Goal: Task Accomplishment & Management: Manage account settings

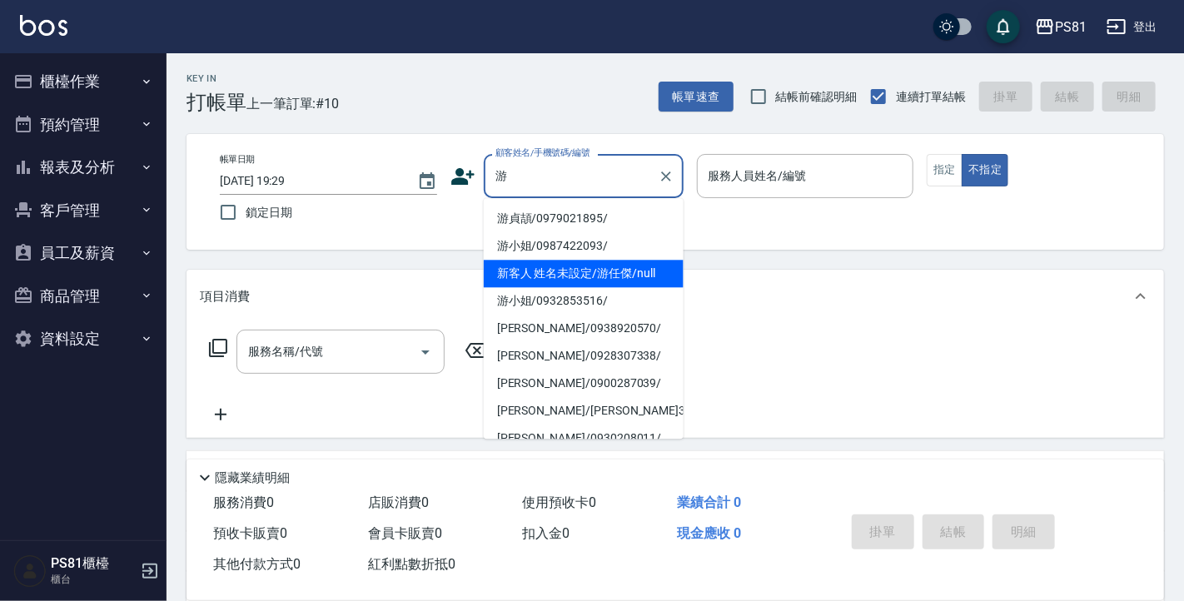
click at [571, 271] on li "新客人 姓名未設定/游任傑/null" at bounding box center [584, 273] width 200 height 27
type input "新客人 姓名未設定/游任傑/null"
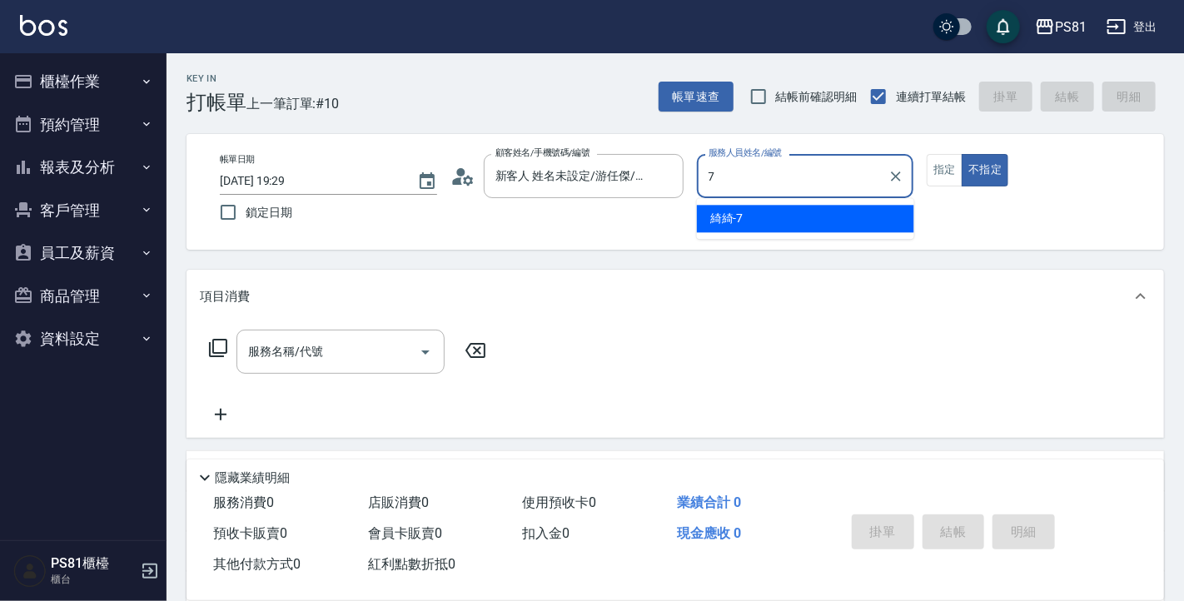
type input "綺綺-7"
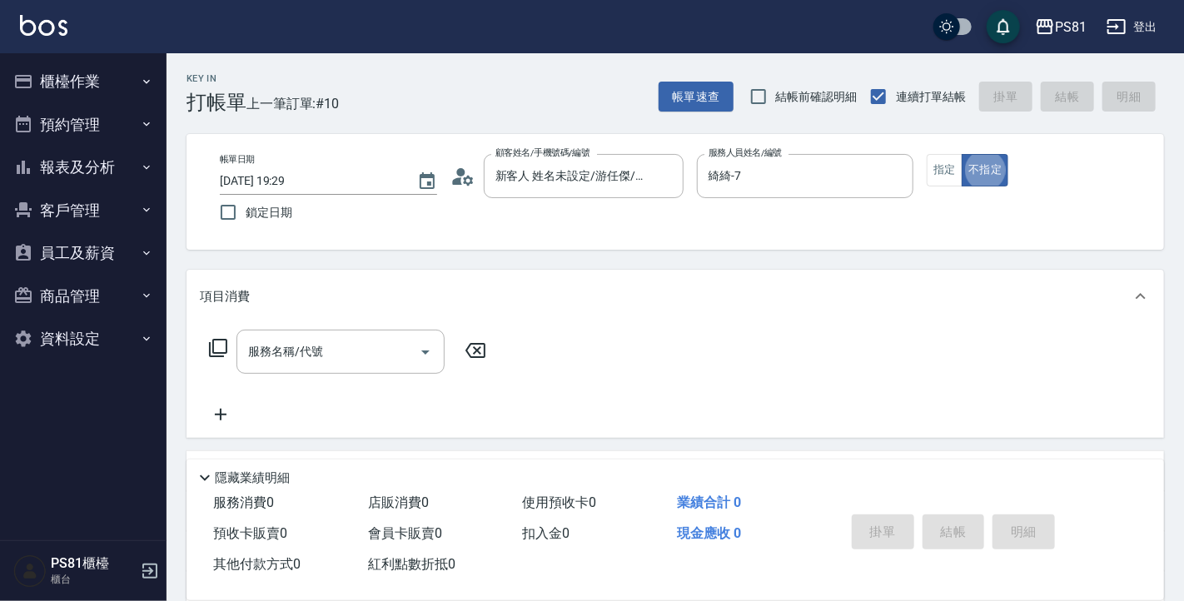
type button "false"
drag, startPoint x: 946, startPoint y: 166, endPoint x: 862, endPoint y: 214, distance: 96.2
click at [946, 166] on button "指定" at bounding box center [944, 170] width 36 height 32
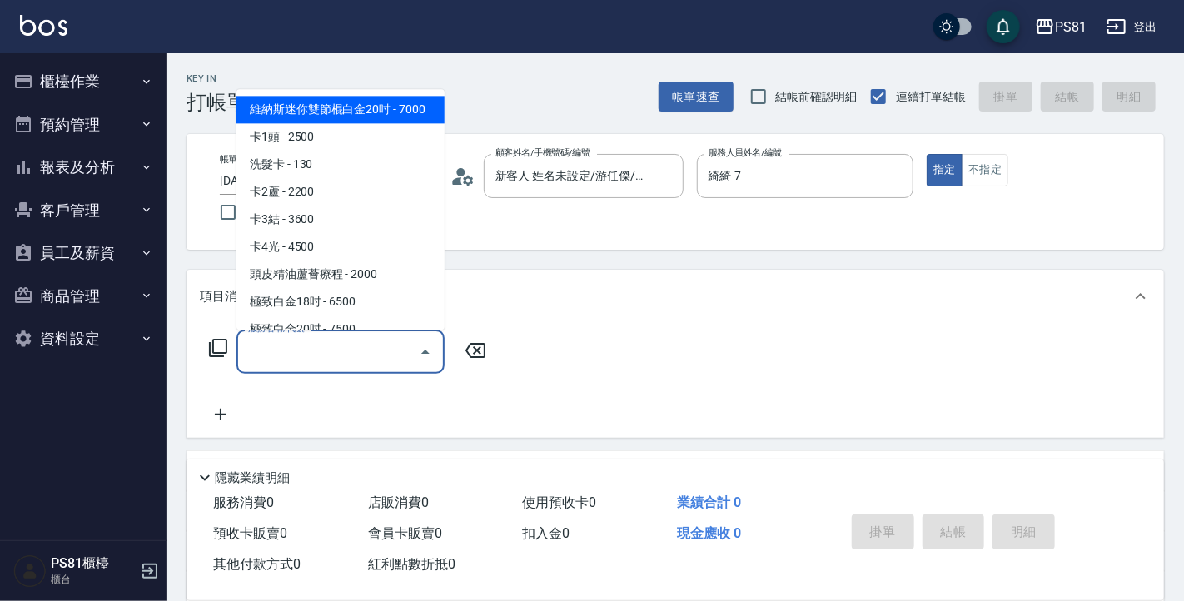
click at [305, 346] on div "服務名稱/代號 服務名稱/代號" at bounding box center [340, 352] width 208 height 44
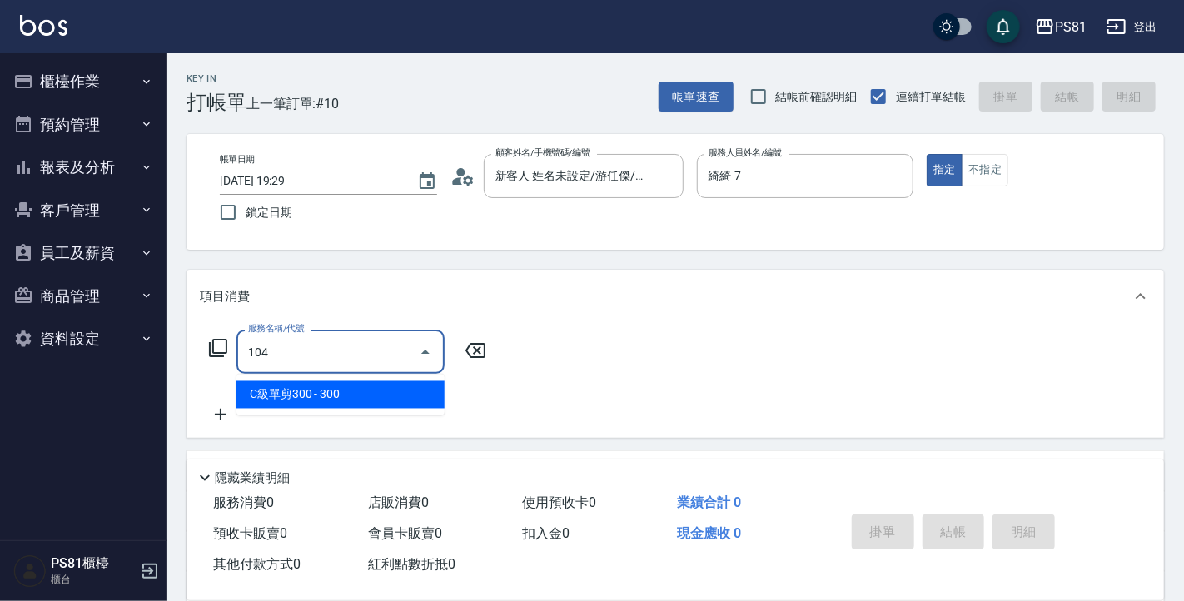
type input "C級單剪300(104)"
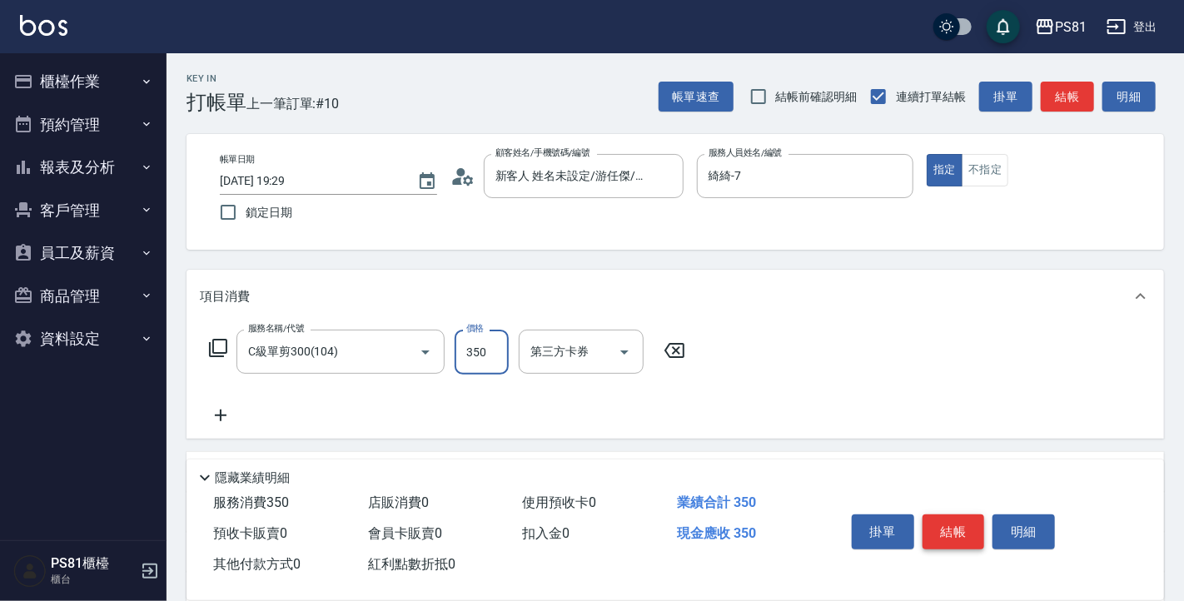
type input "350"
click at [941, 534] on button "結帳" at bounding box center [953, 531] width 62 height 35
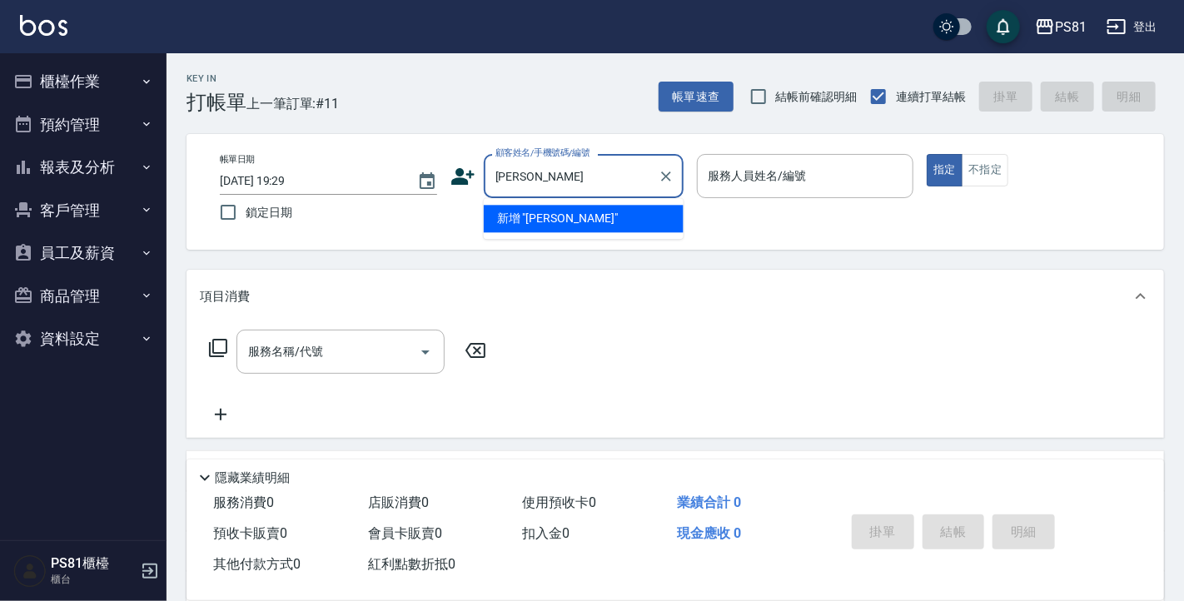
click at [597, 217] on li "新增 "夏小勇"" at bounding box center [584, 218] width 200 height 27
type input "夏小勇"
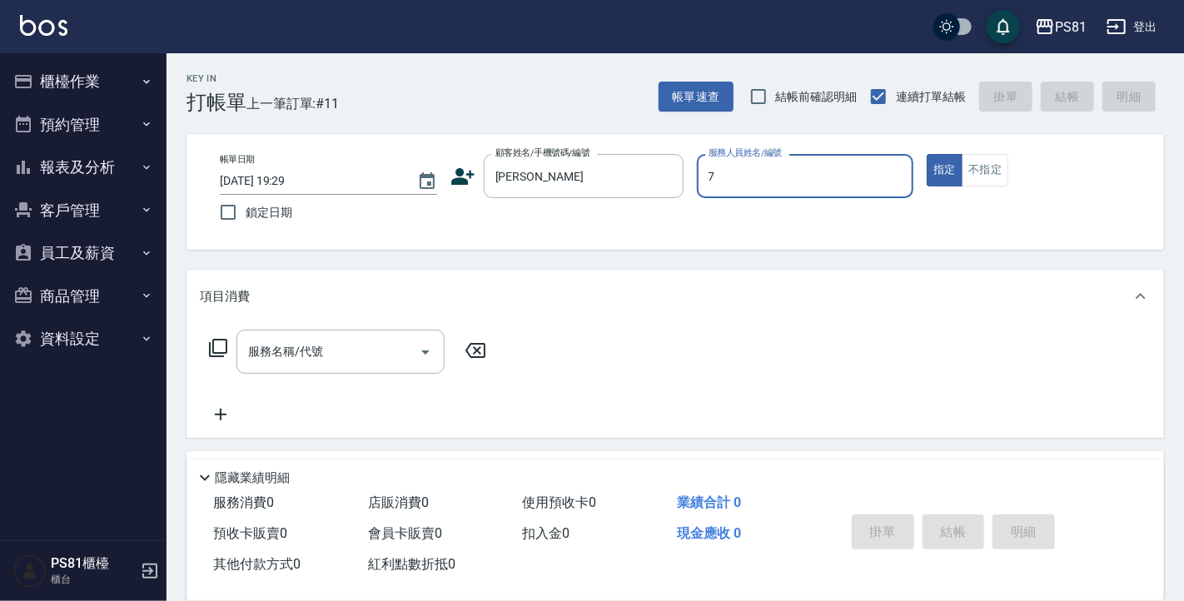
type input "綺綺-7"
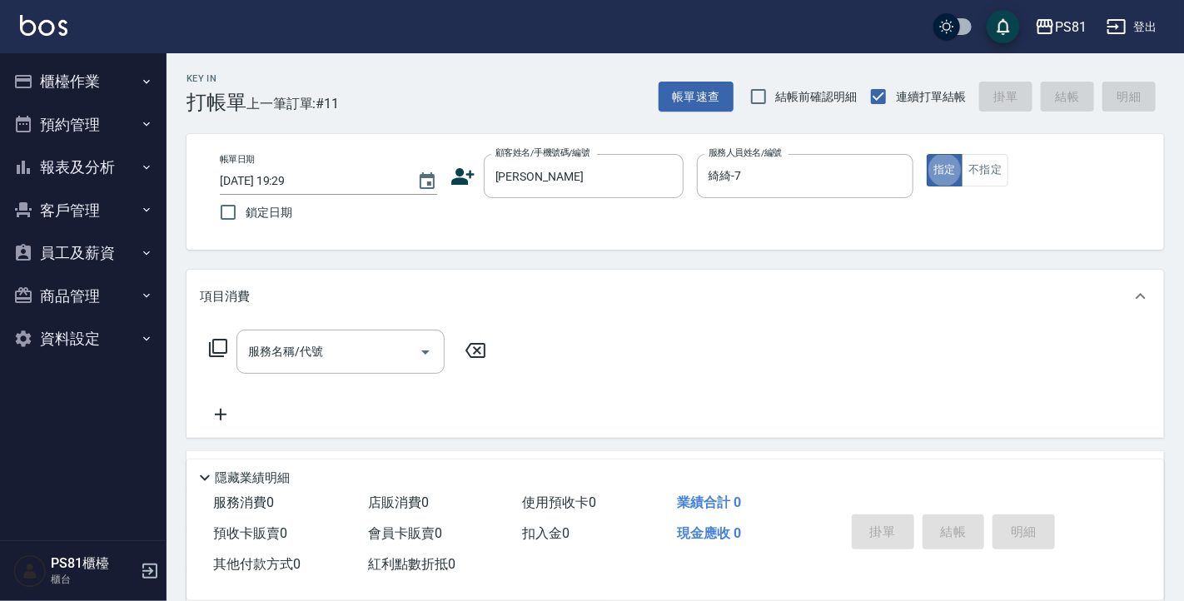
type button "true"
click at [327, 373] on div "服務名稱/代號 服務名稱/代號" at bounding box center [348, 377] width 296 height 95
click at [327, 373] on div "服務名稱/代號" at bounding box center [340, 352] width 208 height 44
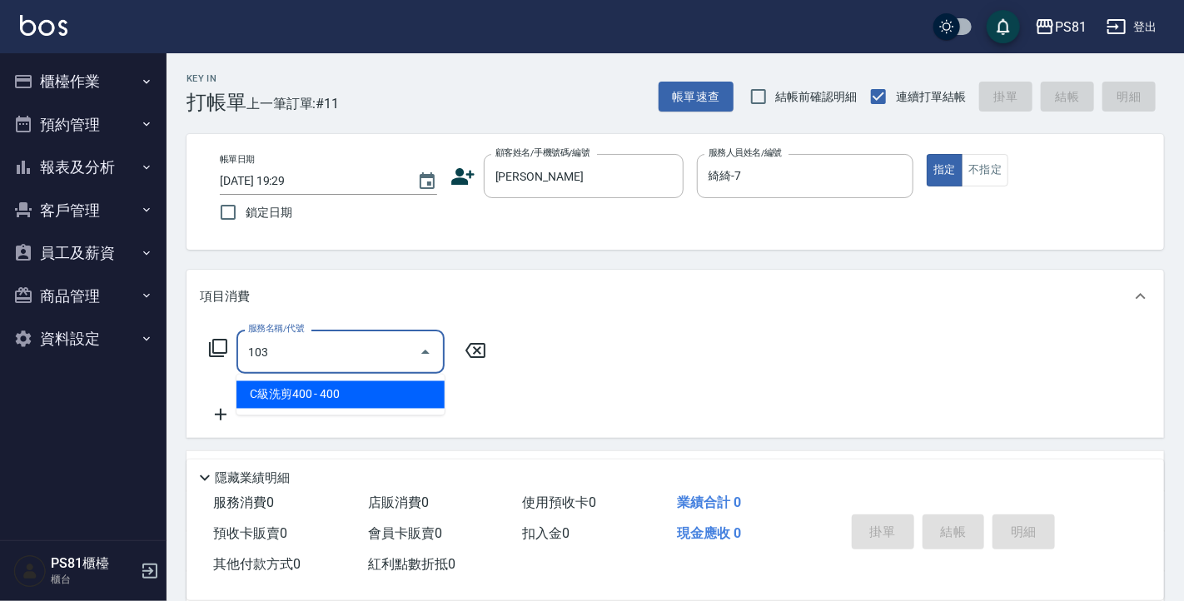
type input "C級洗剪400(103)"
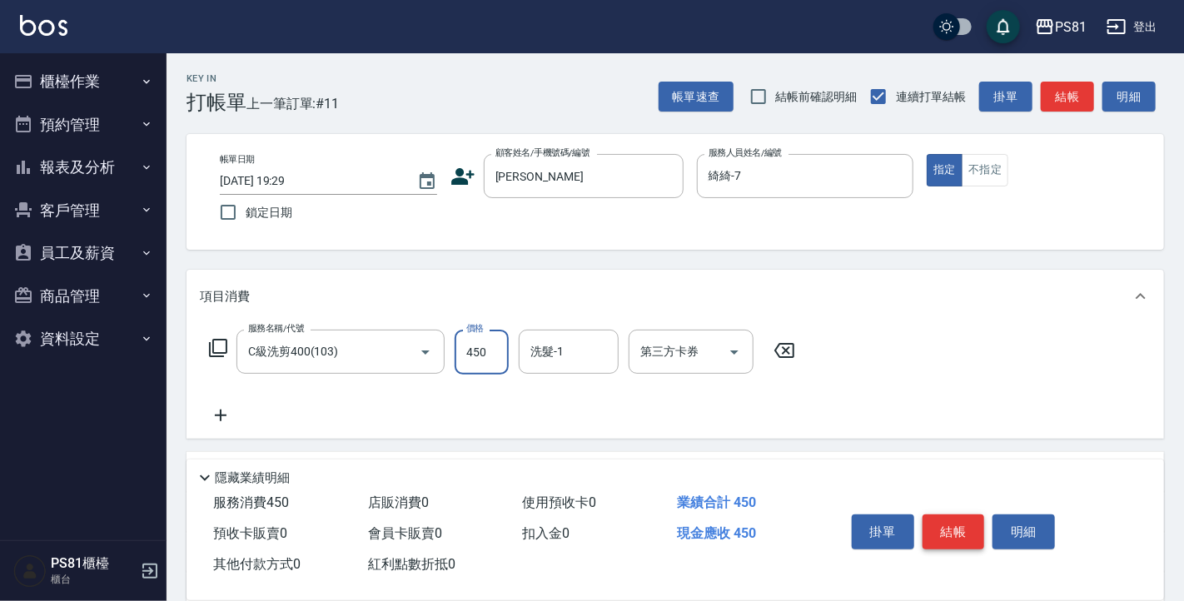
type input "450"
click at [957, 521] on button "結帳" at bounding box center [953, 531] width 62 height 35
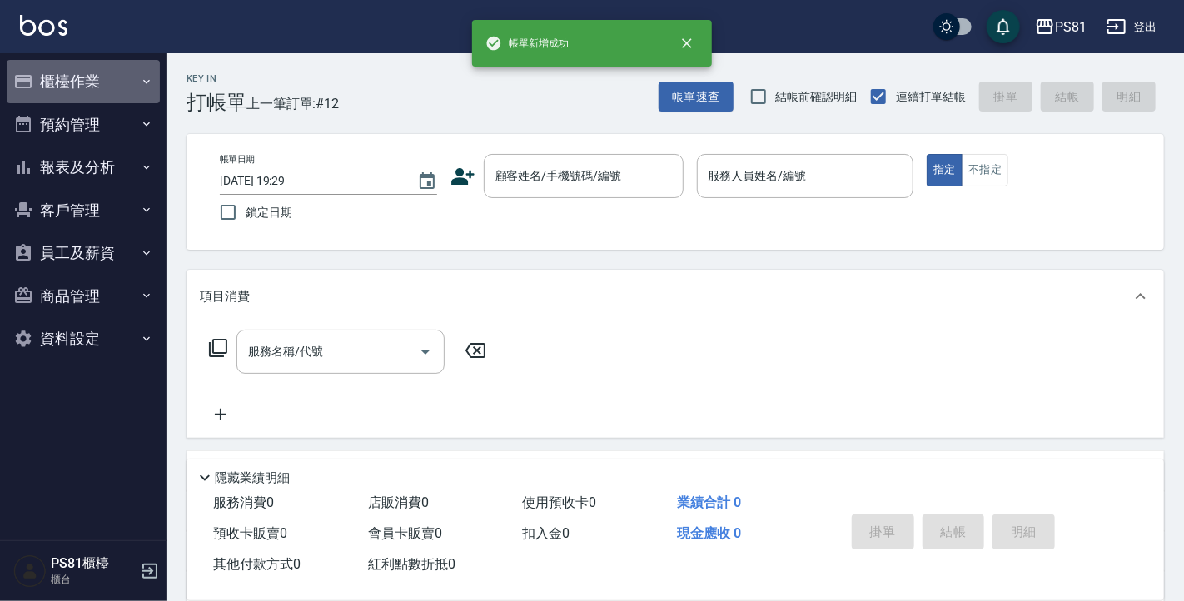
click at [100, 82] on button "櫃檯作業" at bounding box center [83, 81] width 153 height 43
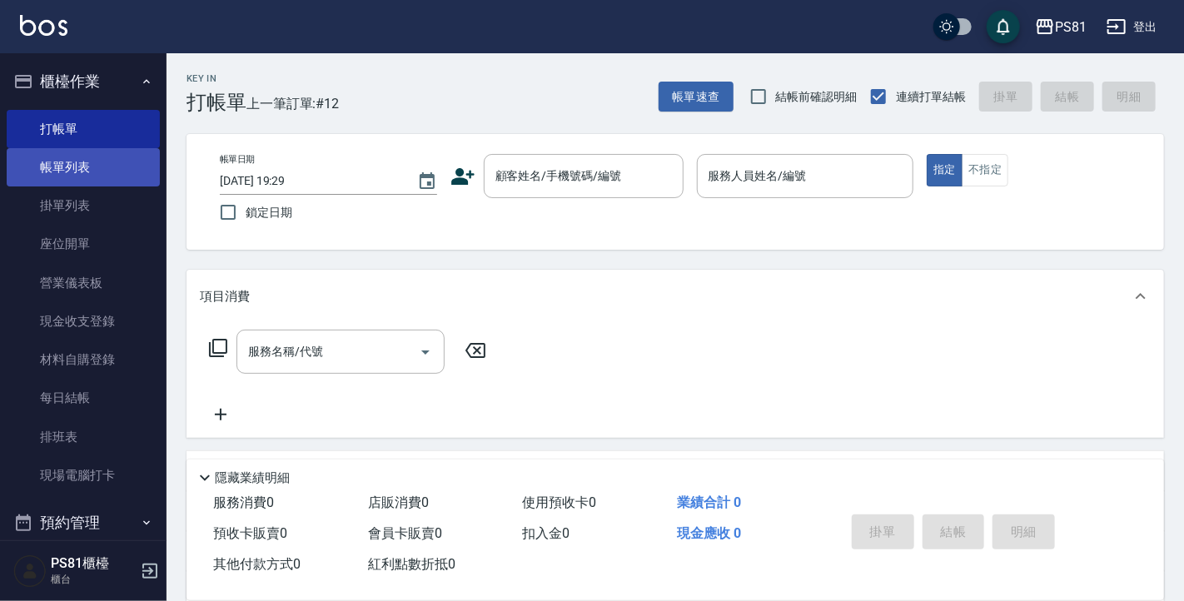
click at [96, 171] on link "帳單列表" at bounding box center [83, 167] width 153 height 38
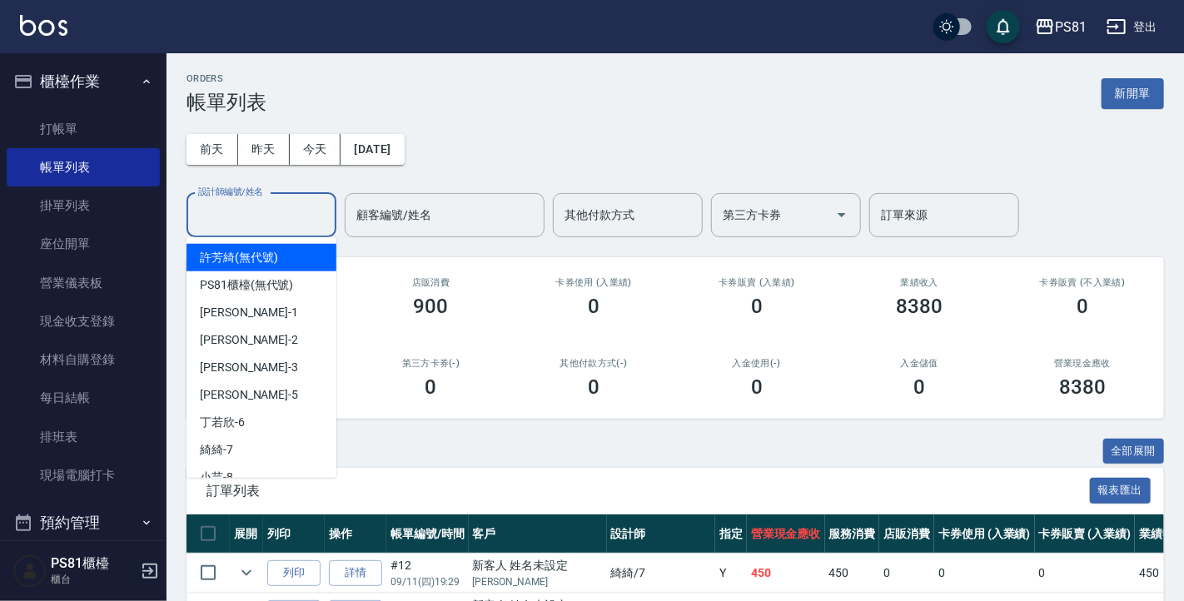
click at [230, 221] on input "設計師編號/姓名" at bounding box center [261, 215] width 135 height 29
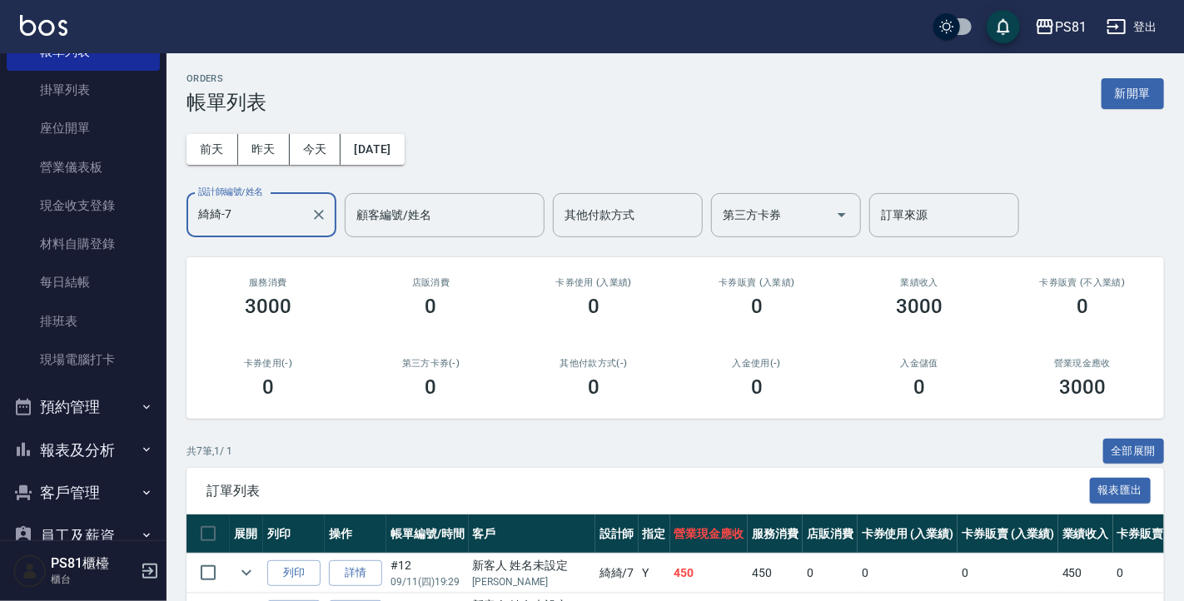
scroll to position [237, 0]
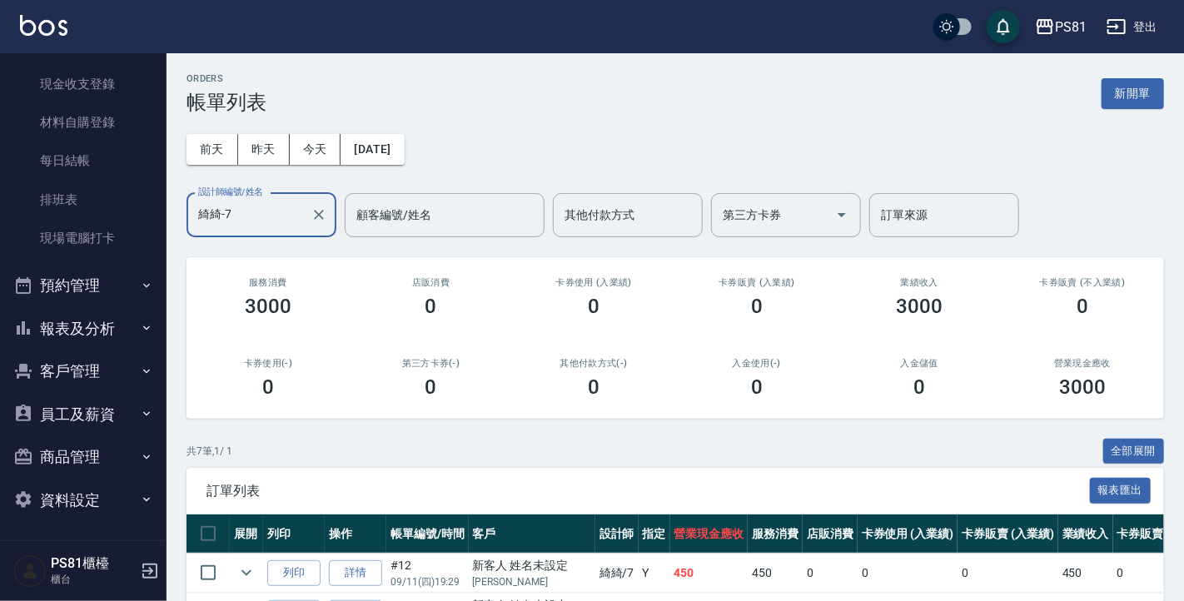
type input "綺綺-7"
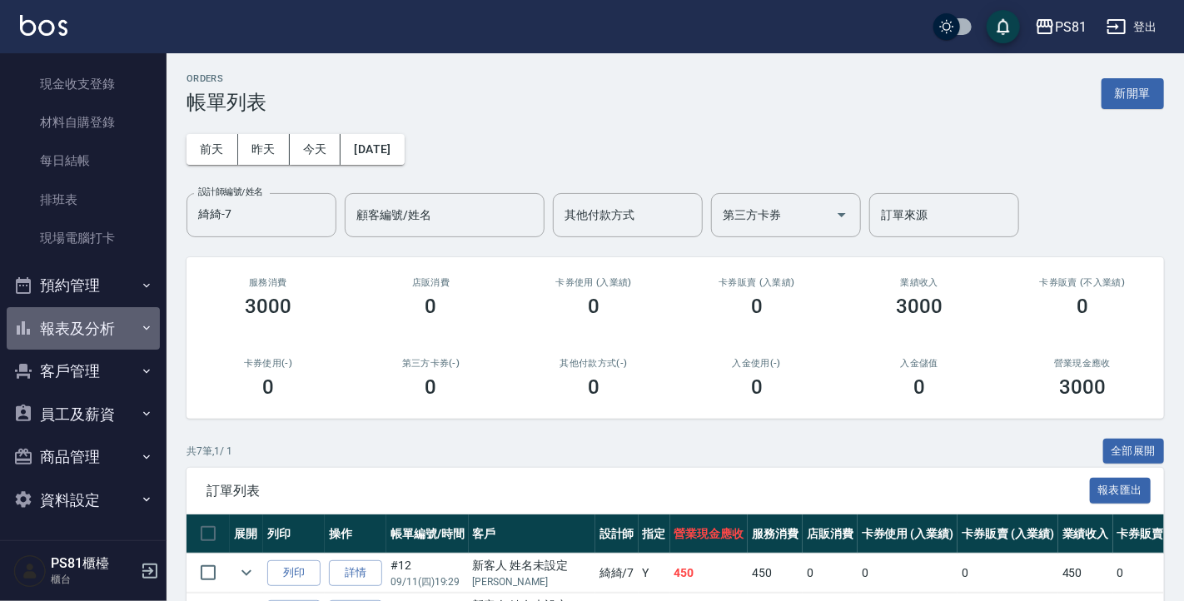
click at [111, 325] on button "報表及分析" at bounding box center [83, 328] width 153 height 43
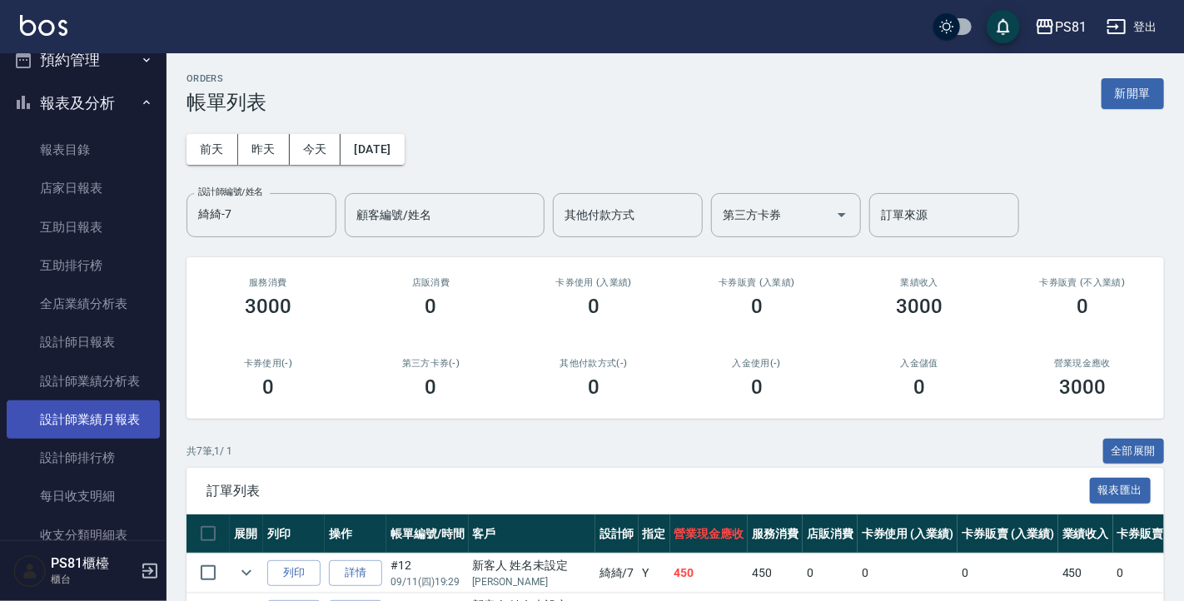
scroll to position [487, 0]
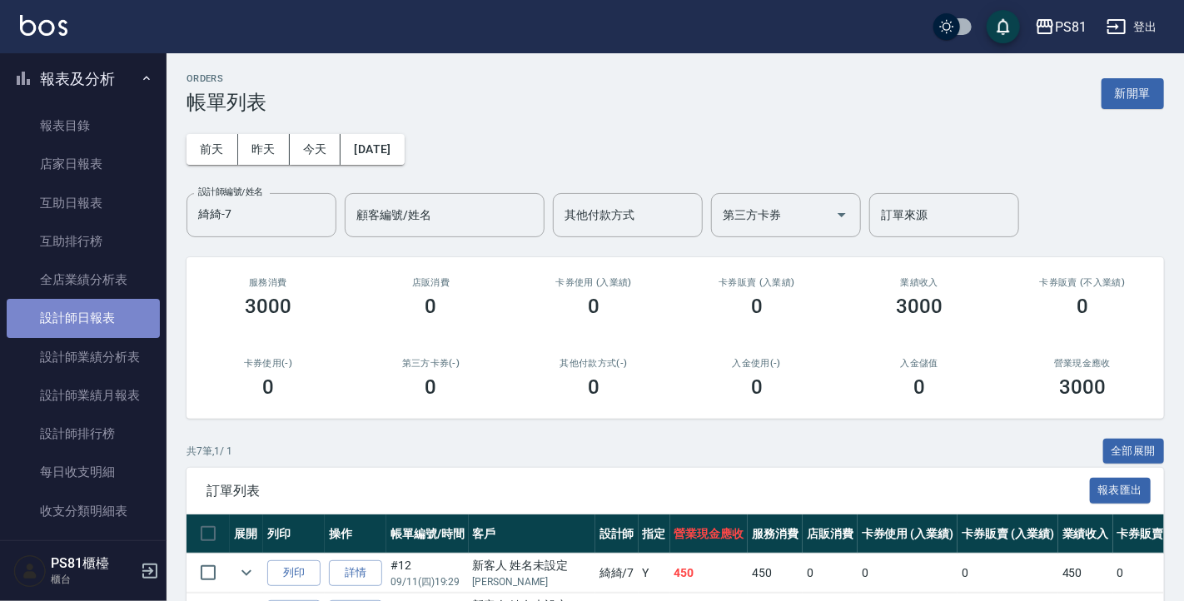
click at [116, 320] on link "設計師日報表" at bounding box center [83, 318] width 153 height 38
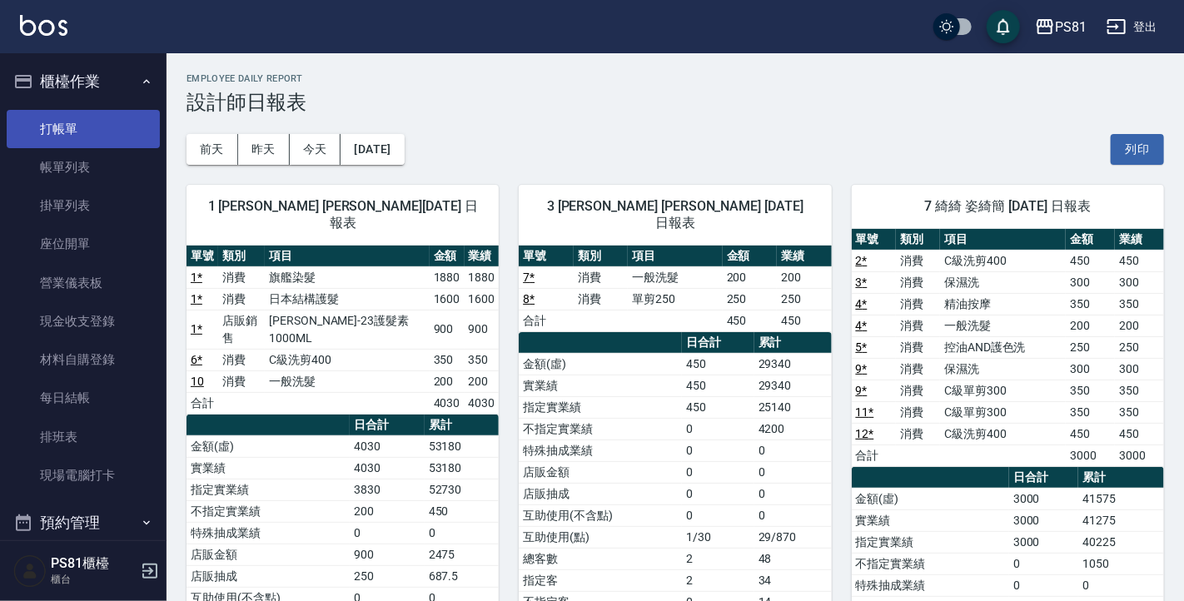
click at [108, 142] on link "打帳單" at bounding box center [83, 129] width 153 height 38
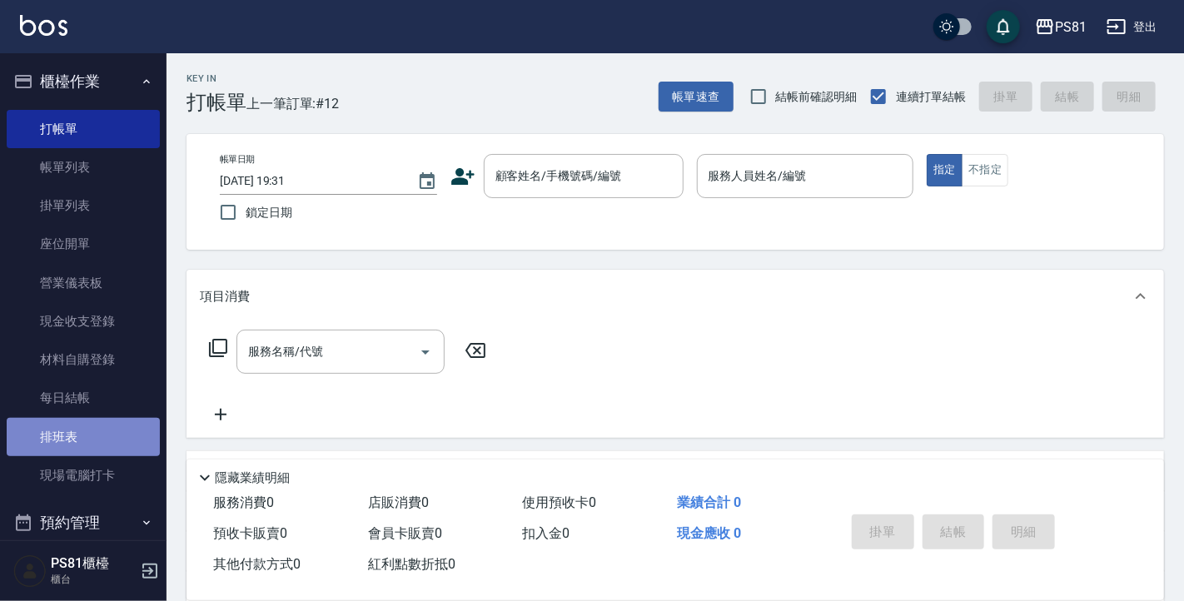
click at [109, 433] on link "排班表" at bounding box center [83, 437] width 153 height 38
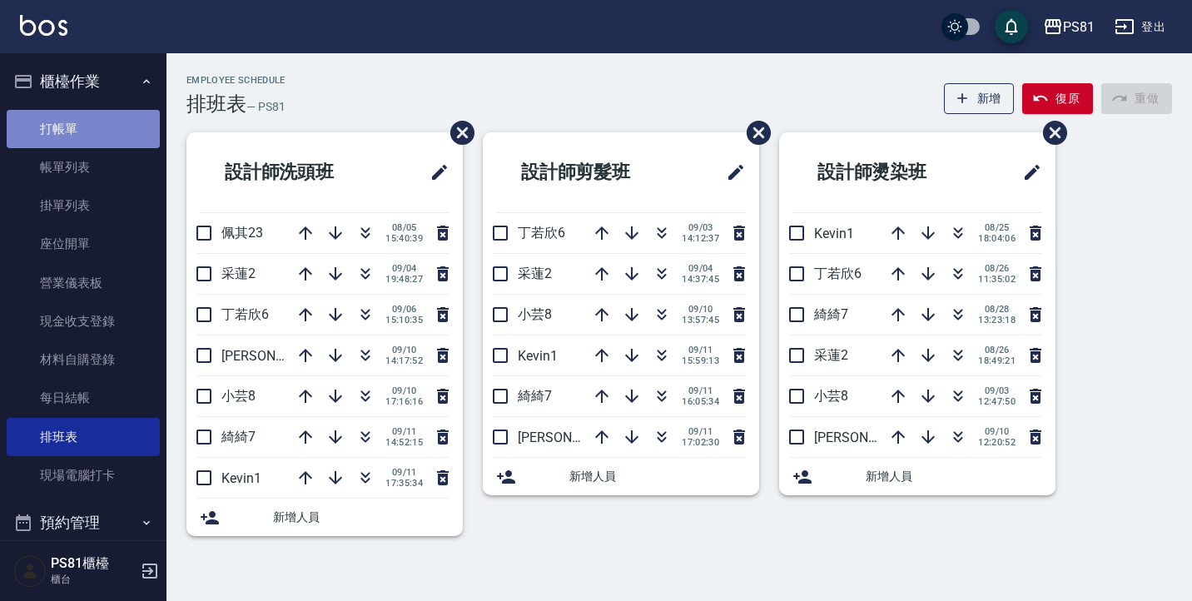
click at [88, 128] on link "打帳單" at bounding box center [83, 129] width 153 height 38
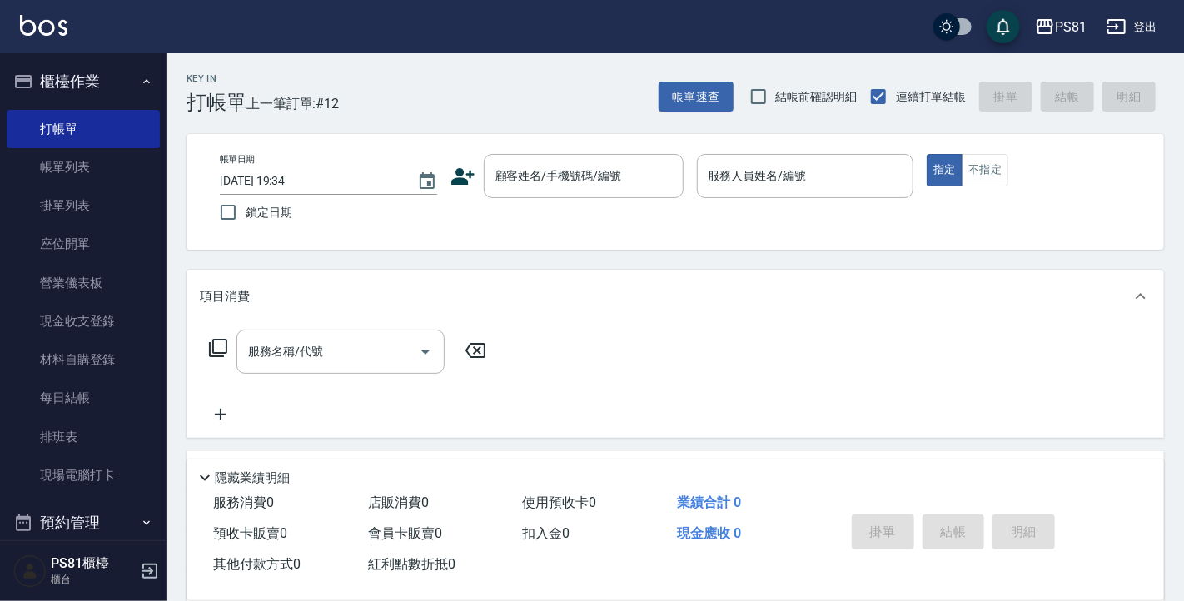
click at [1026, 100] on div "帳單速查 結帳前確認明細 連續打單結帳 掛單 結帳 明細" at bounding box center [910, 96] width 505 height 35
click at [112, 439] on link "排班表" at bounding box center [83, 437] width 153 height 38
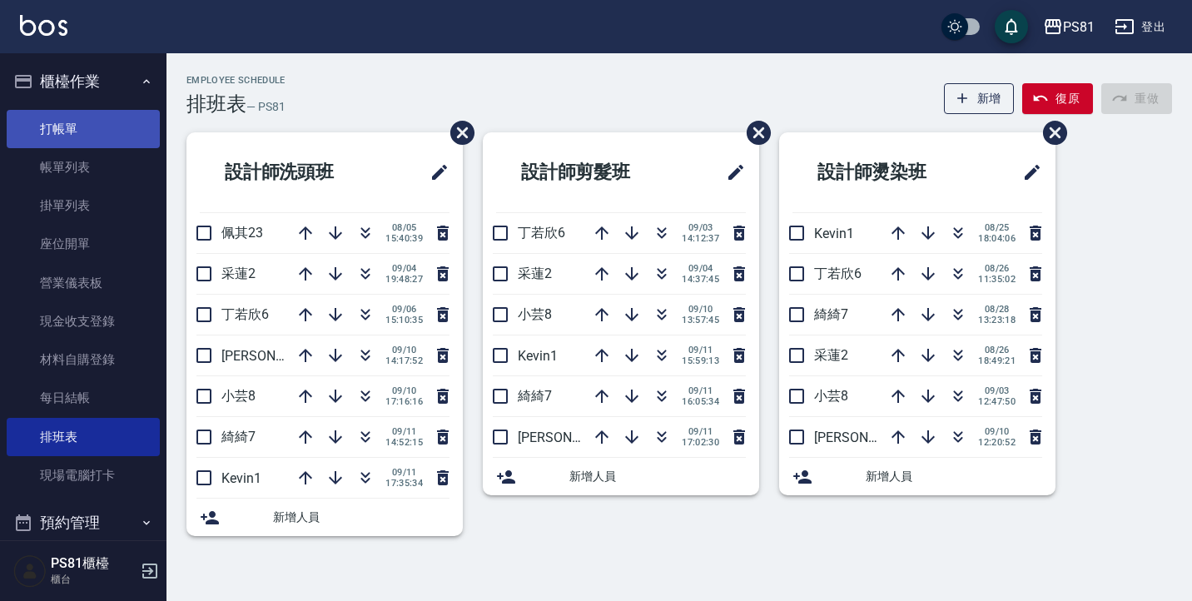
click at [84, 141] on link "打帳單" at bounding box center [83, 129] width 153 height 38
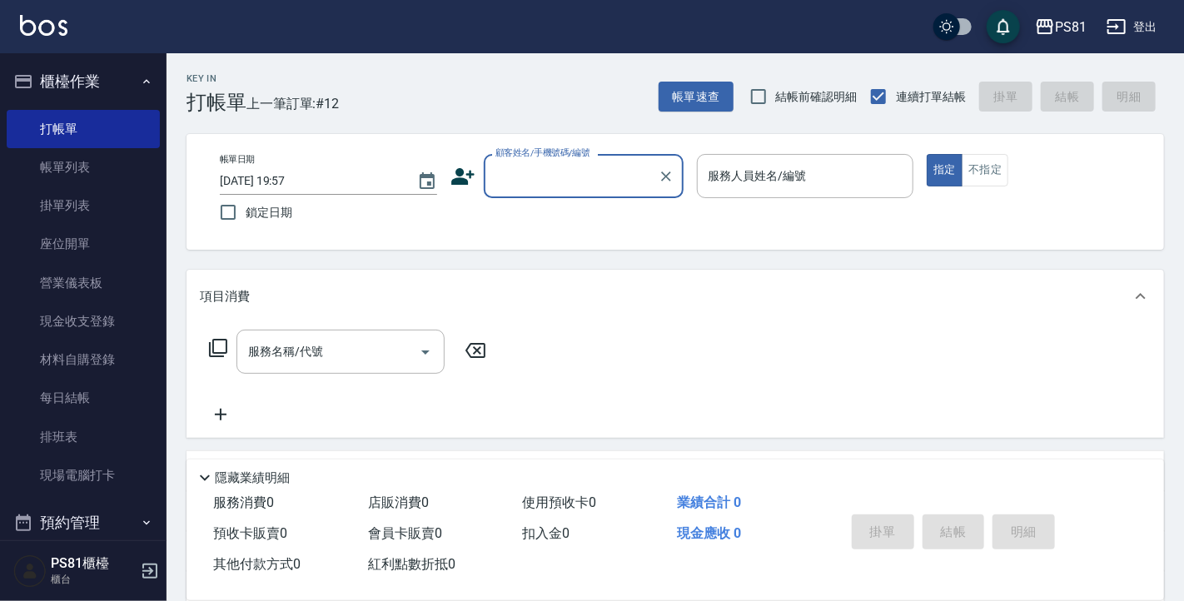
click at [575, 181] on input "顧客姓名/手機號碼/編號" at bounding box center [571, 175] width 160 height 29
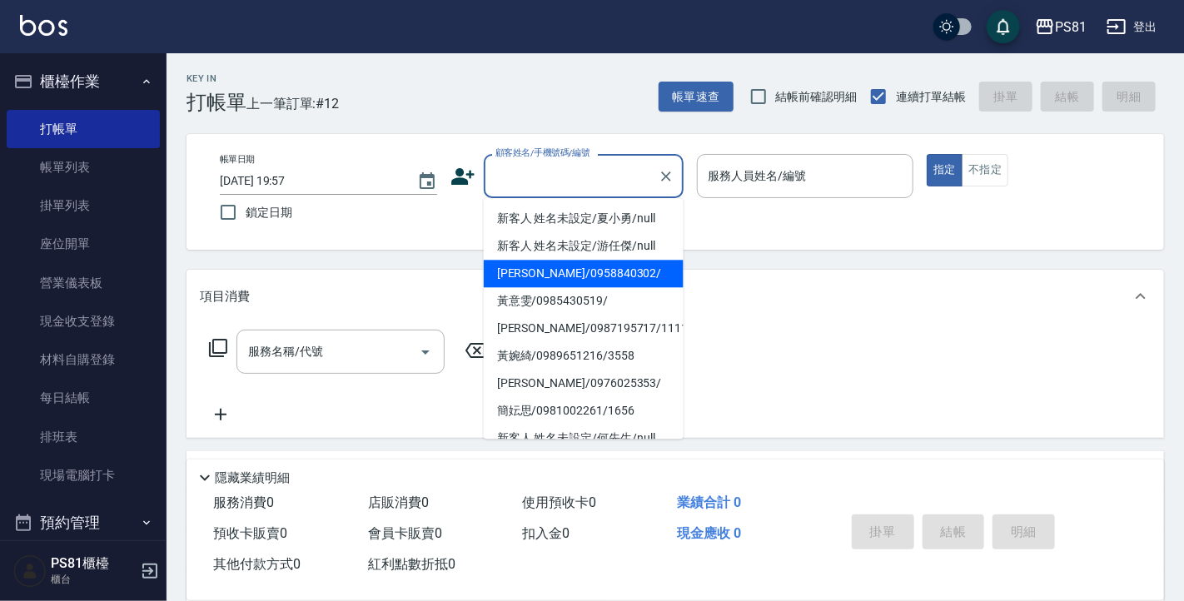
click at [528, 266] on li "李彥/0958840302/" at bounding box center [584, 273] width 200 height 27
type input "李彥/0958840302/"
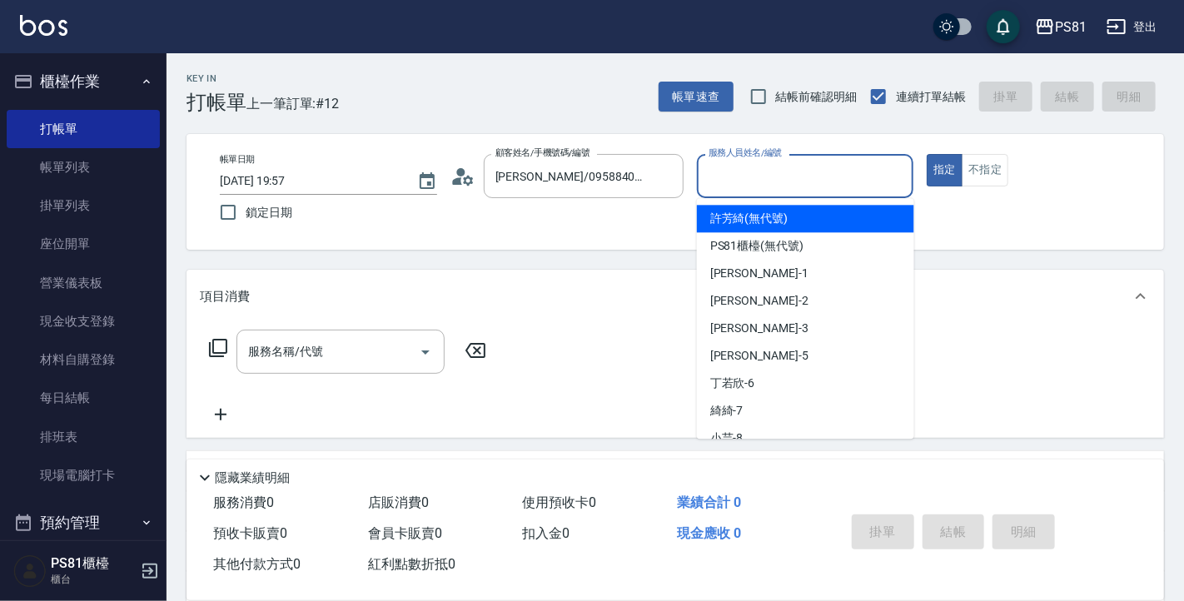
click at [762, 163] on input "服務人員姓名/編號" at bounding box center [805, 175] width 202 height 29
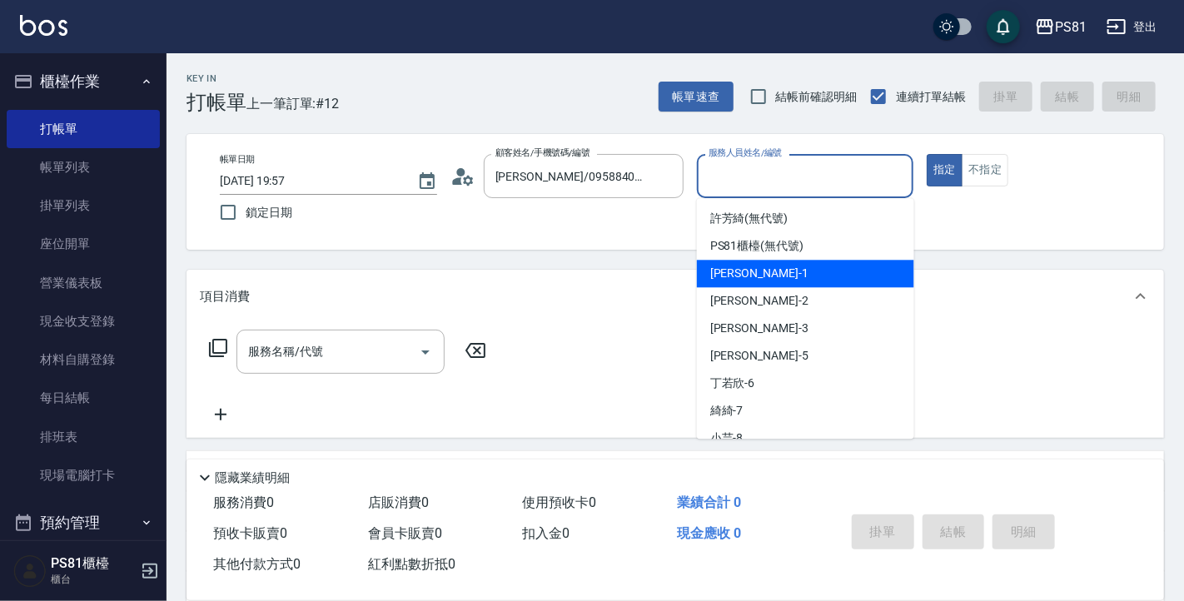
click at [732, 271] on span "Kevin -1" at bounding box center [759, 273] width 98 height 17
type input "Kevin-1"
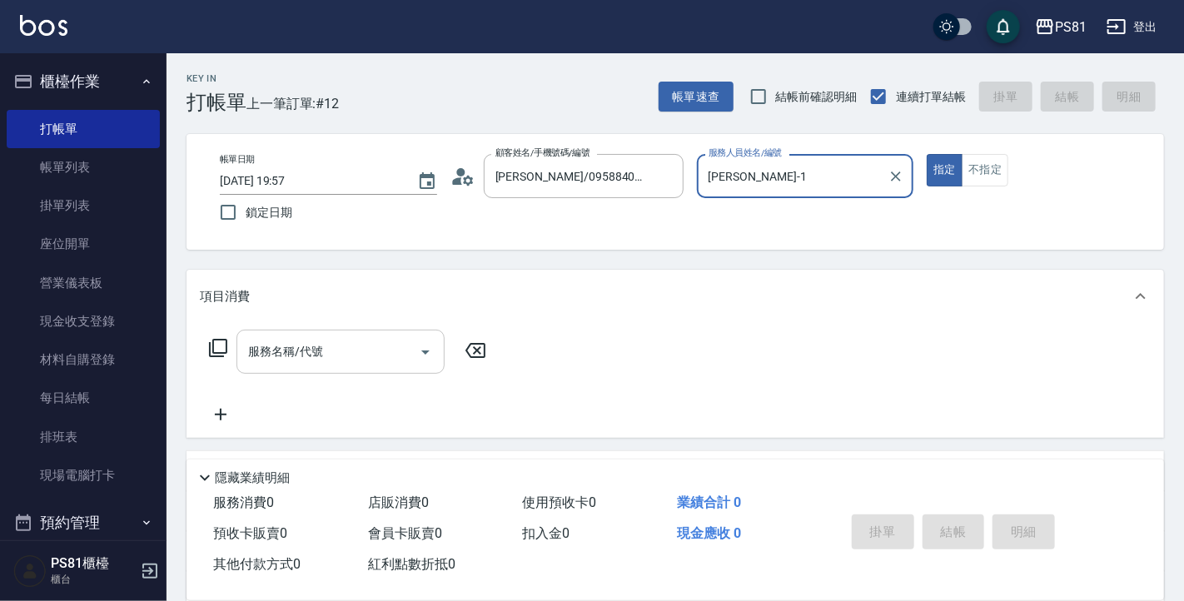
click at [385, 355] on input "服務名稱/代號" at bounding box center [328, 351] width 168 height 29
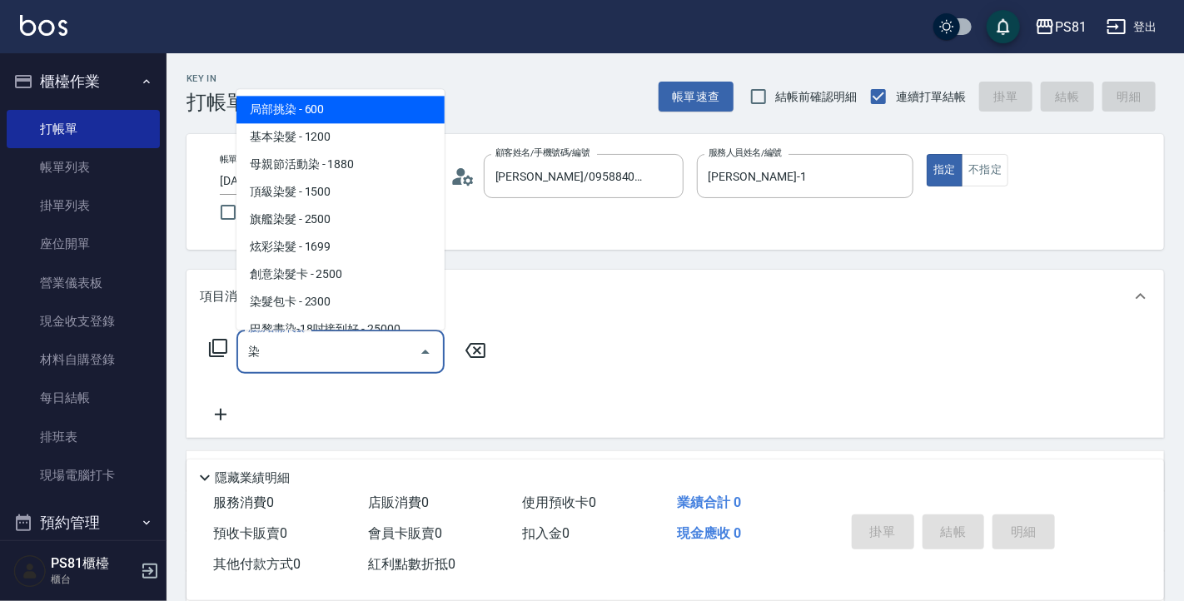
click at [365, 213] on span "旗艦染髮 - 2500" at bounding box center [340, 219] width 208 height 27
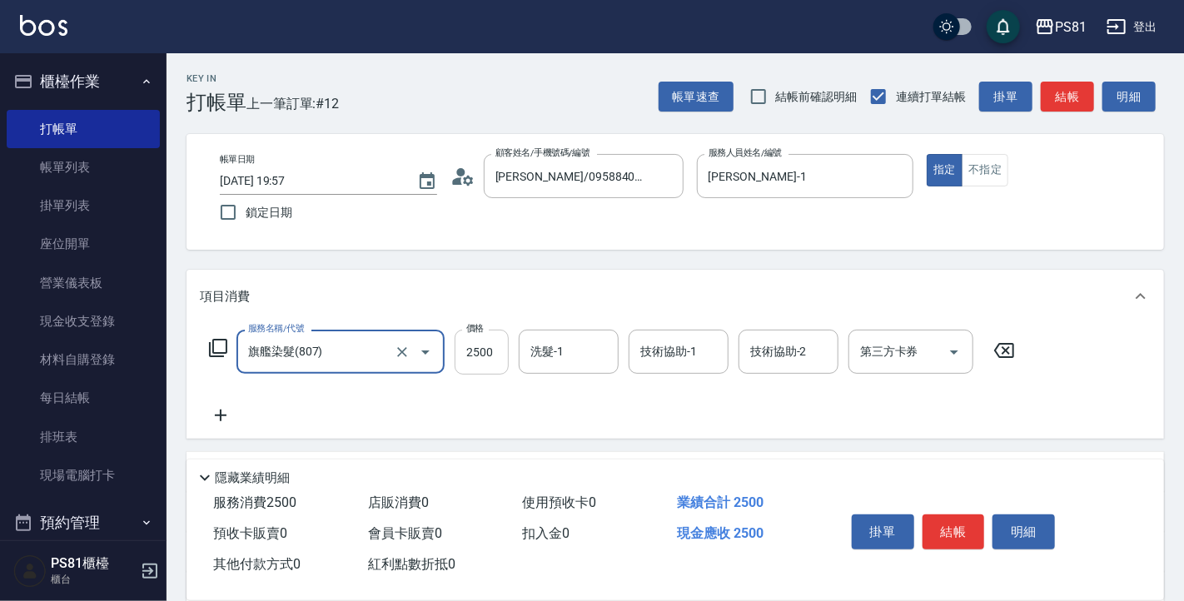
type input "旗艦染髮(807)"
click at [477, 353] on input "2500" at bounding box center [481, 352] width 54 height 45
type input "1880"
click at [221, 415] on icon at bounding box center [221, 416] width 12 height 12
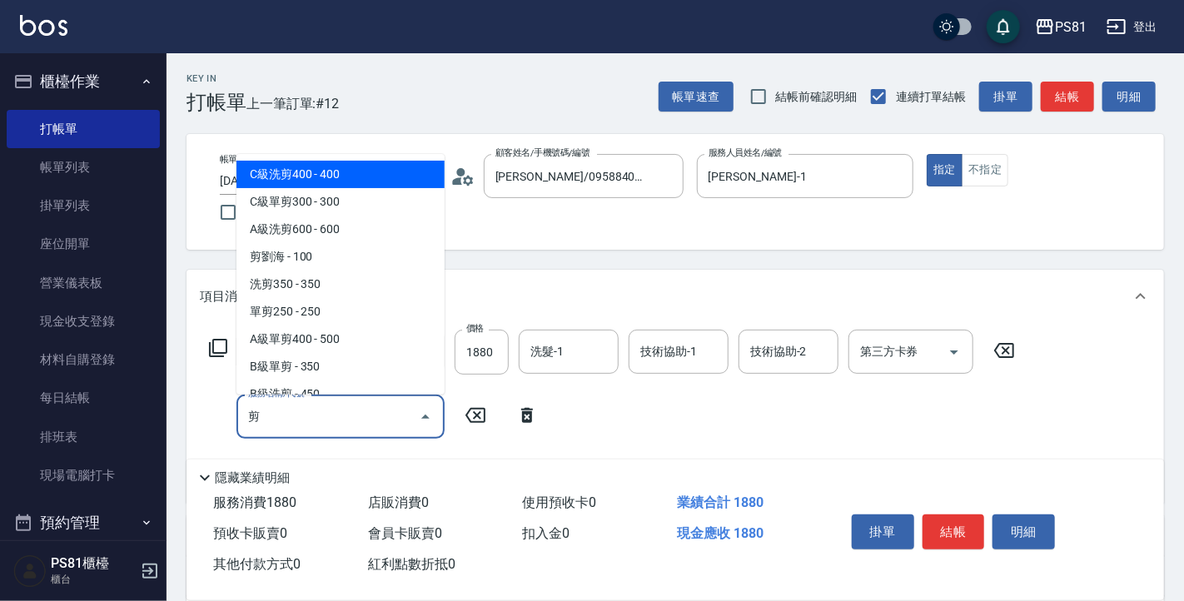
click at [374, 173] on span "C級洗剪400 - 400" at bounding box center [340, 174] width 208 height 27
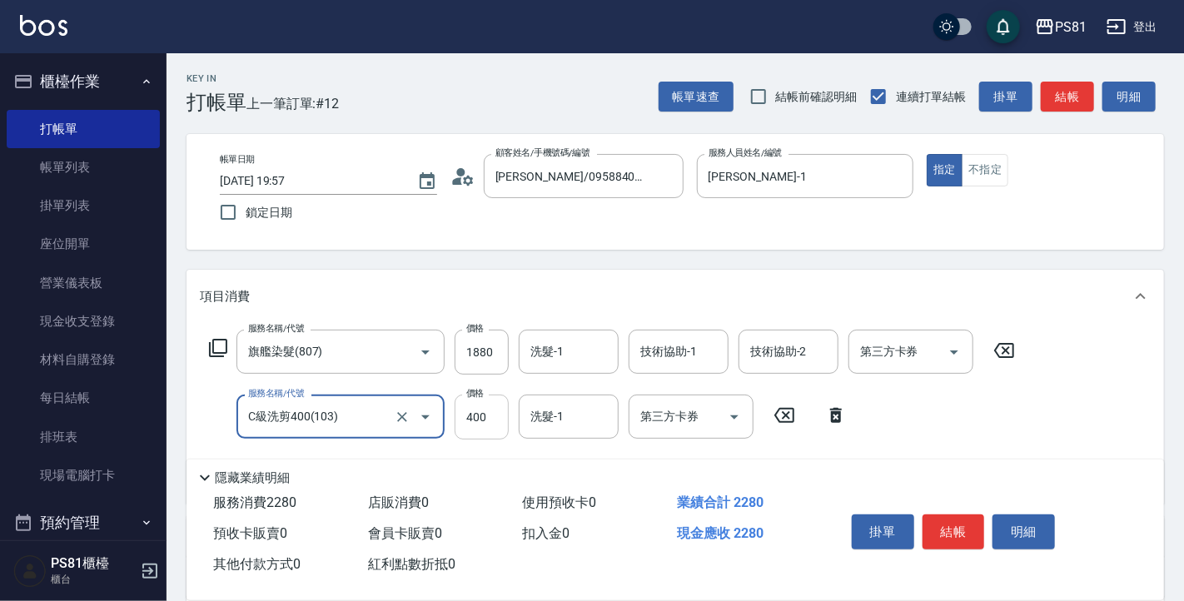
type input "C級洗剪400(103)"
click at [469, 400] on input "400" at bounding box center [481, 417] width 54 height 45
type input "450"
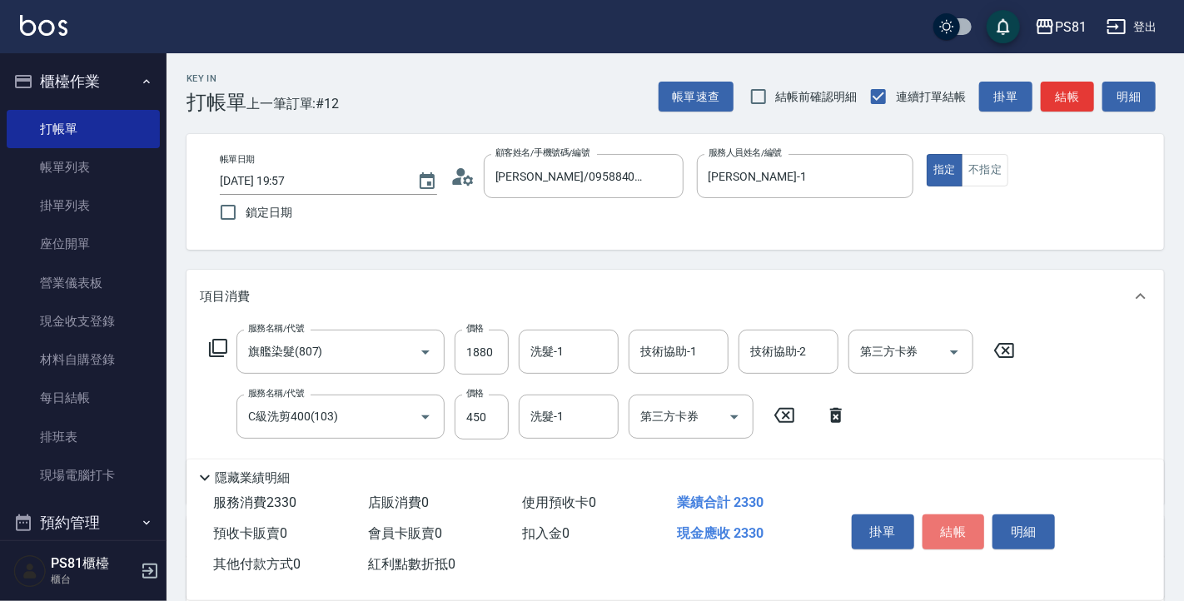
click at [956, 520] on button "結帳" at bounding box center [953, 531] width 62 height 35
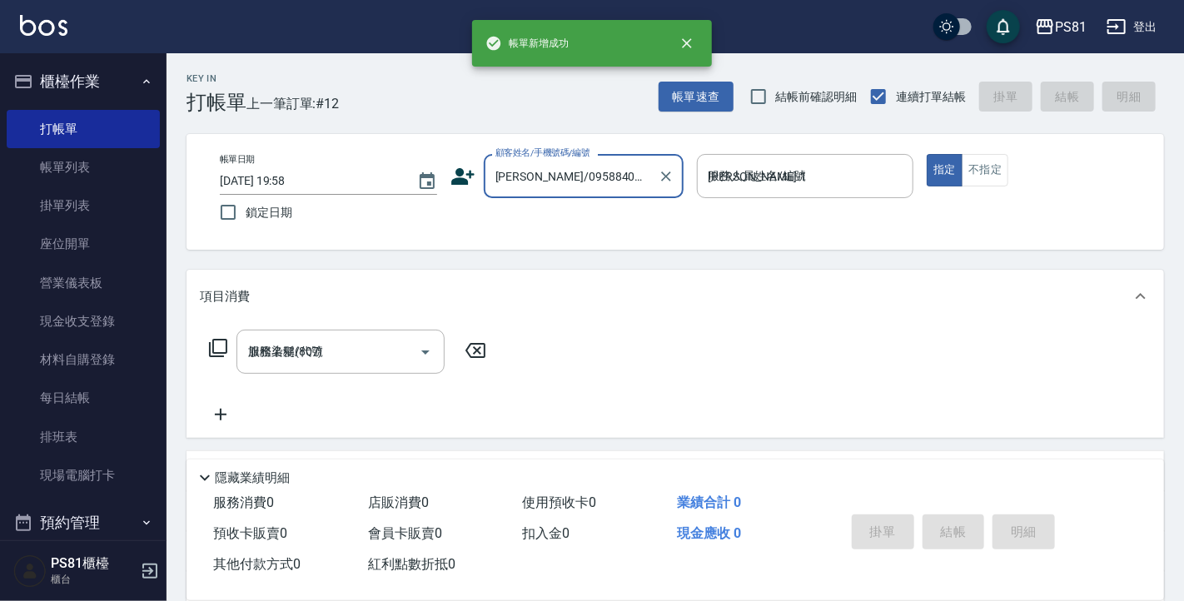
type input "2025/09/11 19:58"
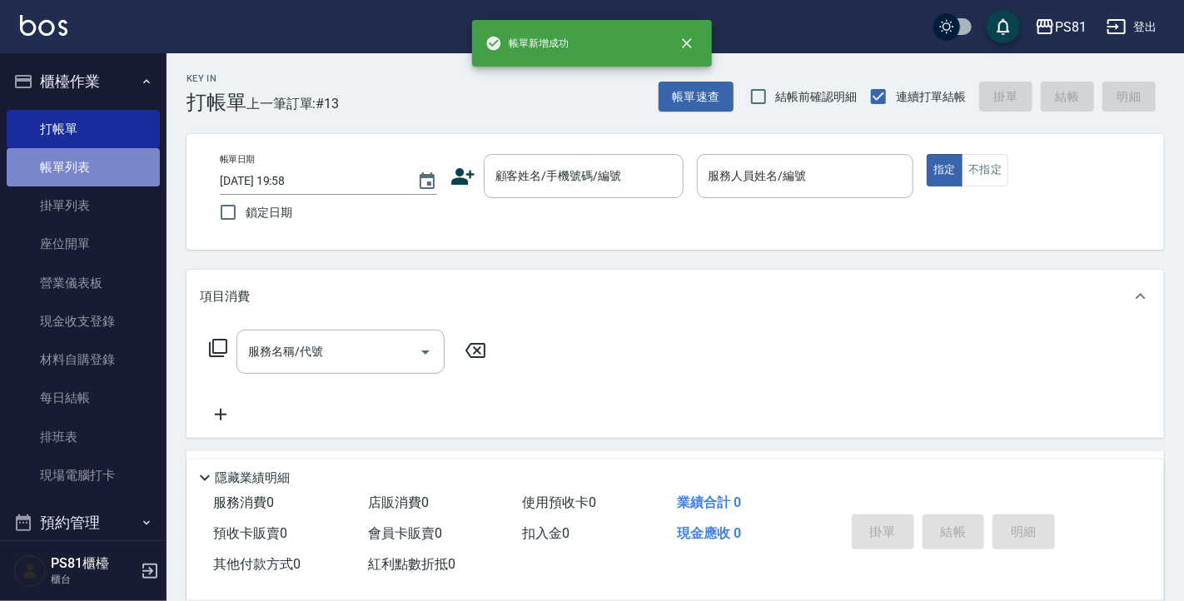
click at [123, 171] on link "帳單列表" at bounding box center [83, 167] width 153 height 38
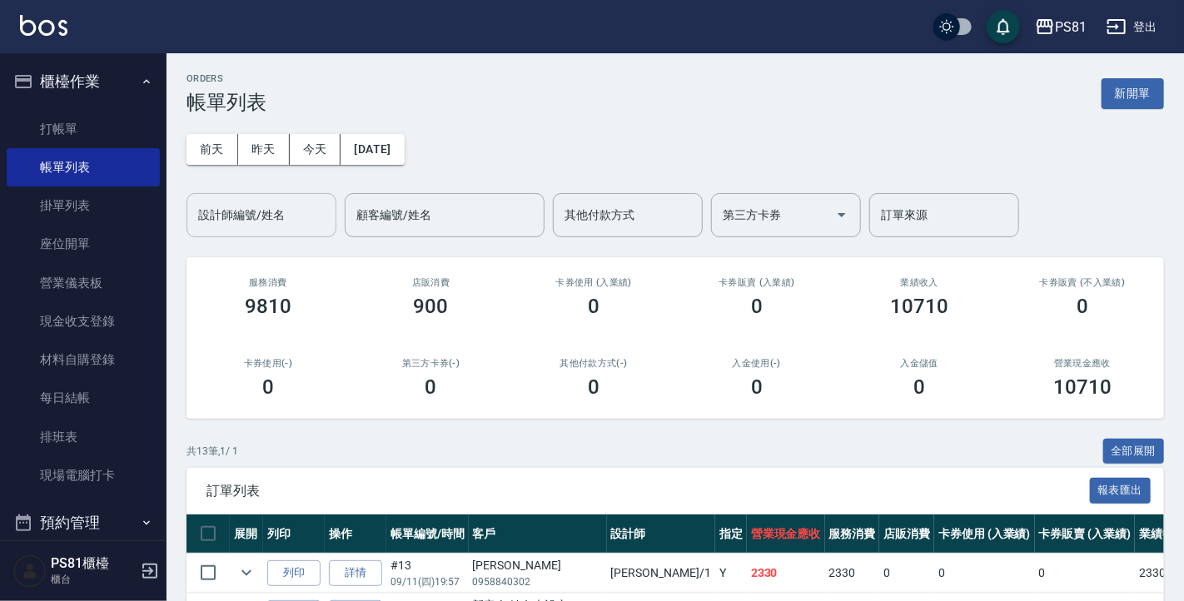
click at [280, 213] on input "設計師編號/姓名" at bounding box center [261, 215] width 135 height 29
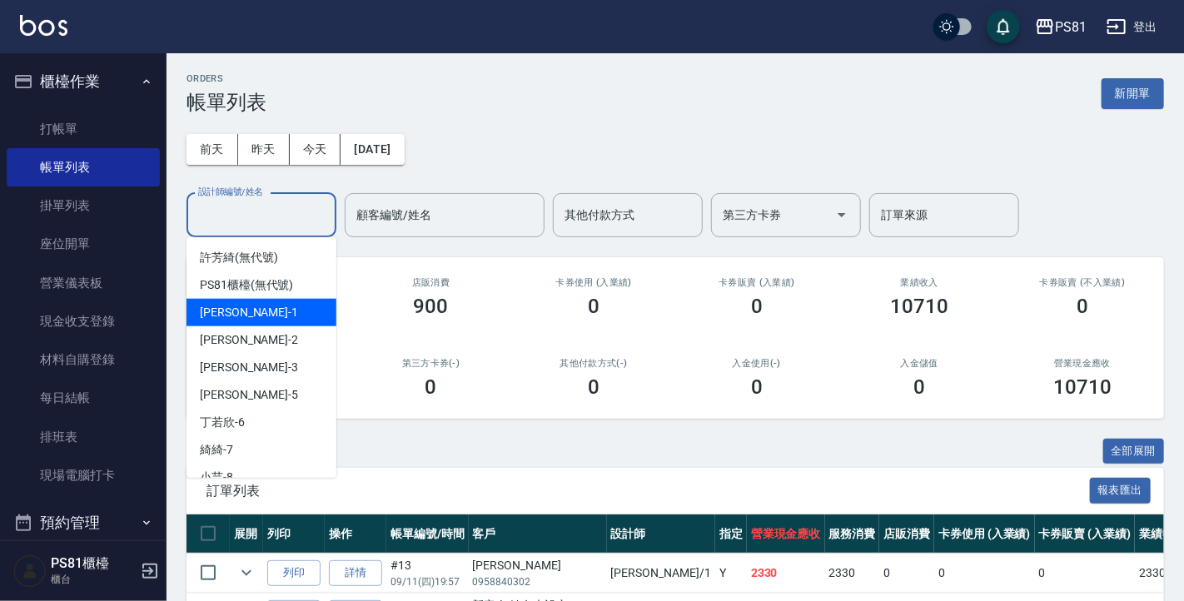
click at [271, 306] on div "Kevin -1" at bounding box center [261, 312] width 150 height 27
type input "Kevin-1"
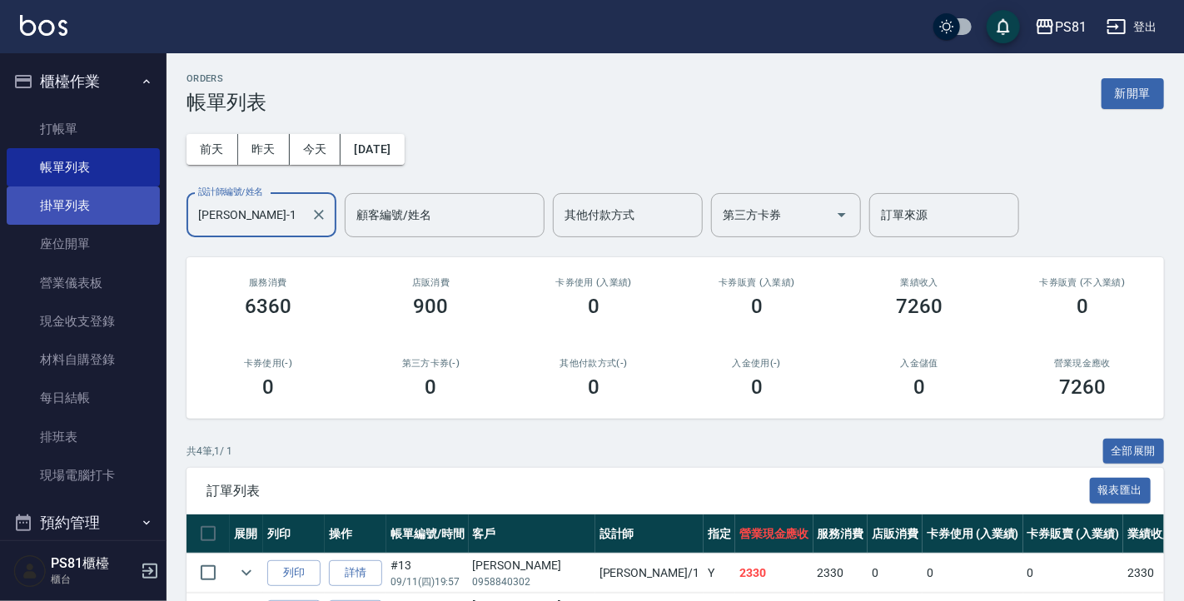
click at [48, 212] on link "掛單列表" at bounding box center [83, 205] width 153 height 38
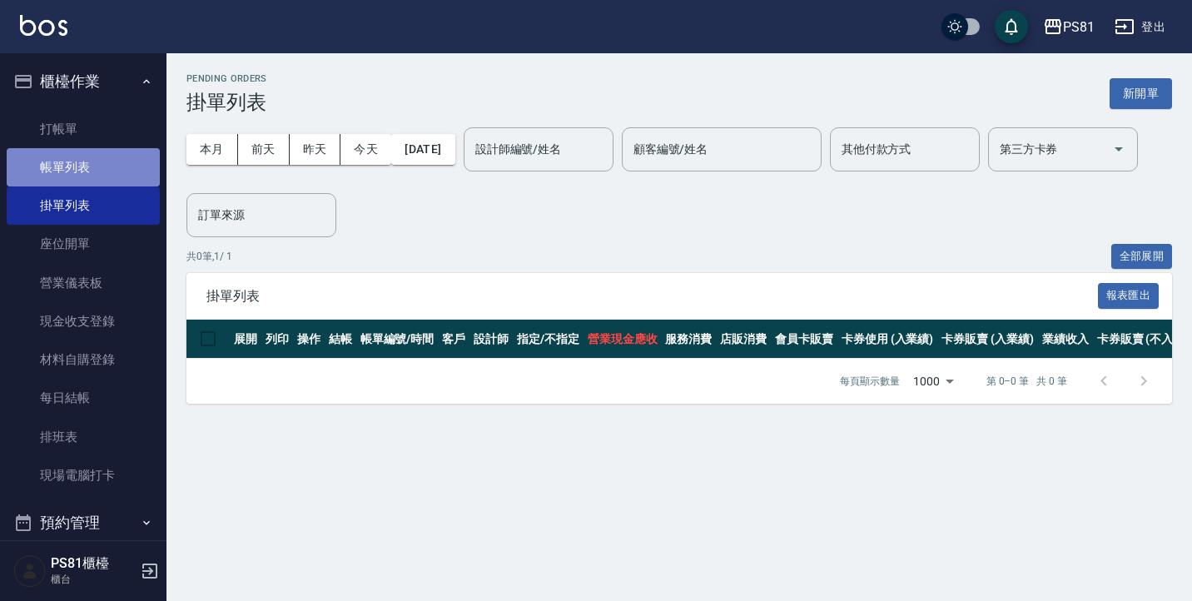
click at [100, 181] on link "帳單列表" at bounding box center [83, 167] width 153 height 38
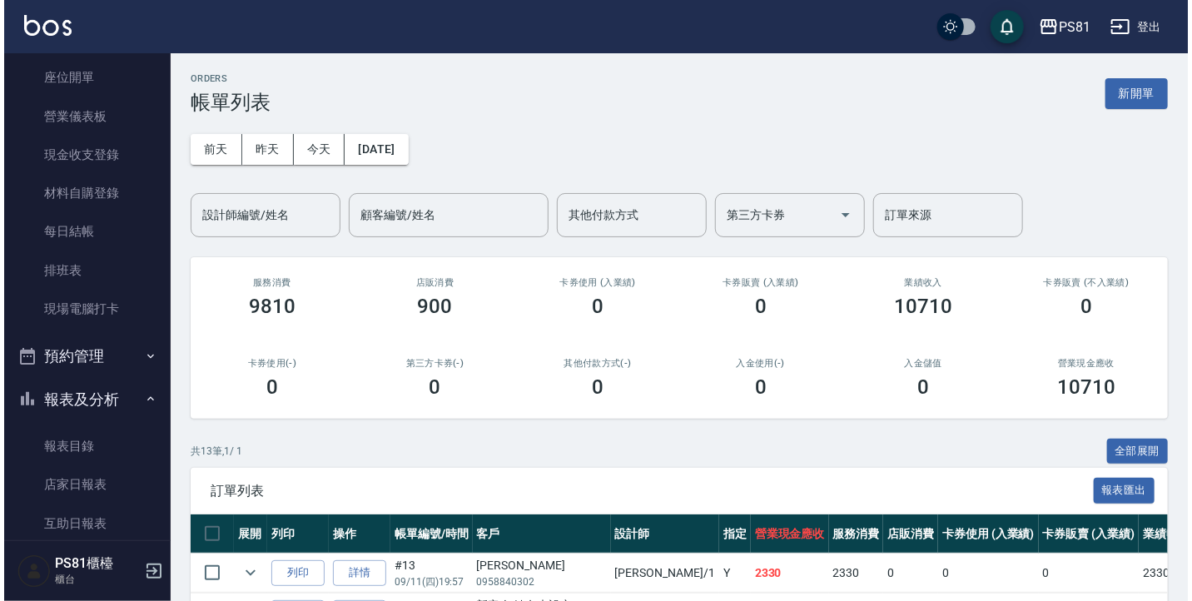
scroll to position [333, 0]
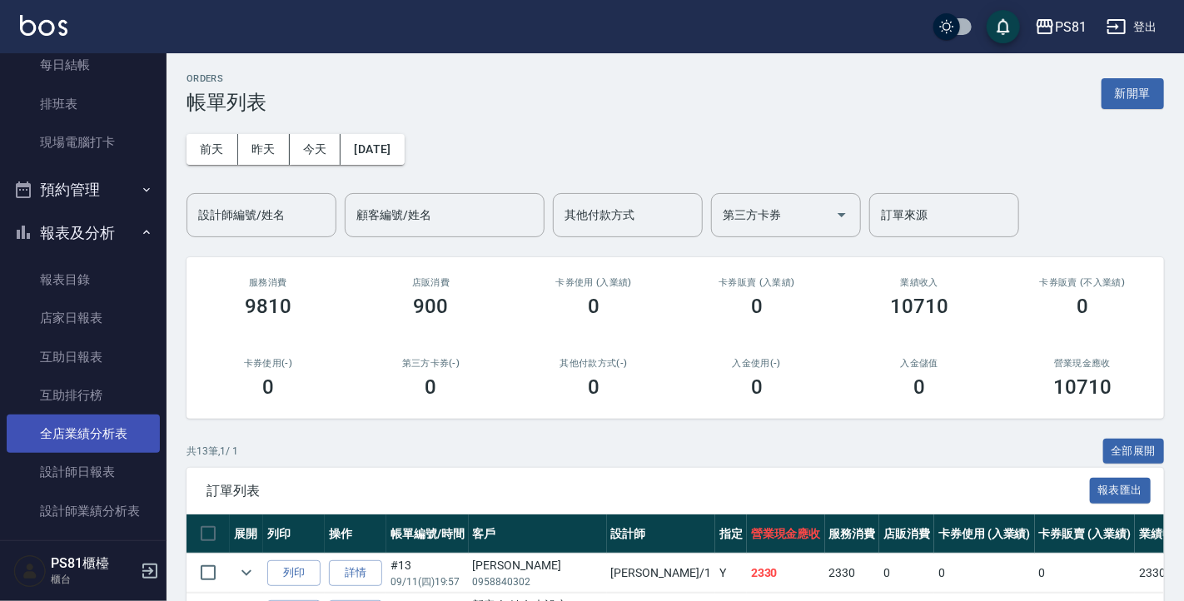
click at [114, 429] on link "全店業績分析表" at bounding box center [83, 434] width 153 height 38
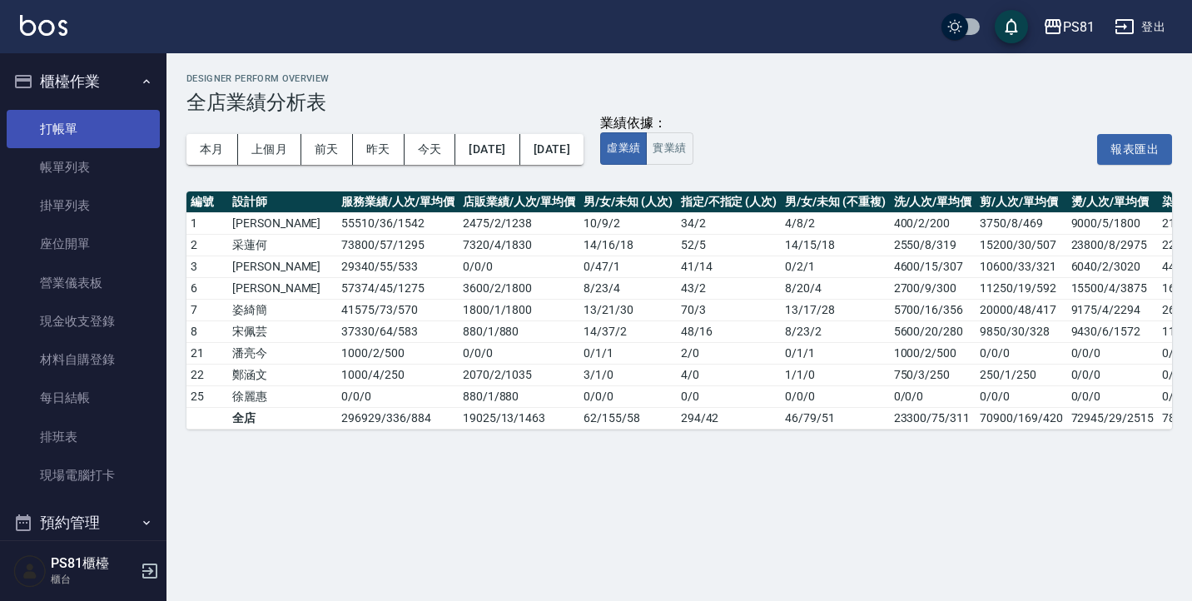
click at [97, 125] on link "打帳單" at bounding box center [83, 129] width 153 height 38
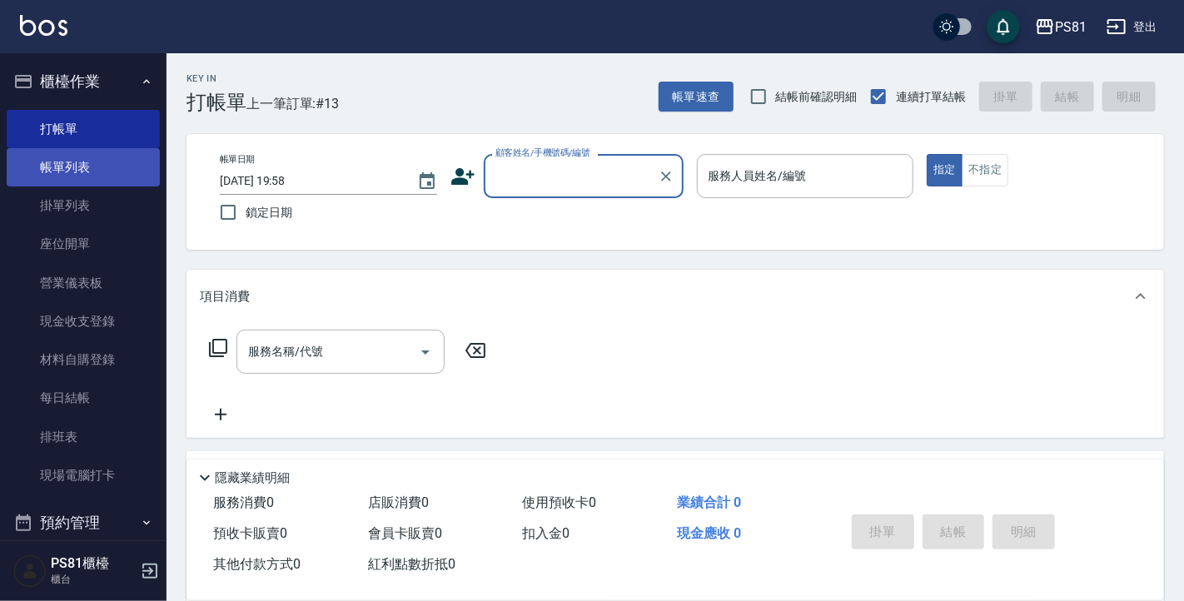
click at [114, 161] on link "帳單列表" at bounding box center [83, 167] width 153 height 38
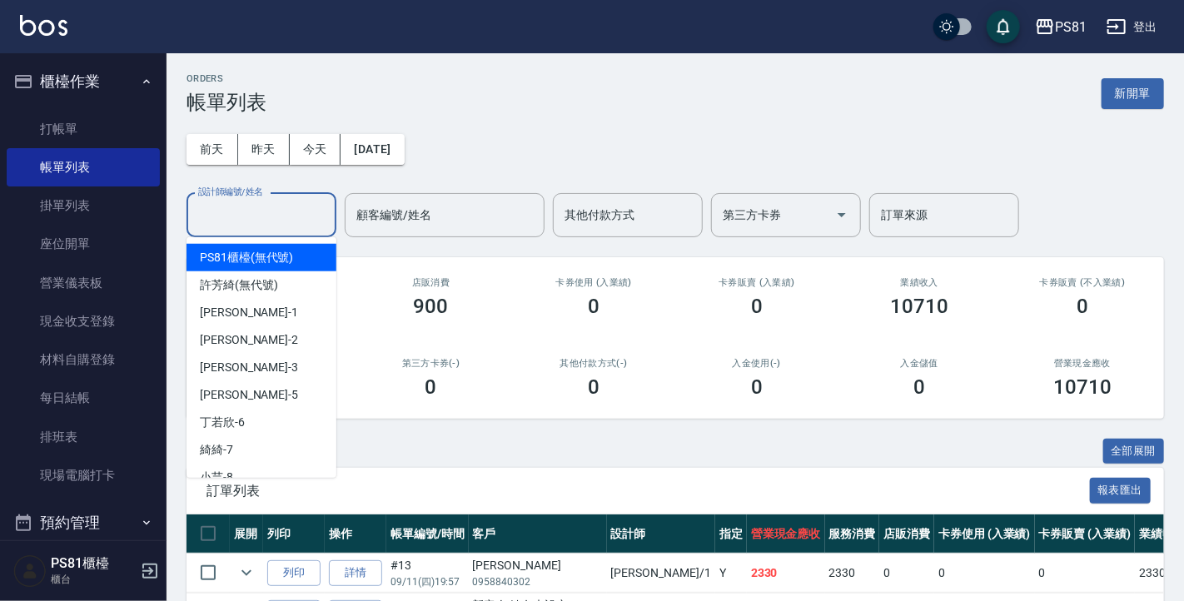
click at [220, 219] on input "設計師編號/姓名" at bounding box center [261, 215] width 135 height 29
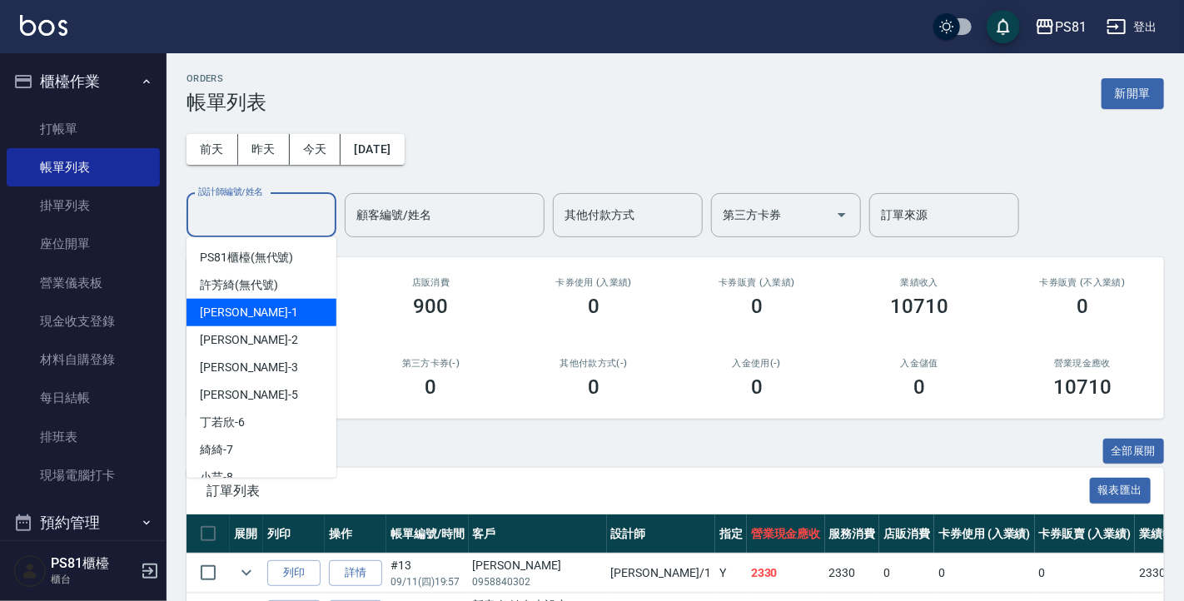
click at [286, 315] on div "Kevin -1" at bounding box center [261, 312] width 150 height 27
type input "Kevin-1"
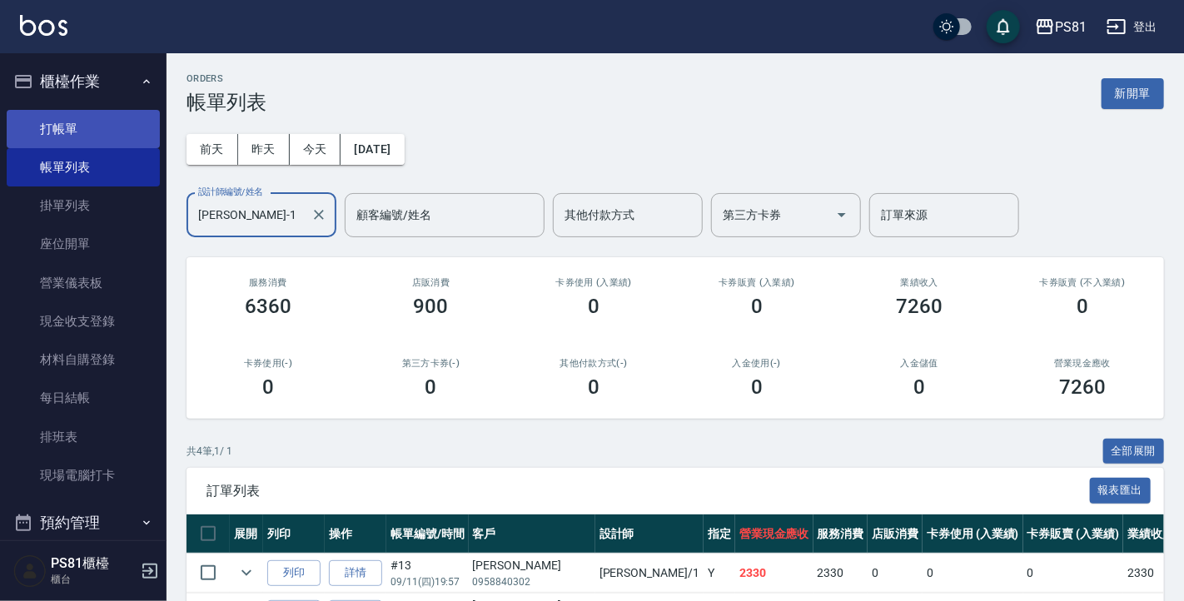
click at [56, 124] on link "打帳單" at bounding box center [83, 129] width 153 height 38
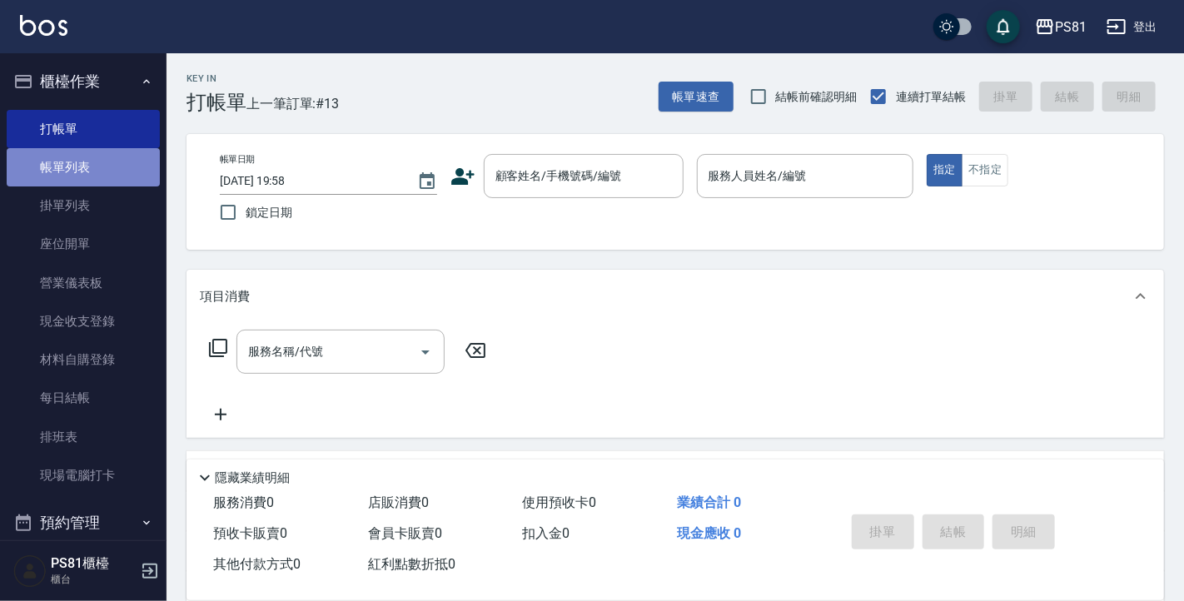
click at [112, 177] on link "帳單列表" at bounding box center [83, 167] width 153 height 38
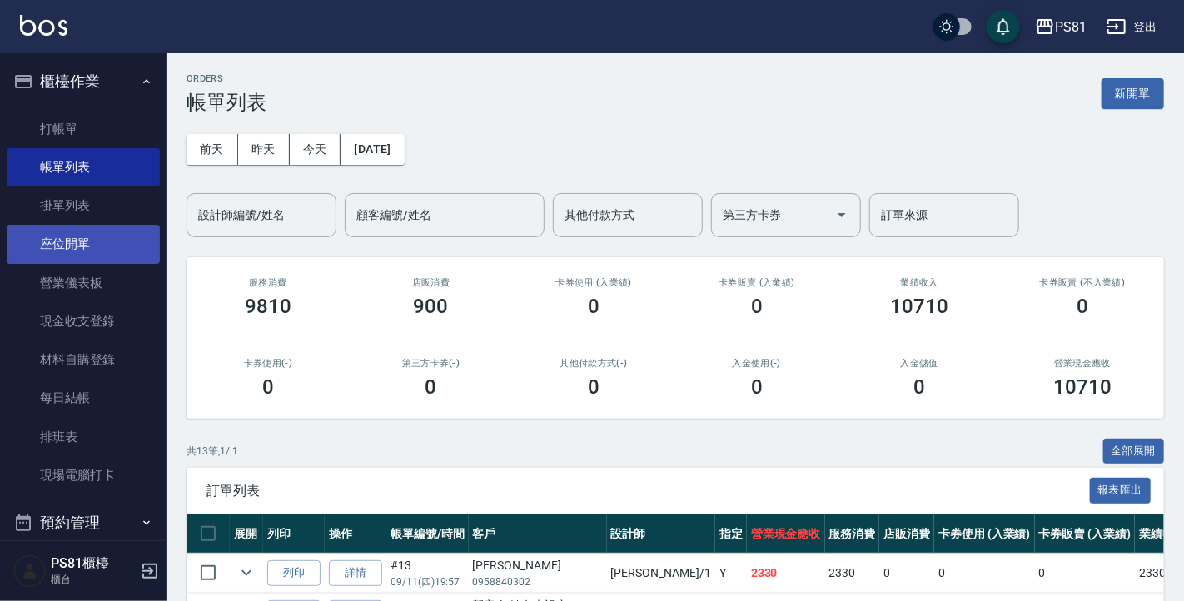
scroll to position [583, 0]
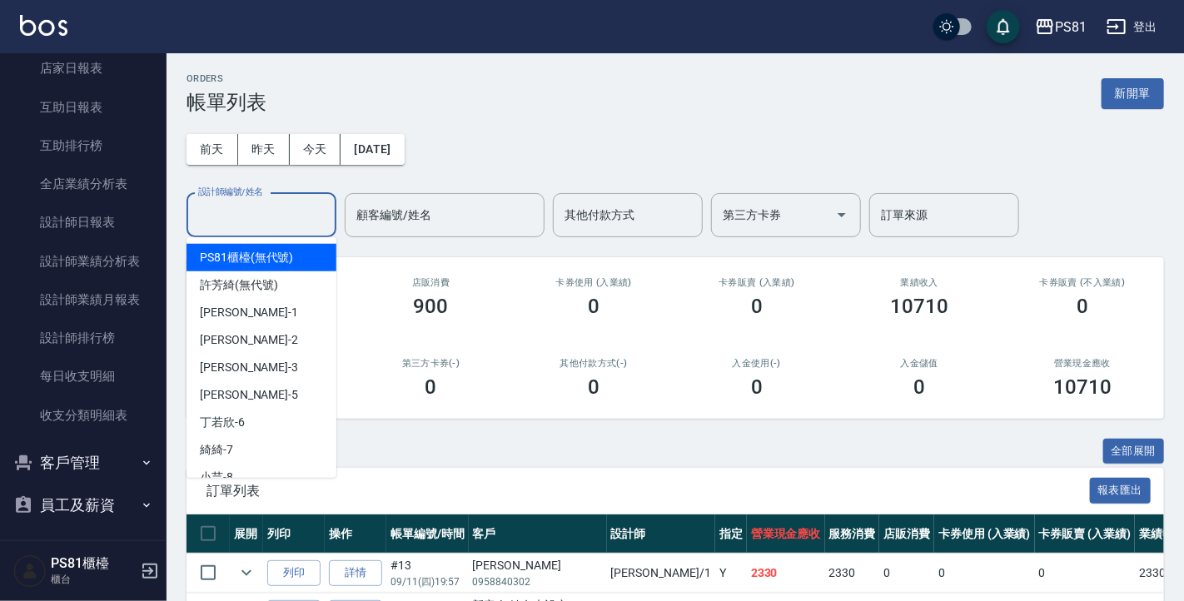
click at [286, 201] on input "設計師編號/姓名" at bounding box center [261, 215] width 135 height 29
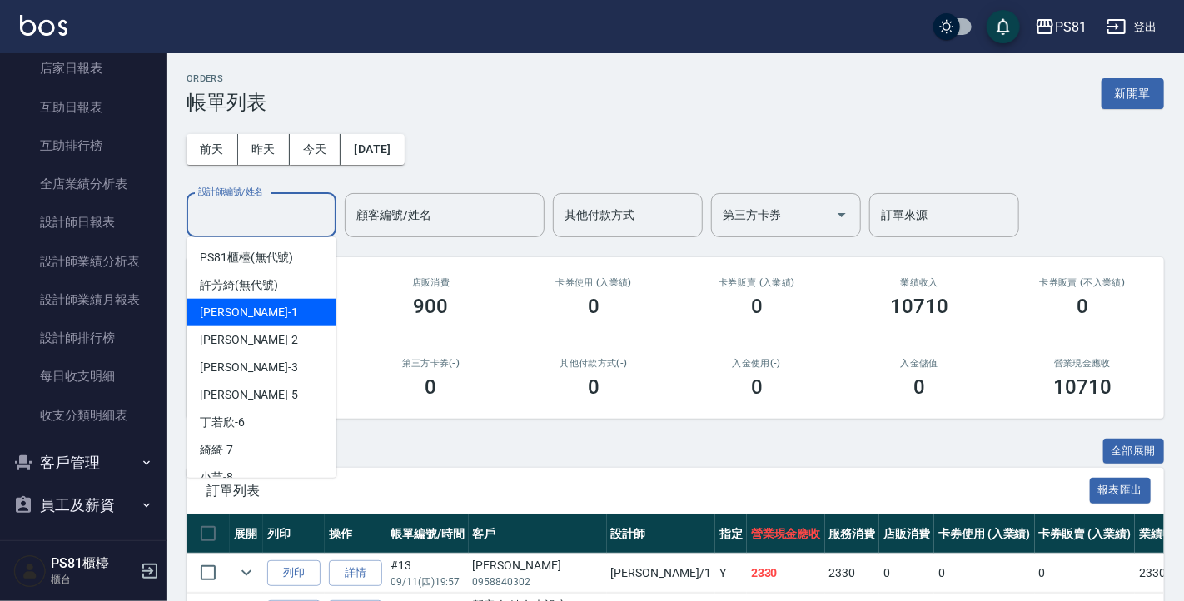
drag, startPoint x: 253, startPoint y: 315, endPoint x: 282, endPoint y: 340, distance: 38.9
click at [253, 315] on div "Kevin -1" at bounding box center [261, 312] width 150 height 27
type input "Kevin-1"
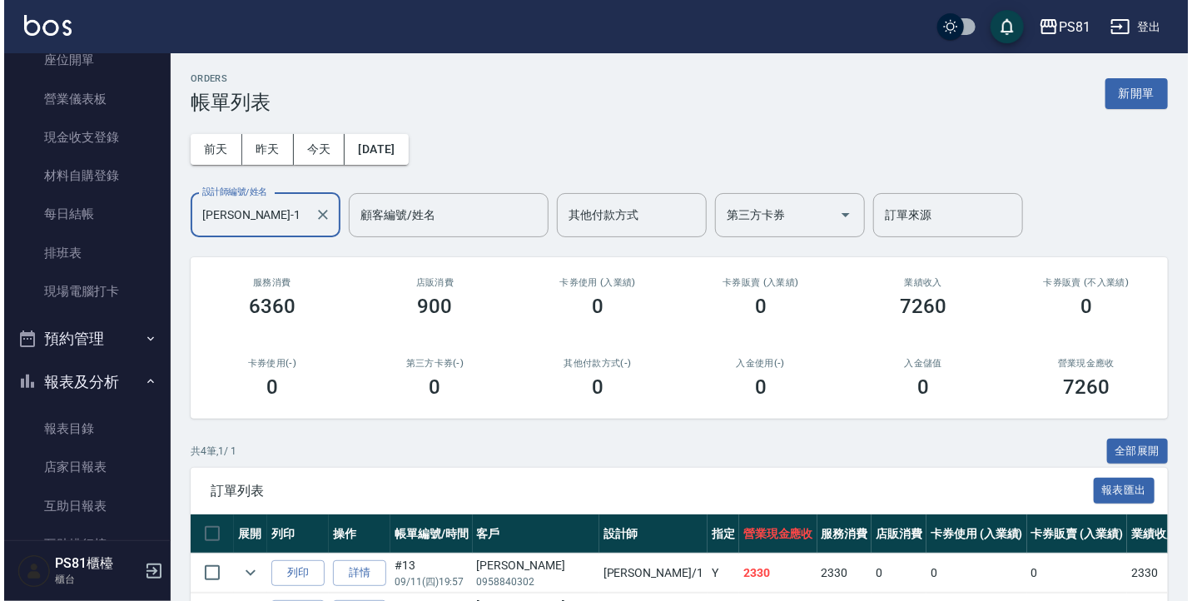
scroll to position [83, 0]
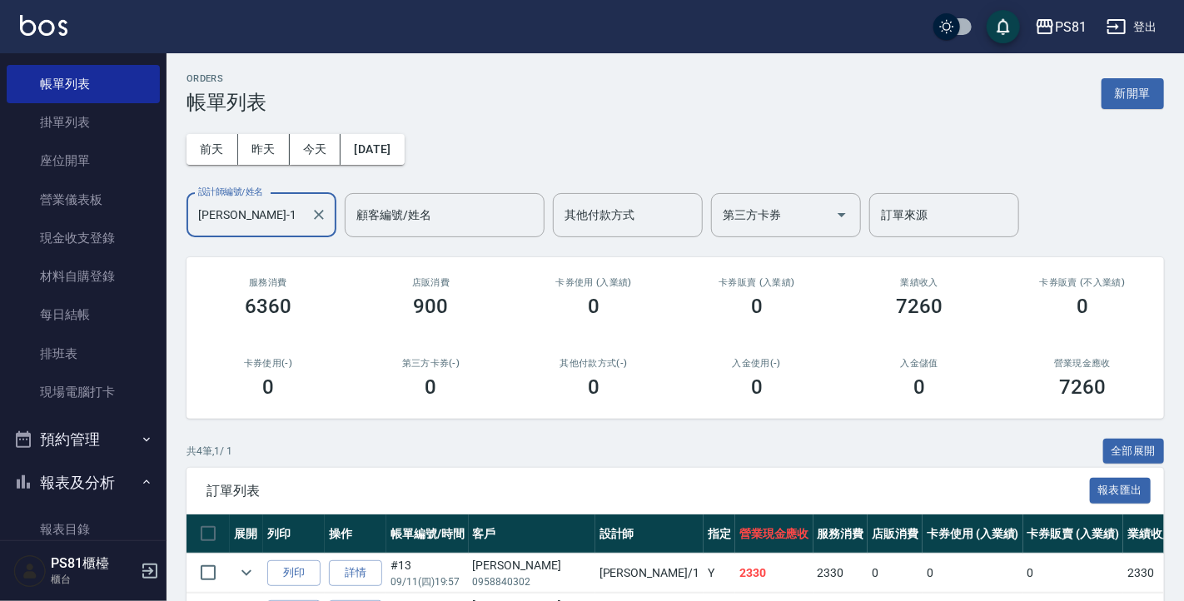
drag, startPoint x: 55, startPoint y: 132, endPoint x: 266, endPoint y: 377, distance: 323.4
click at [55, 133] on link "掛單列表" at bounding box center [83, 122] width 153 height 38
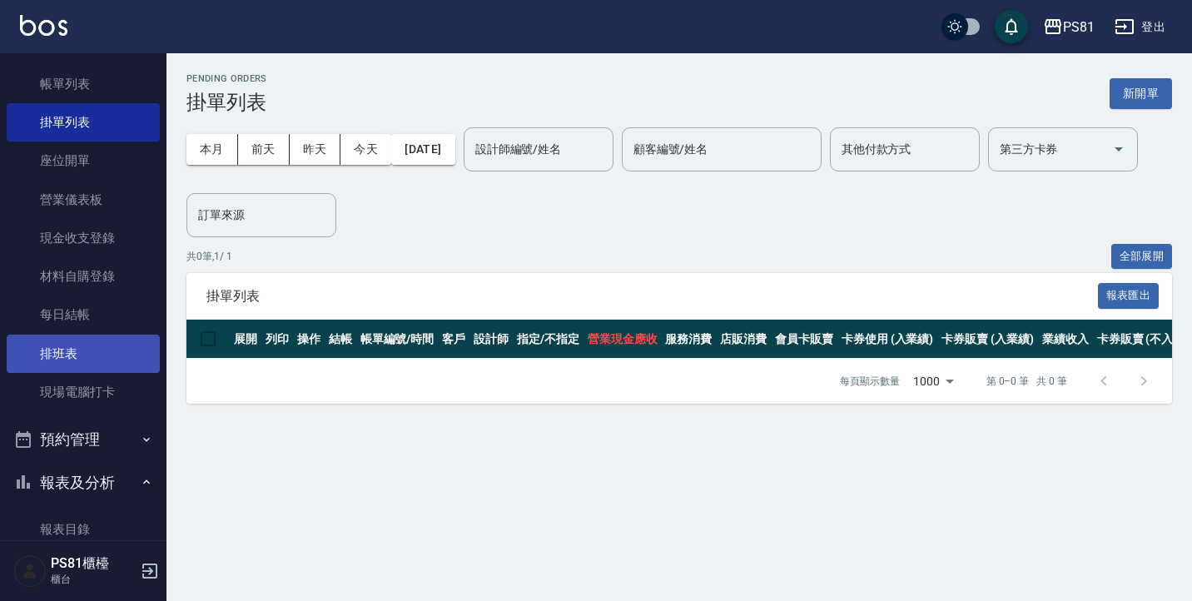
drag, startPoint x: 46, startPoint y: 357, endPoint x: 52, endPoint y: 363, distance: 8.8
click at [47, 358] on link "排班表" at bounding box center [83, 354] width 153 height 38
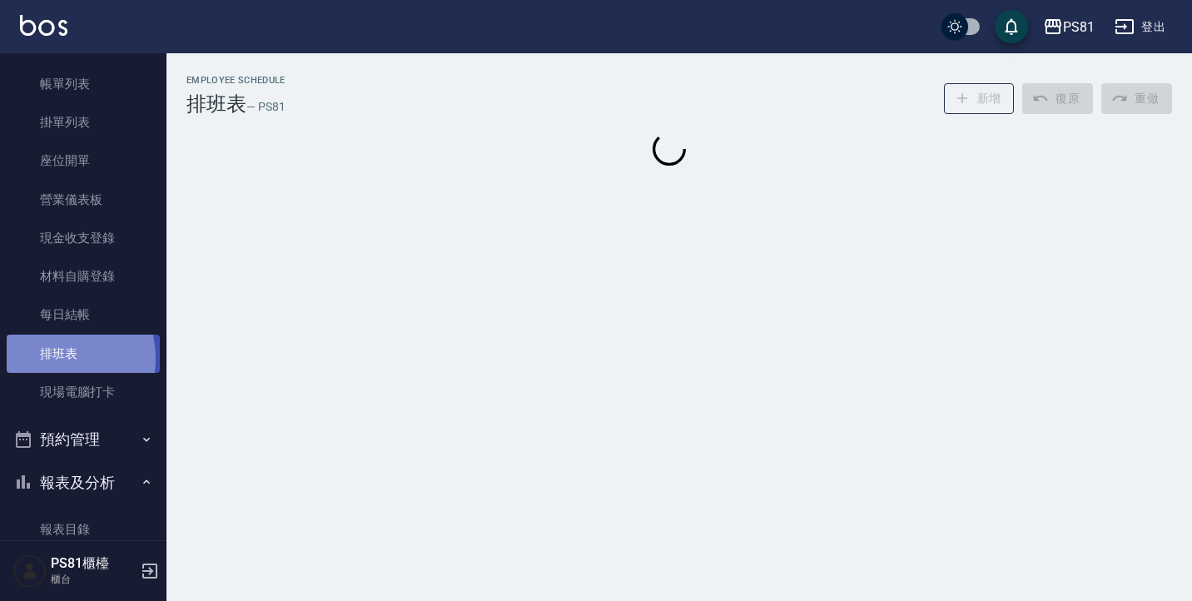
click at [52, 363] on link "排班表" at bounding box center [83, 354] width 153 height 38
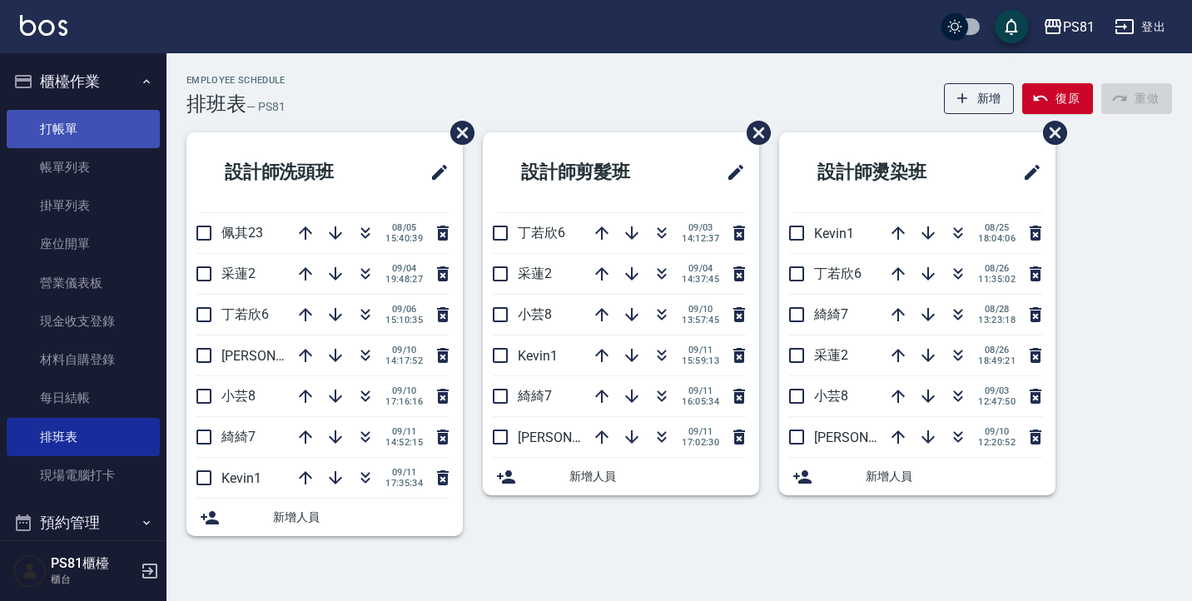
click at [60, 132] on link "打帳單" at bounding box center [83, 129] width 153 height 38
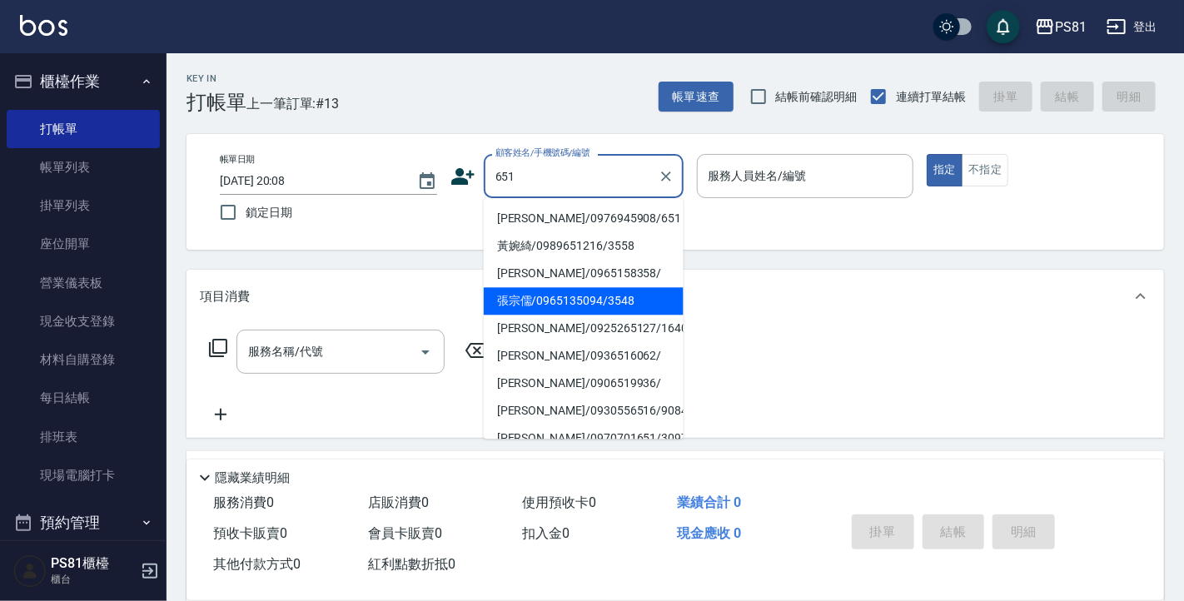
click at [632, 310] on li "張宗儒/0965135094/3548" at bounding box center [584, 300] width 200 height 27
type input "張宗儒/0965135094/3548"
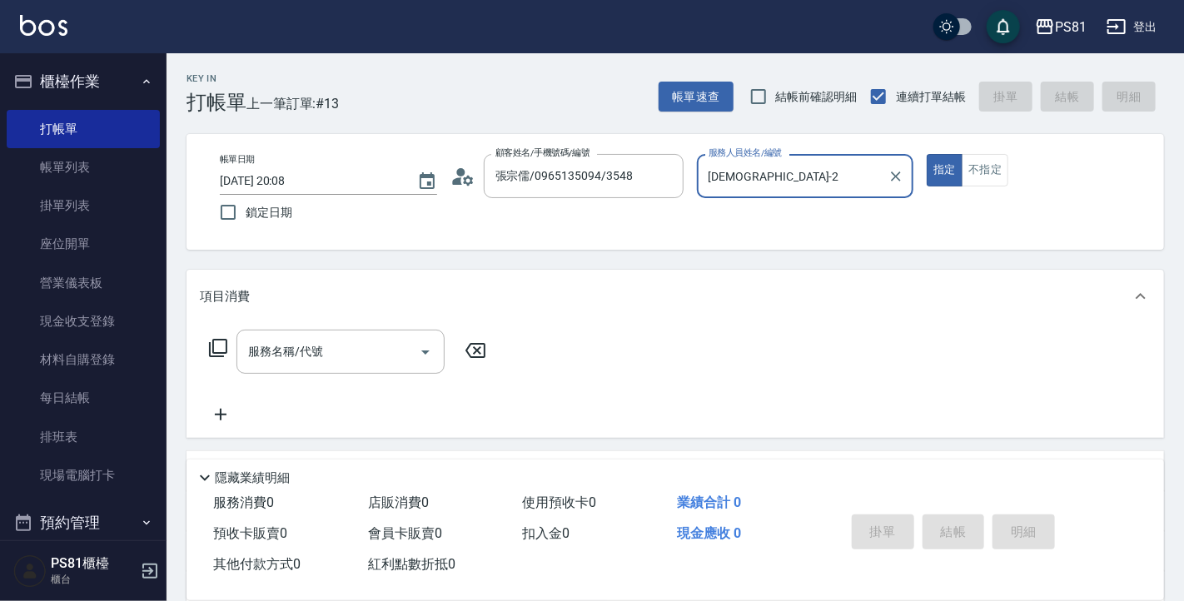
click at [767, 177] on input "采蓮-2" at bounding box center [792, 175] width 177 height 29
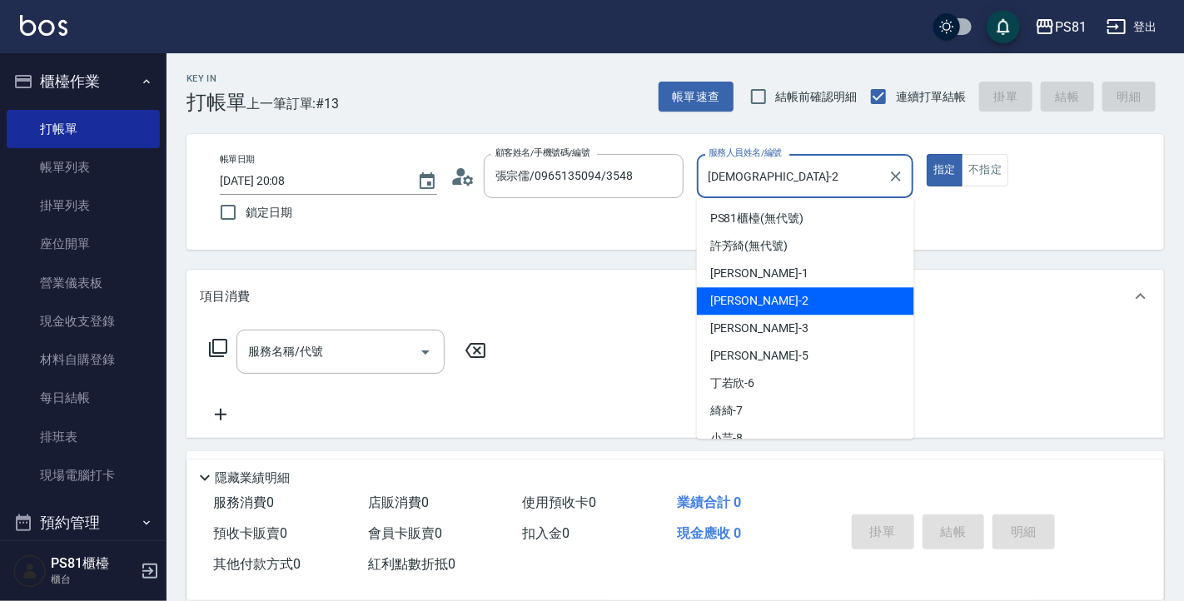
click at [767, 177] on input "采蓮-2" at bounding box center [792, 175] width 177 height 29
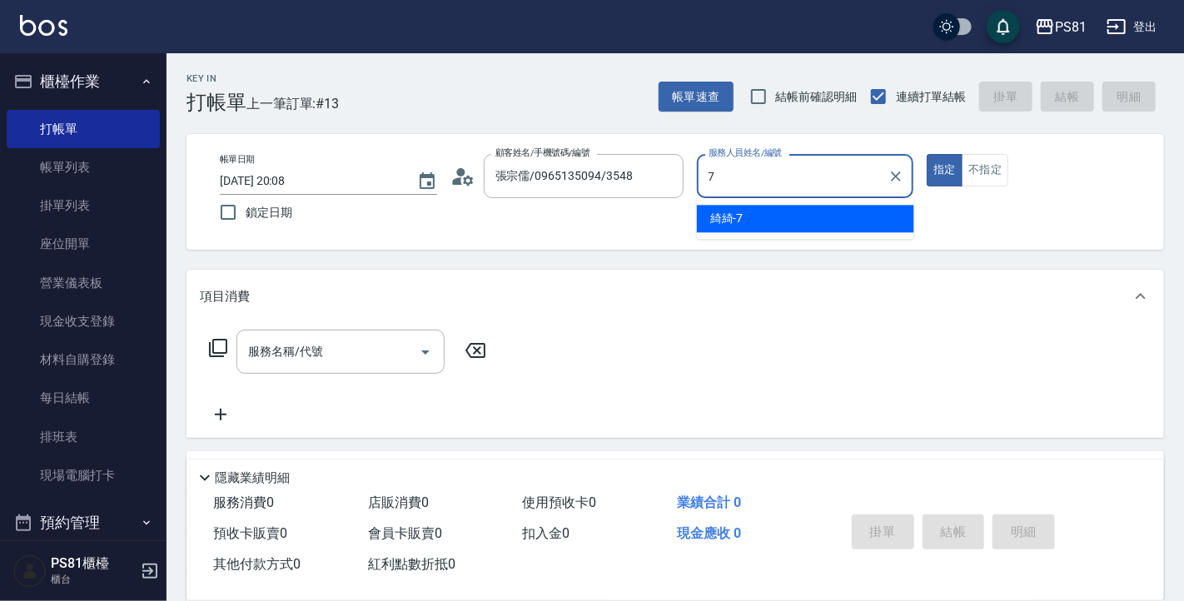
type input "綺綺-7"
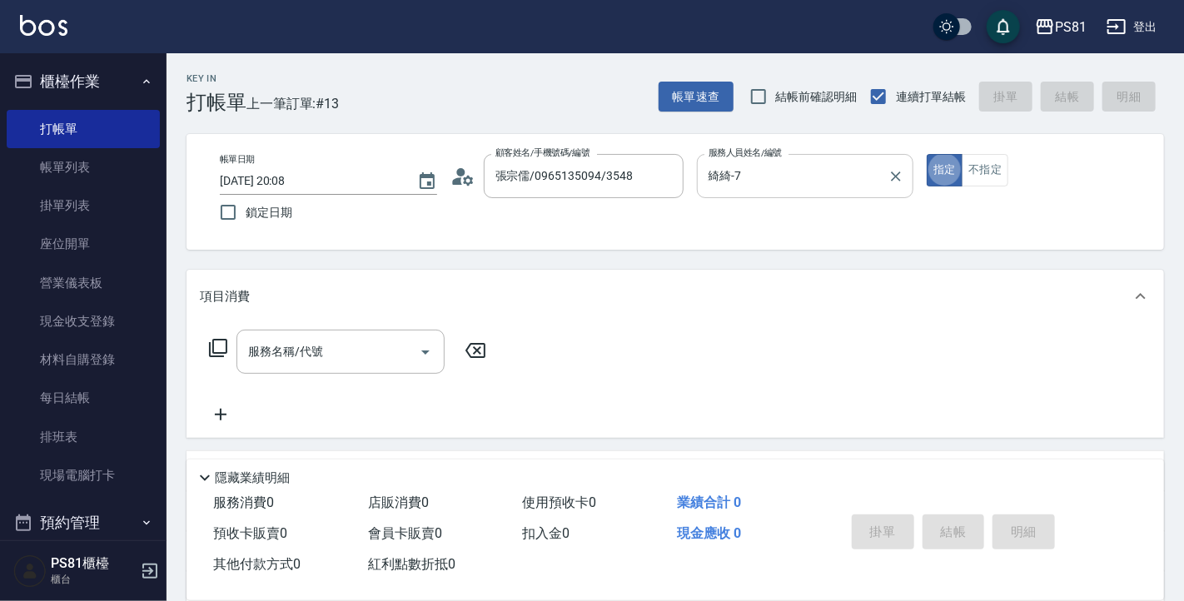
type button "true"
click at [384, 330] on div "服務名稱/代號" at bounding box center [340, 352] width 208 height 44
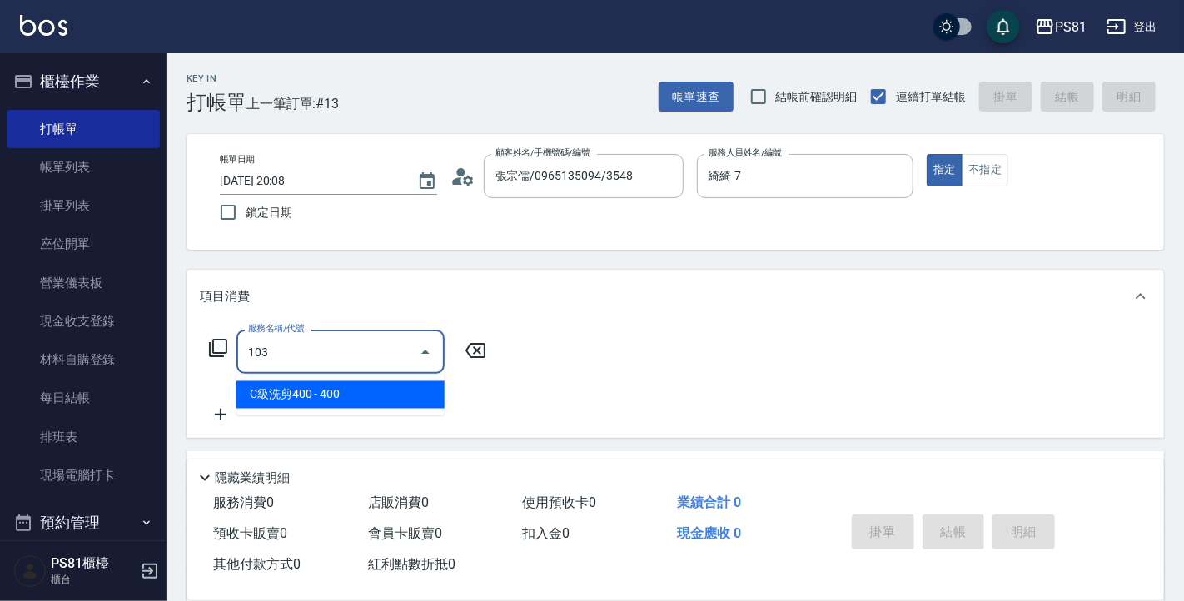
type input "C級洗剪400(103)"
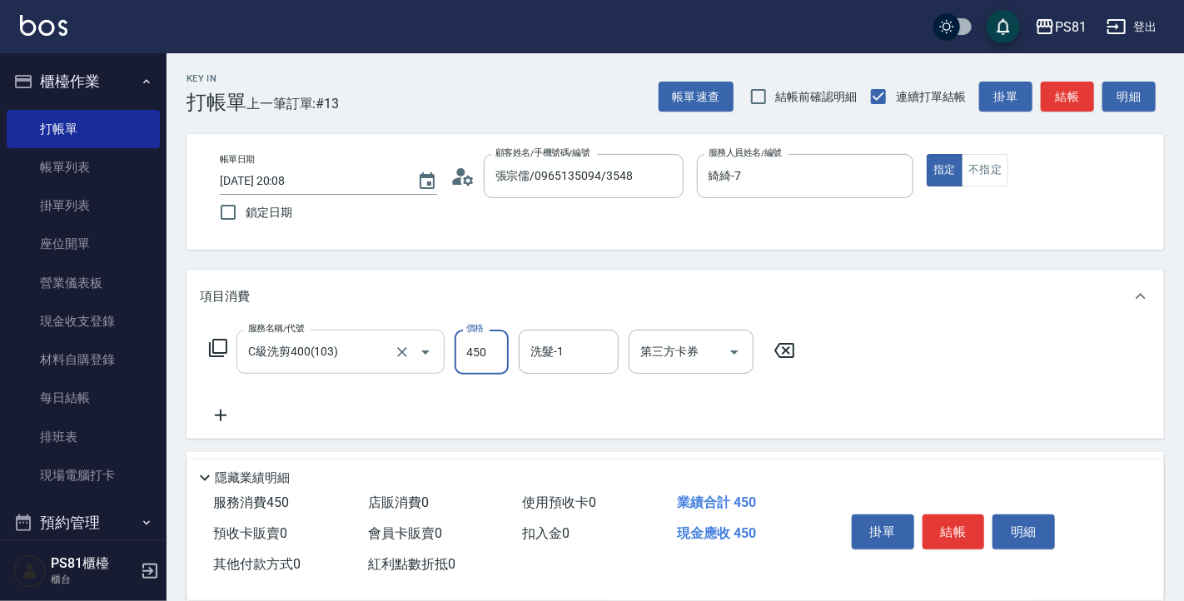
type input "450"
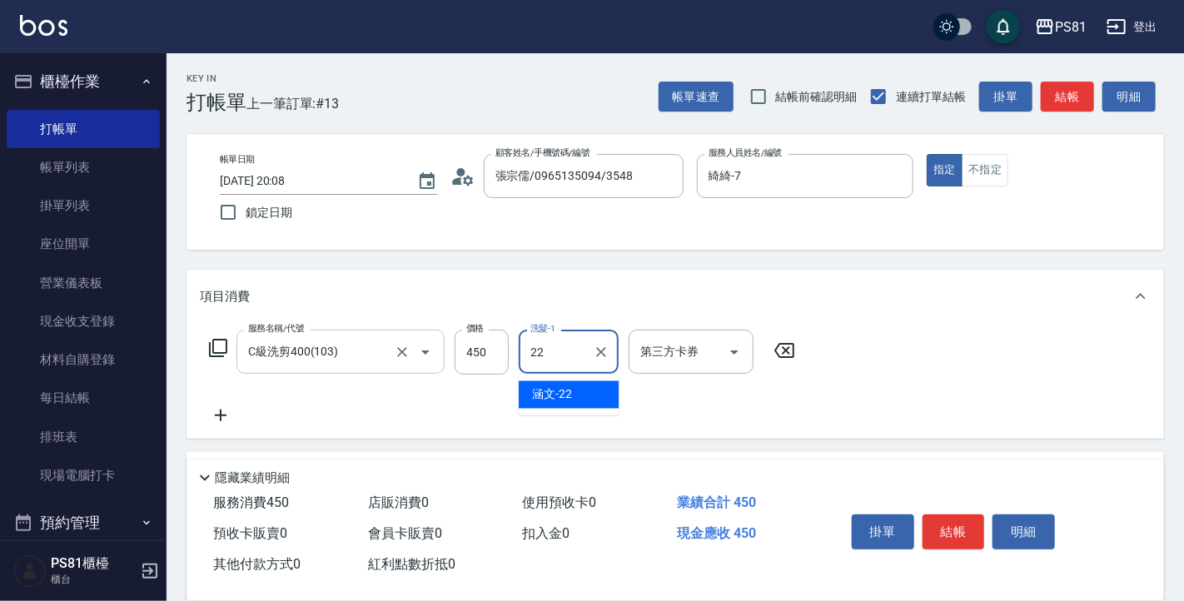
type input "涵文-22"
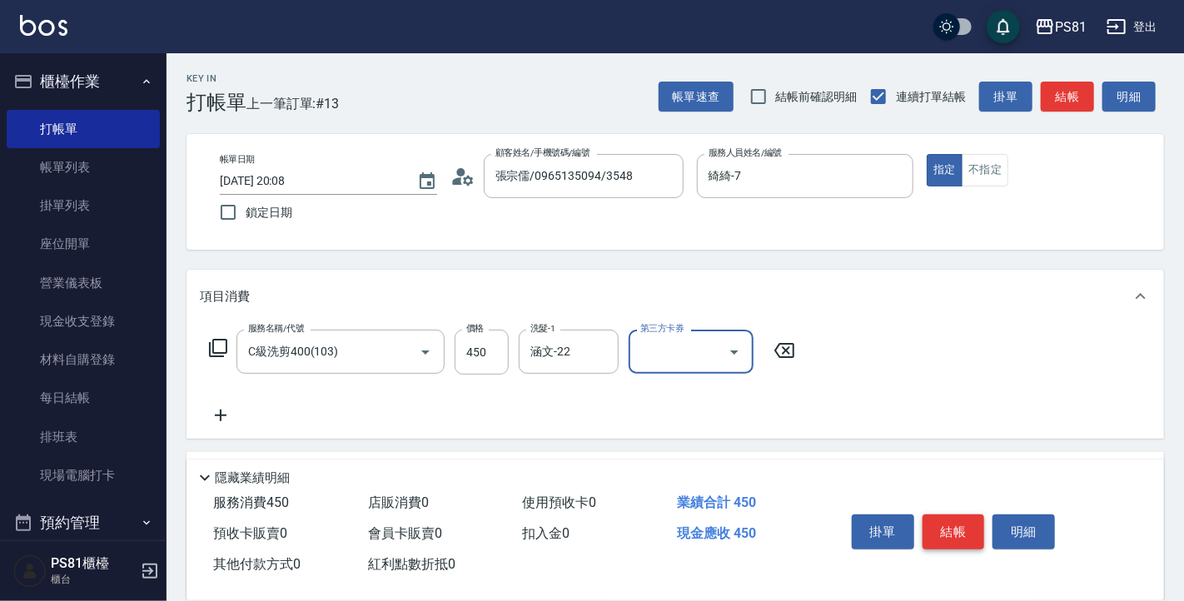
drag, startPoint x: 921, startPoint y: 515, endPoint x: 932, endPoint y: 514, distance: 11.7
click at [928, 514] on div "掛單 結帳 明細" at bounding box center [953, 534] width 217 height 52
click at [932, 514] on button "結帳" at bounding box center [953, 531] width 62 height 35
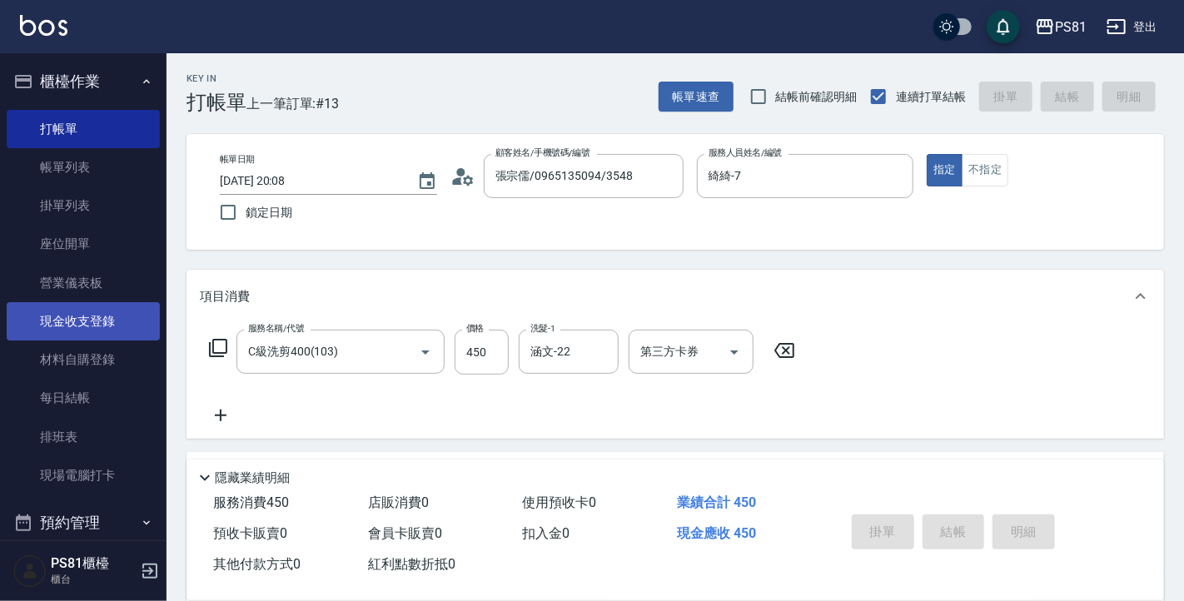
type input "2025/09/11 20:09"
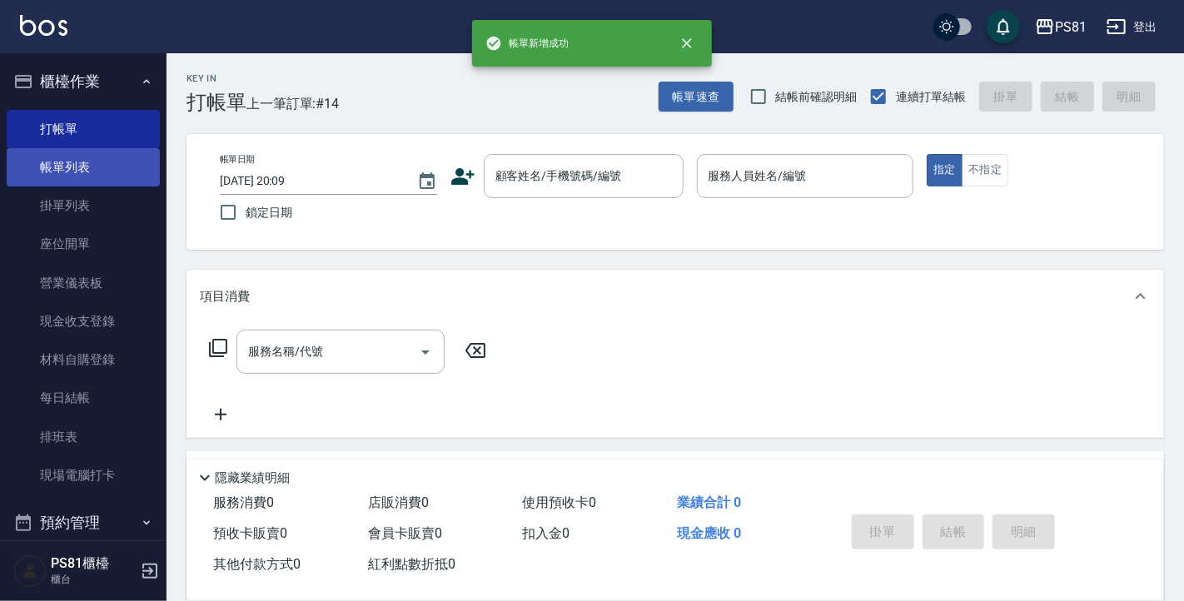
click at [87, 147] on ul "打帳單 帳單列表 掛單列表 座位開單 營業儀表板 現金收支登錄 材料自購登錄 每日結帳 排班表 現場電腦打卡" at bounding box center [83, 302] width 153 height 399
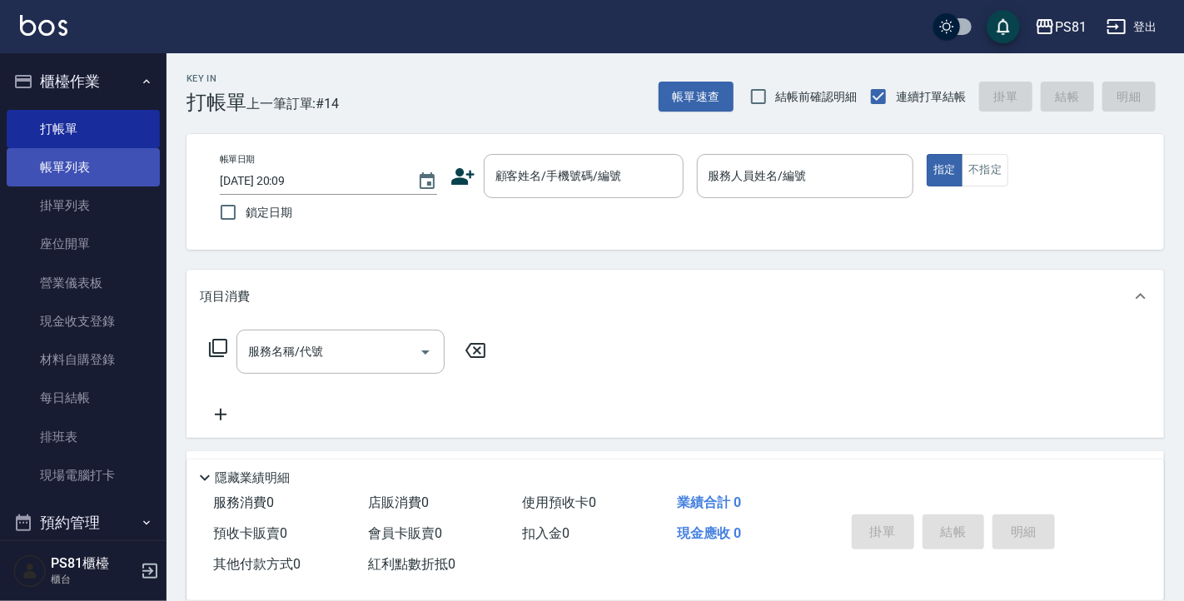
click at [83, 168] on link "帳單列表" at bounding box center [83, 167] width 153 height 38
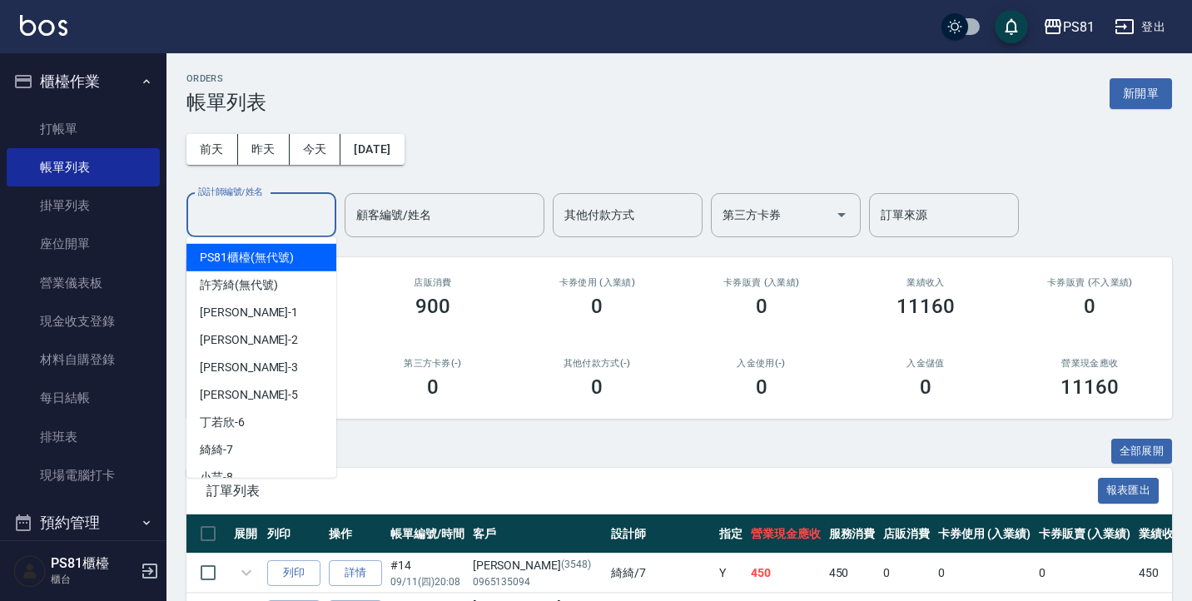
click at [208, 217] on input "設計師編號/姓名" at bounding box center [261, 215] width 135 height 29
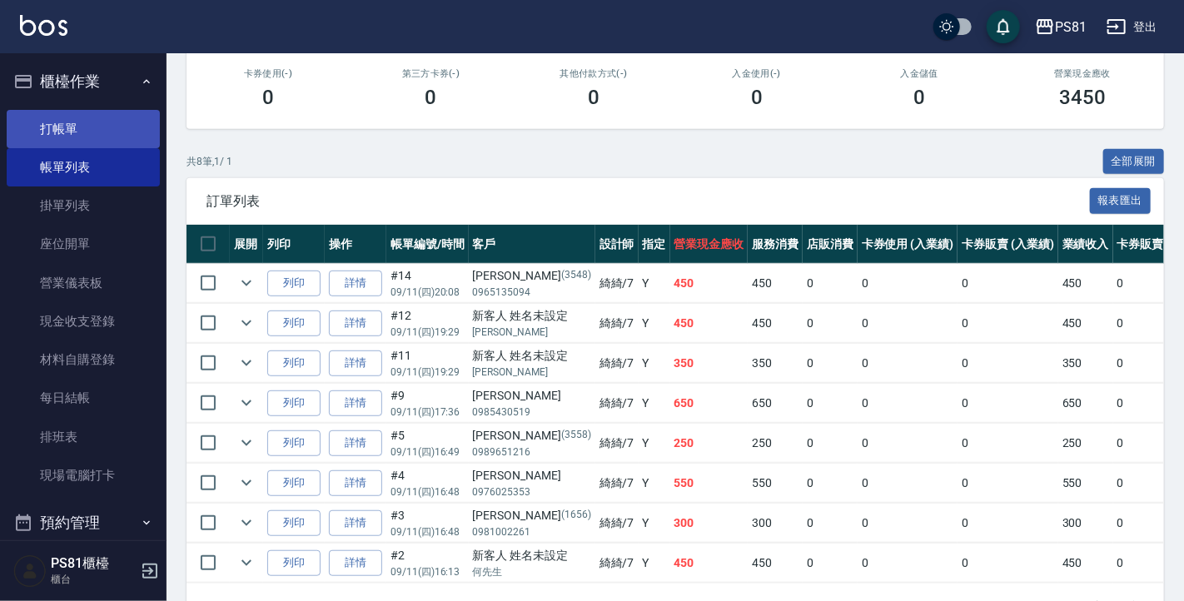
scroll to position [263, 0]
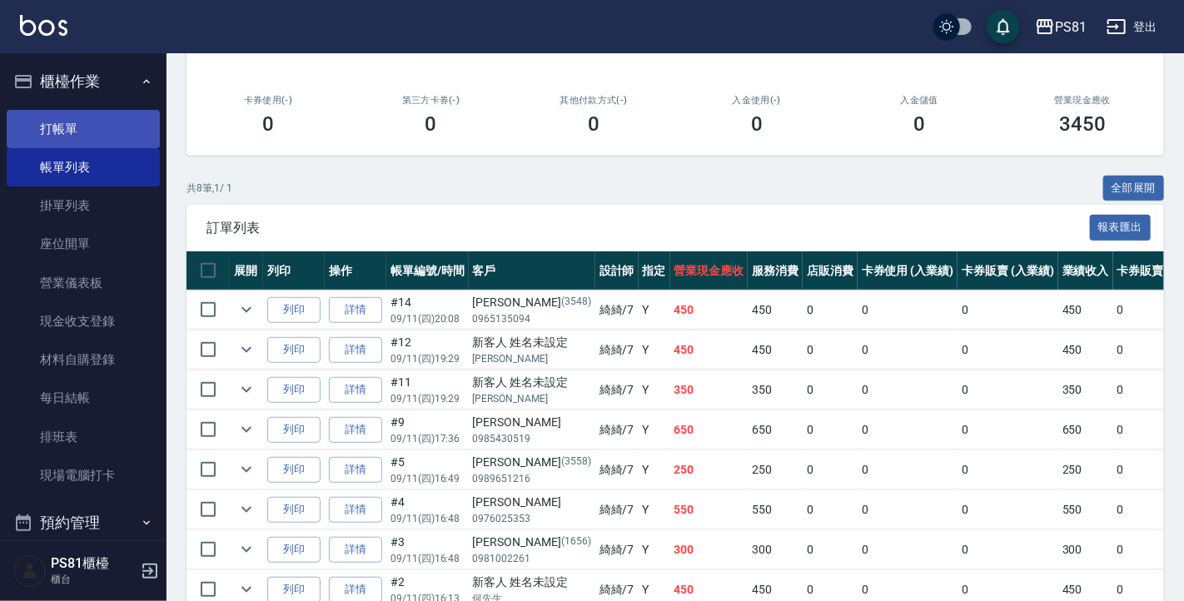
type input "綺綺-7"
click at [58, 121] on link "打帳單" at bounding box center [83, 129] width 153 height 38
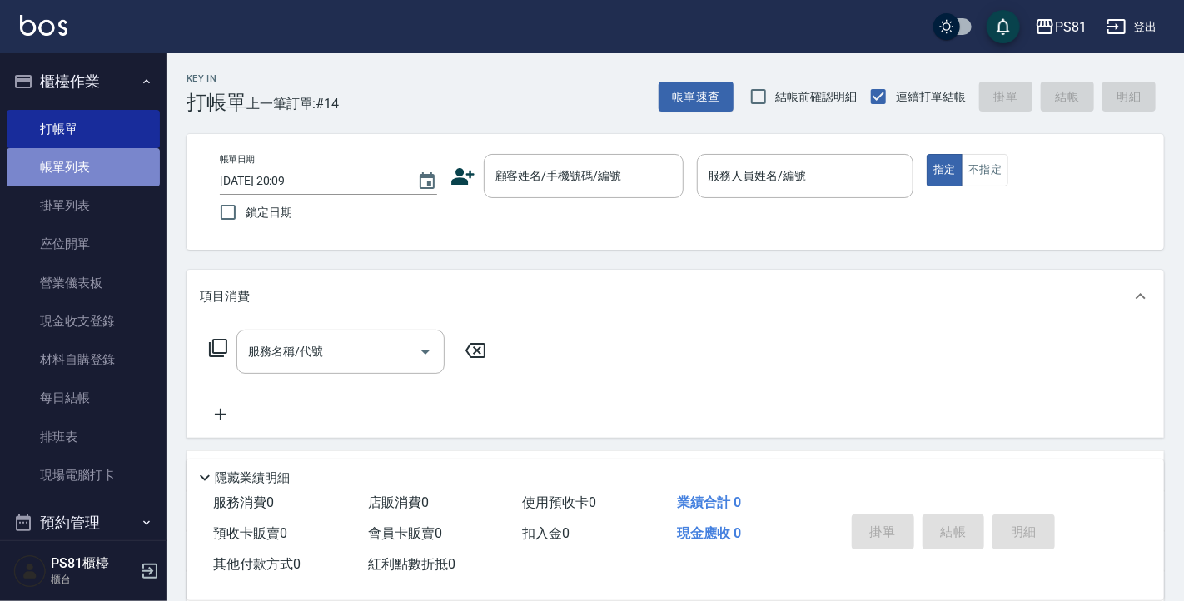
click at [123, 165] on link "帳單列表" at bounding box center [83, 167] width 153 height 38
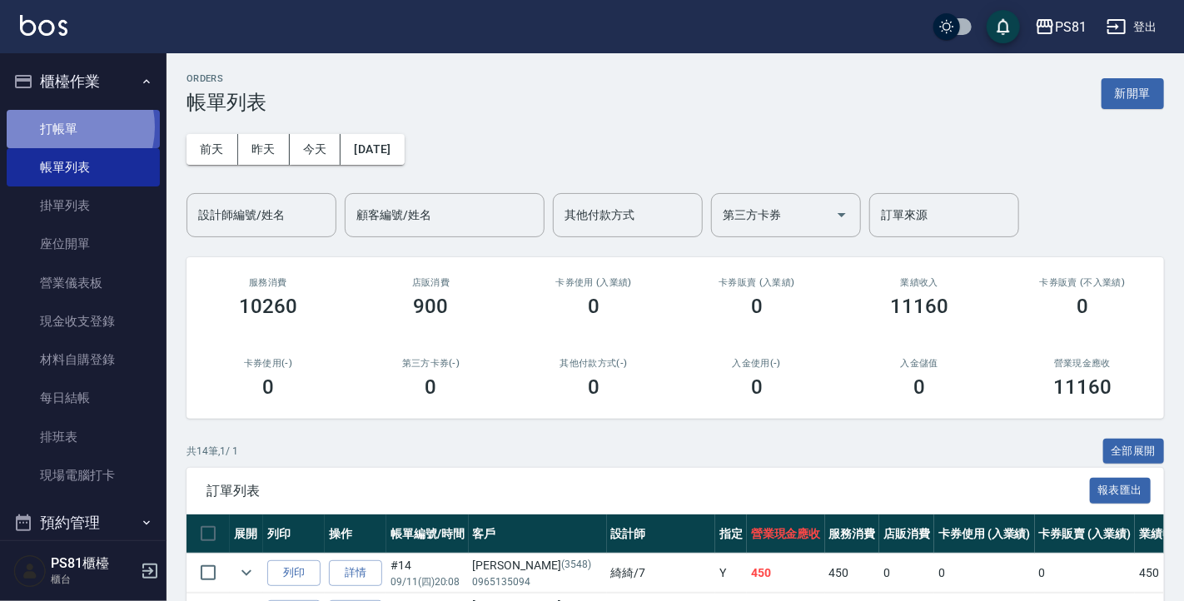
click at [66, 127] on link "打帳單" at bounding box center [83, 129] width 153 height 38
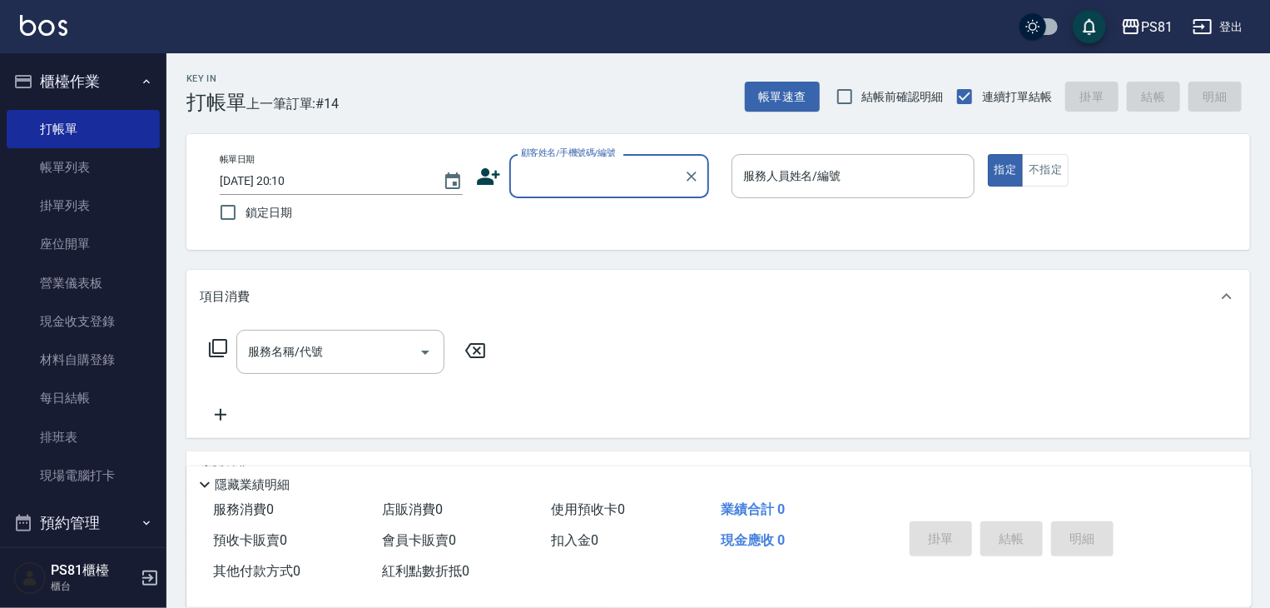
click at [109, 60] on button "櫃檯作業" at bounding box center [83, 81] width 153 height 43
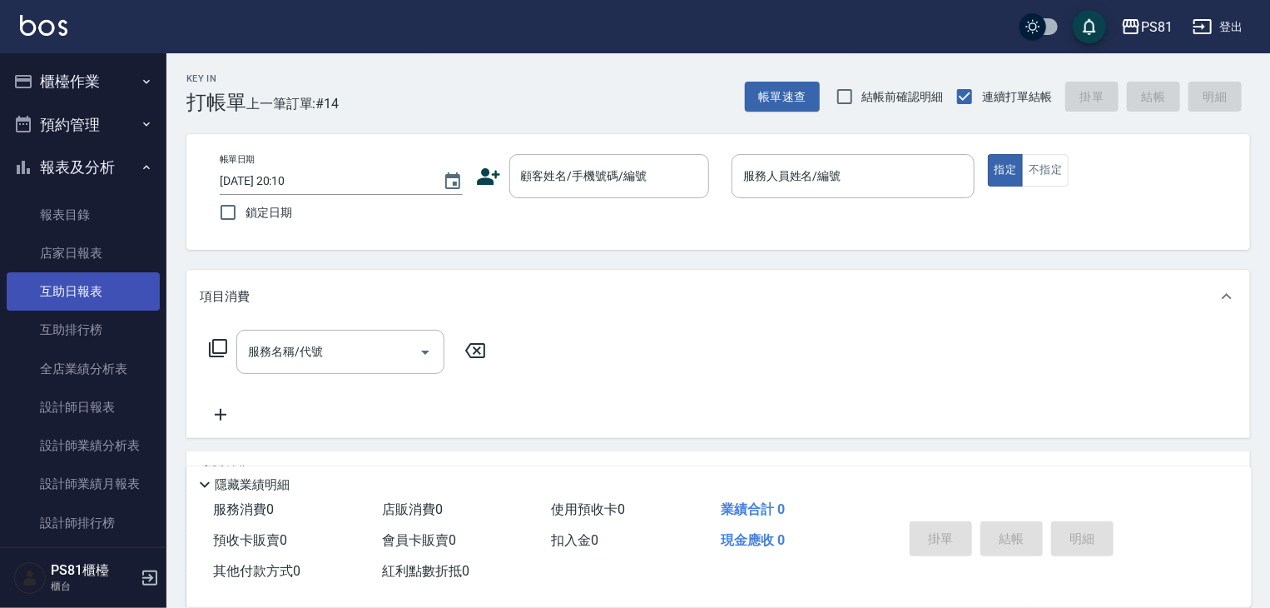
click at [100, 294] on link "互助日報表" at bounding box center [83, 291] width 153 height 38
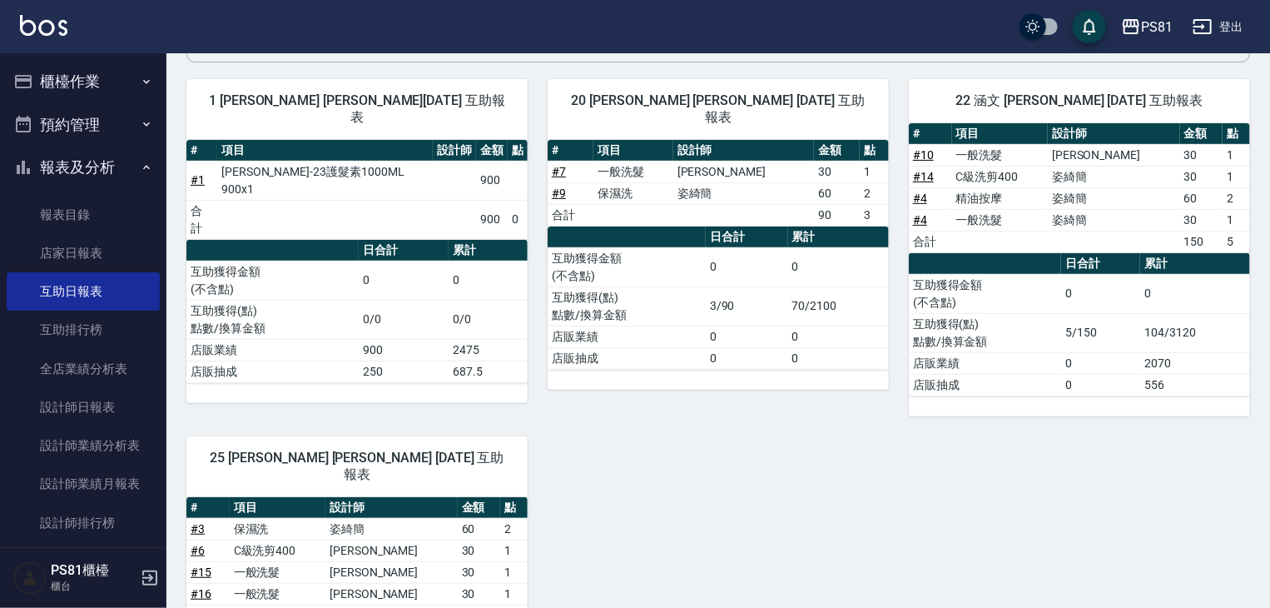
scroll to position [333, 0]
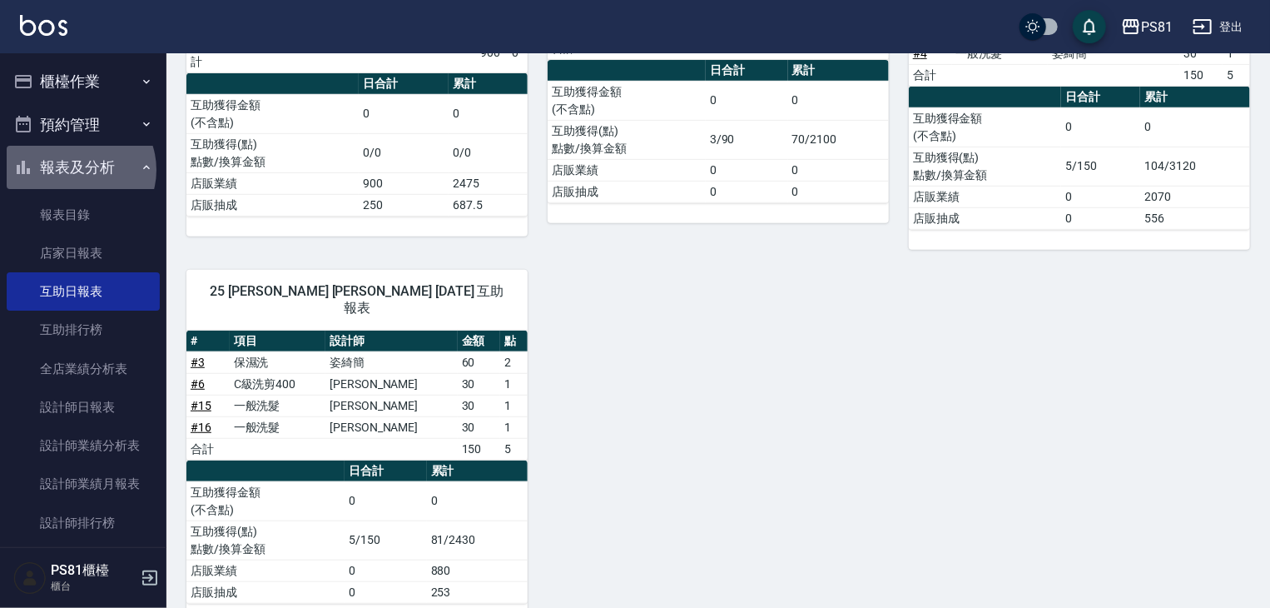
click at [77, 170] on button "報表及分析" at bounding box center [83, 167] width 153 height 43
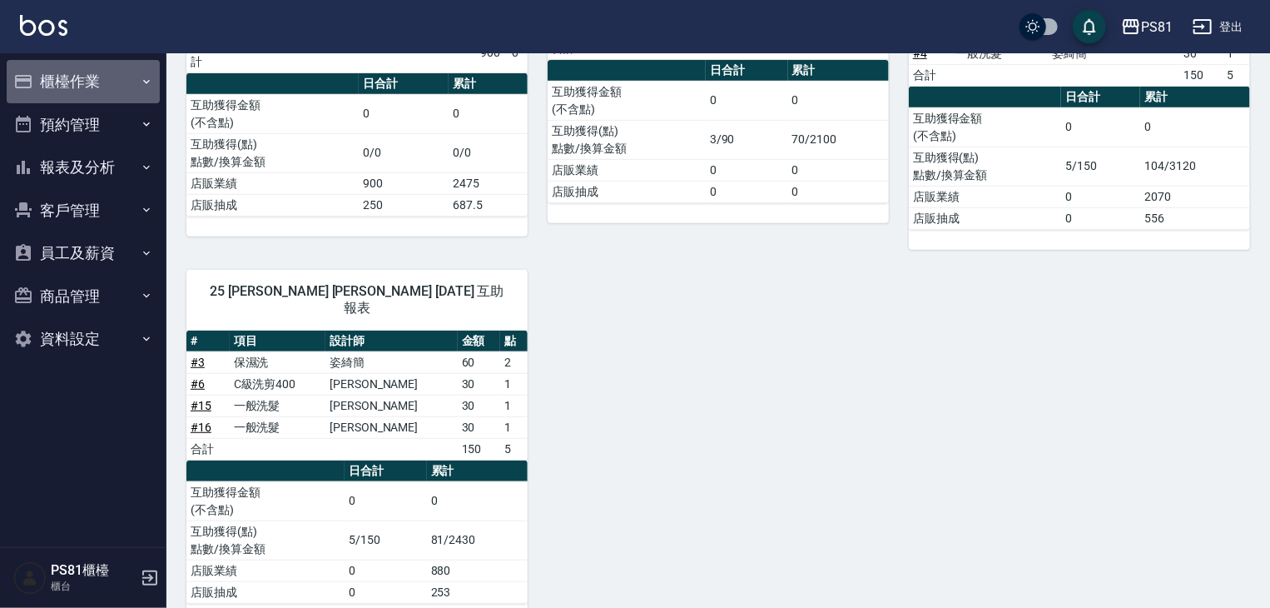
click at [82, 74] on button "櫃檯作業" at bounding box center [83, 81] width 153 height 43
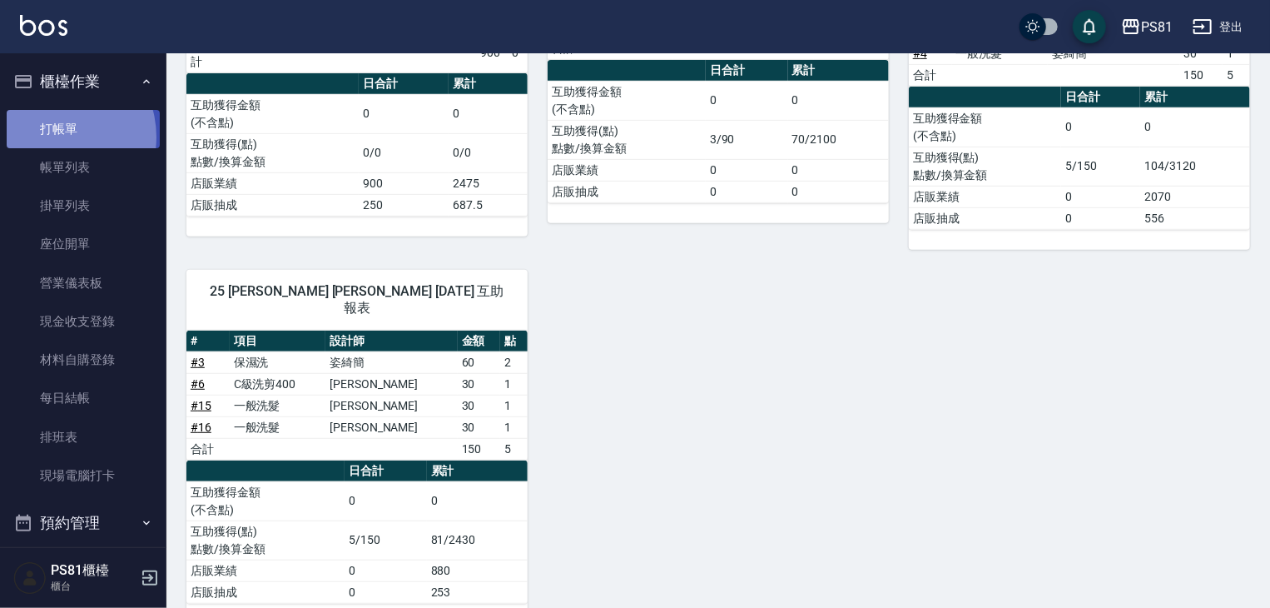
click at [51, 137] on link "打帳單" at bounding box center [83, 129] width 153 height 38
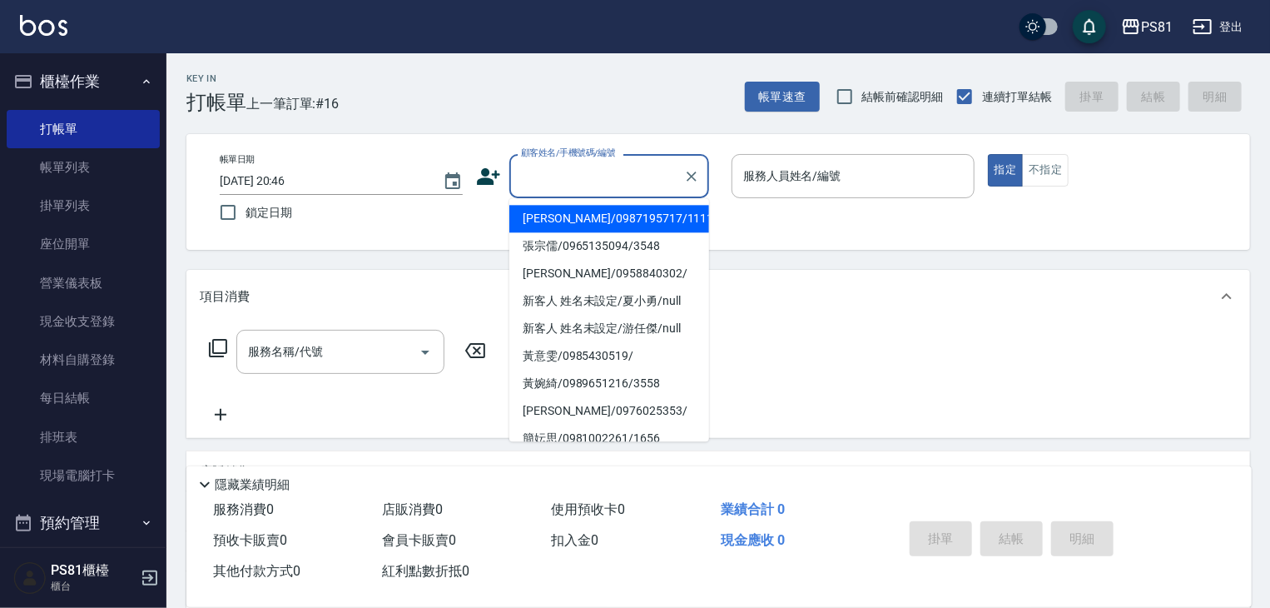
drag, startPoint x: 539, startPoint y: 171, endPoint x: 595, endPoint y: 215, distance: 71.8
click at [539, 171] on input "顧客姓名/手機號碼/編號" at bounding box center [597, 175] width 160 height 29
click at [615, 221] on li "張晏菱/0987195717/111111" at bounding box center [609, 218] width 200 height 27
type input "張晏菱/0987195717/111111"
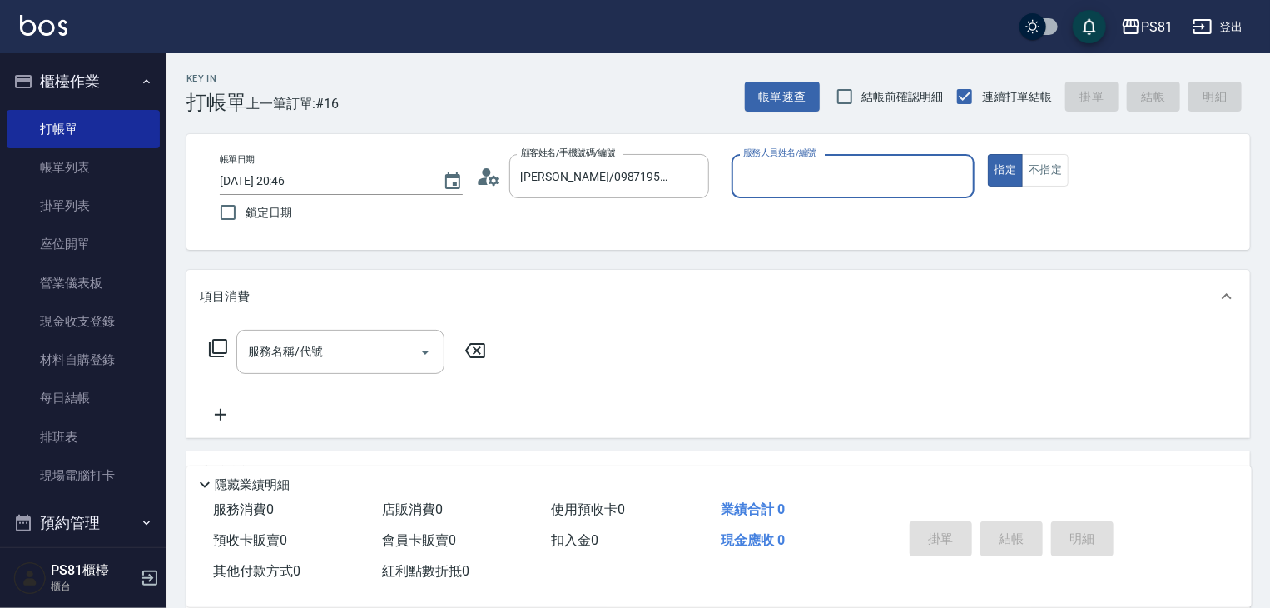
click at [862, 159] on div "服務人員姓名/編號" at bounding box center [853, 176] width 243 height 44
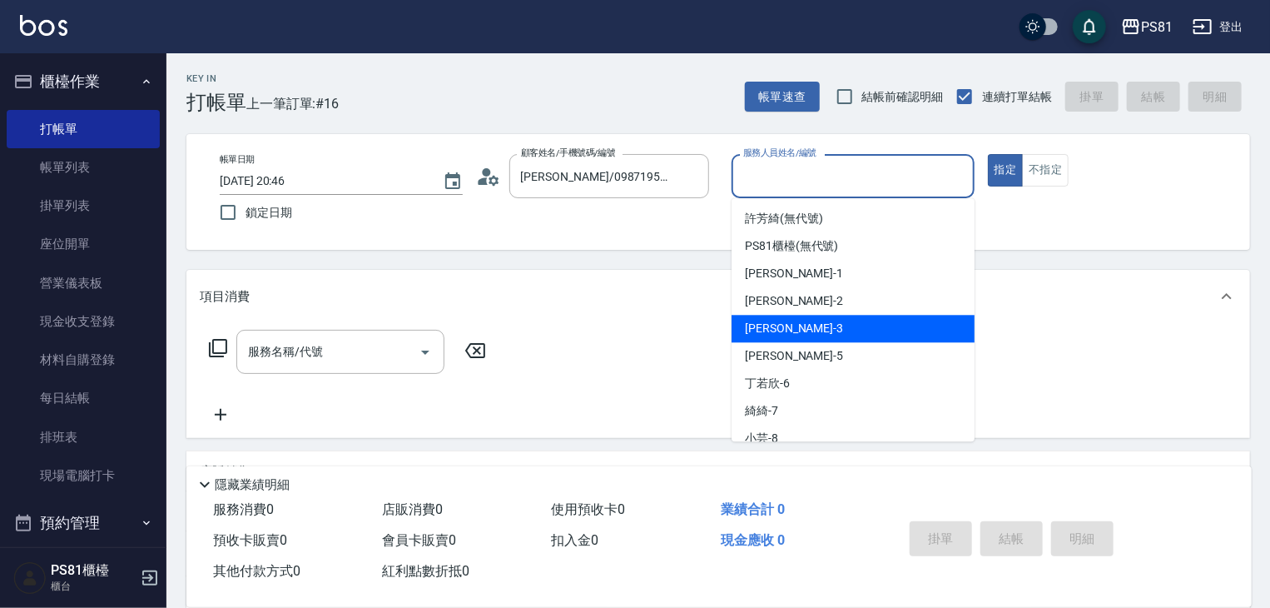
click at [789, 332] on div "晏菱 -3" at bounding box center [853, 328] width 243 height 27
type input "晏菱-3"
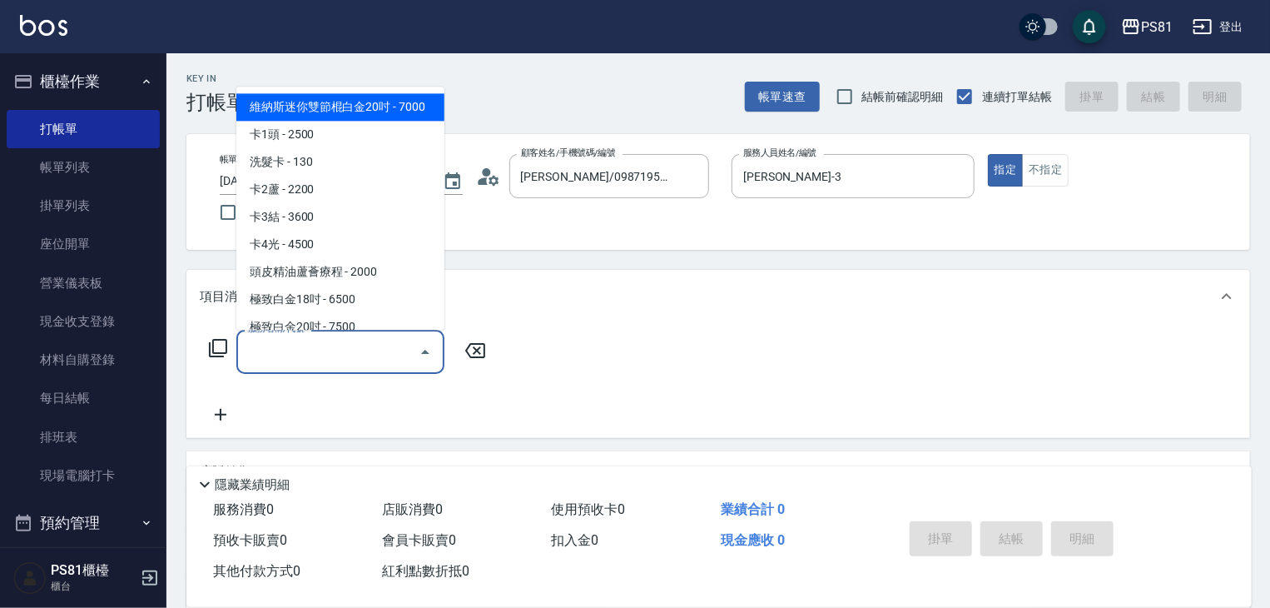
drag, startPoint x: 311, startPoint y: 344, endPoint x: 309, endPoint y: 334, distance: 10.3
click at [310, 335] on div "服務名稱/代號" at bounding box center [340, 352] width 208 height 44
drag, startPoint x: 351, startPoint y: 147, endPoint x: 355, endPoint y: 132, distance: 15.5
click at [350, 146] on ul "局部挑染 - 600 基本染髮 - 1200 母親節活動染 - 1880 頂級染髮 - 1500 旗艦染髮 - 2500 炫彩染髮 - 1699 創意染髮卡 …" at bounding box center [340, 208] width 208 height 243
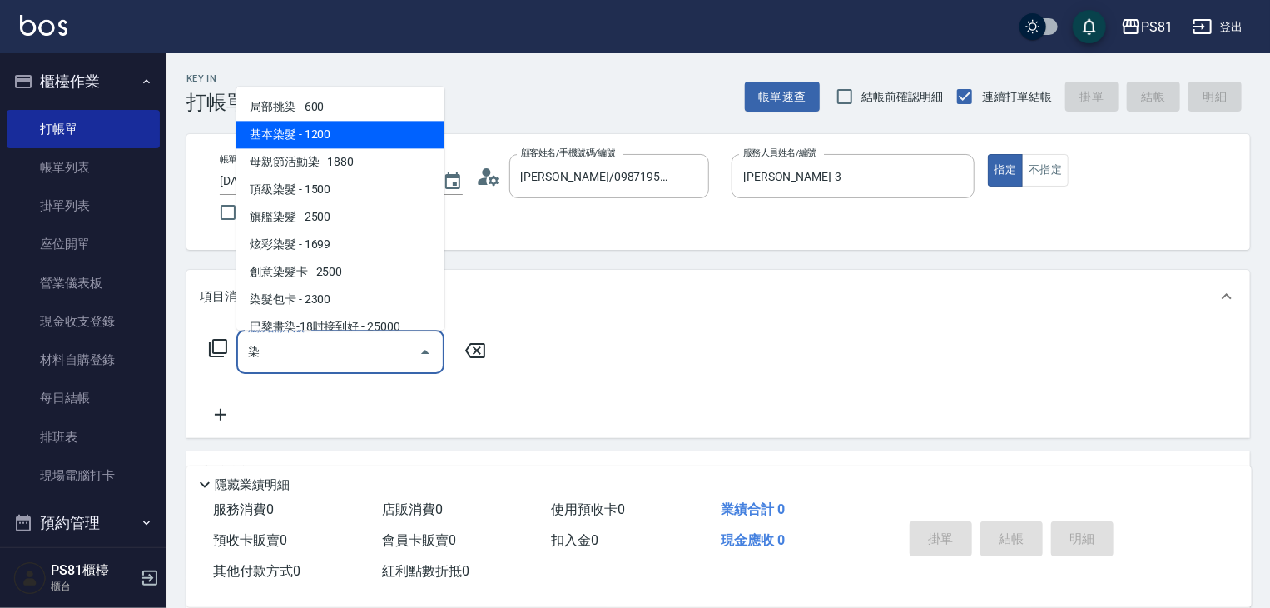
click at [356, 131] on span "基本染髮 - 1200" at bounding box center [340, 134] width 208 height 27
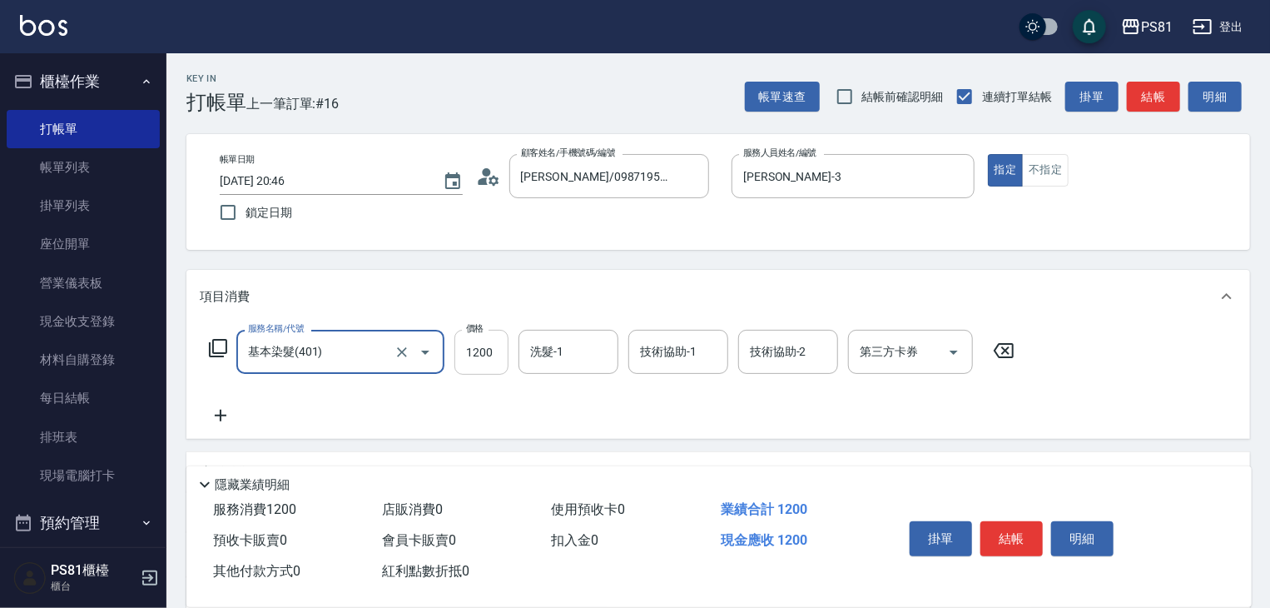
type input "基本染髮(401)"
click at [479, 348] on input "1200" at bounding box center [481, 352] width 54 height 45
type input "3300"
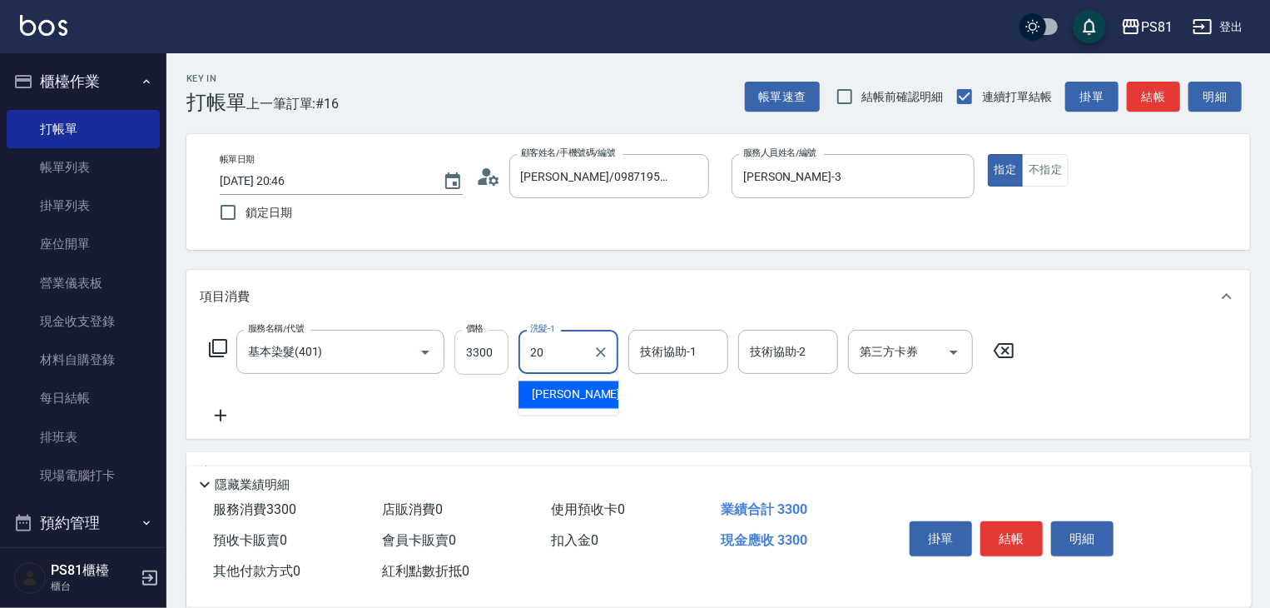
type input "2"
type input "妍妍-20"
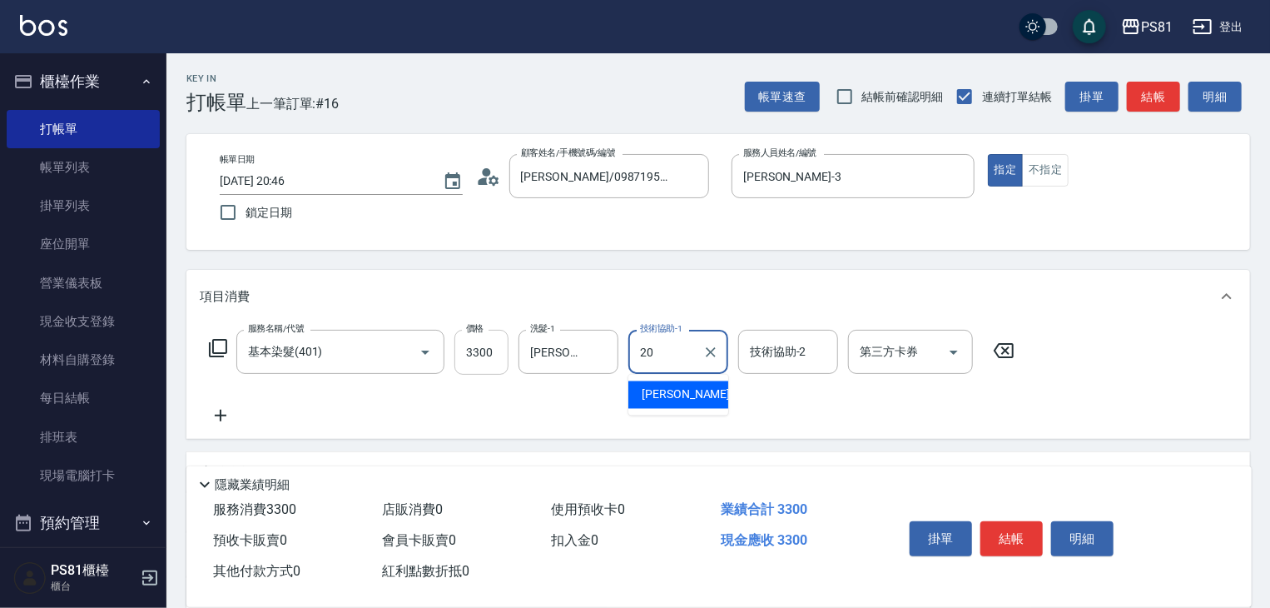
type input "妍妍-20"
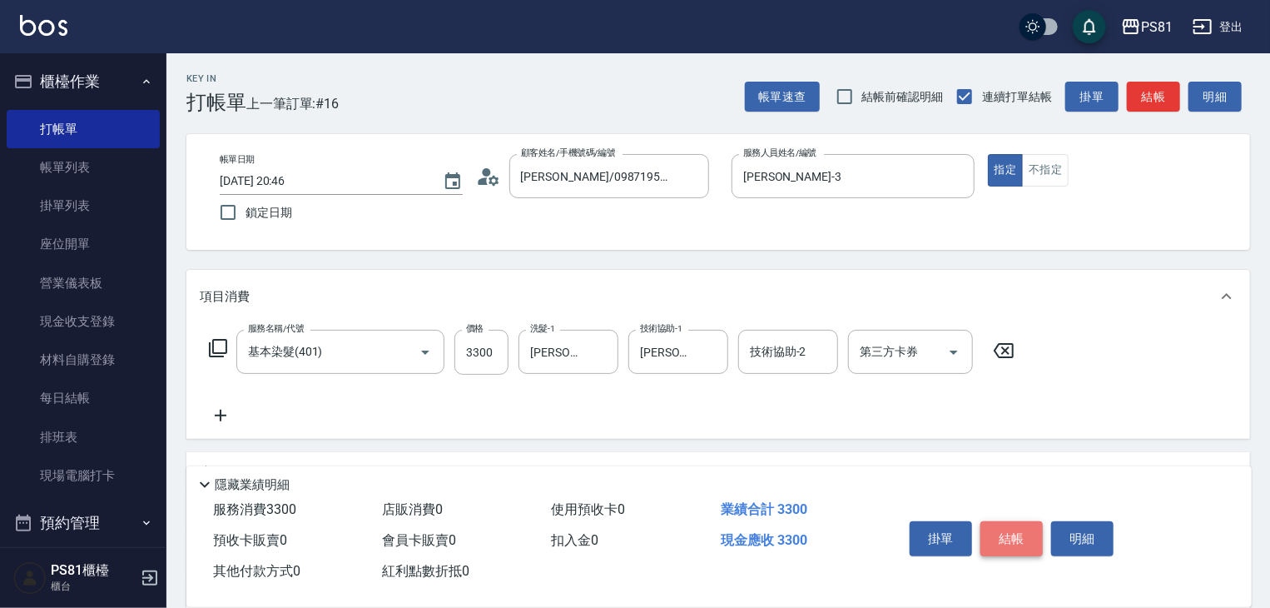
click at [1007, 530] on button "結帳" at bounding box center [1012, 538] width 62 height 35
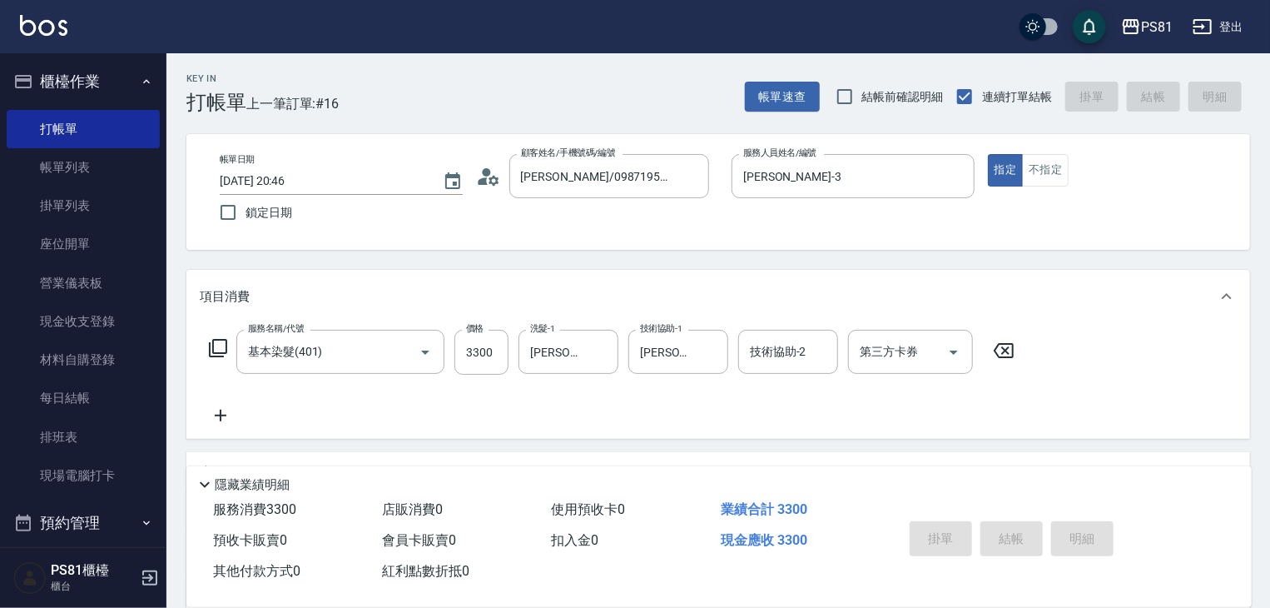
type input "2025/09/11 20:47"
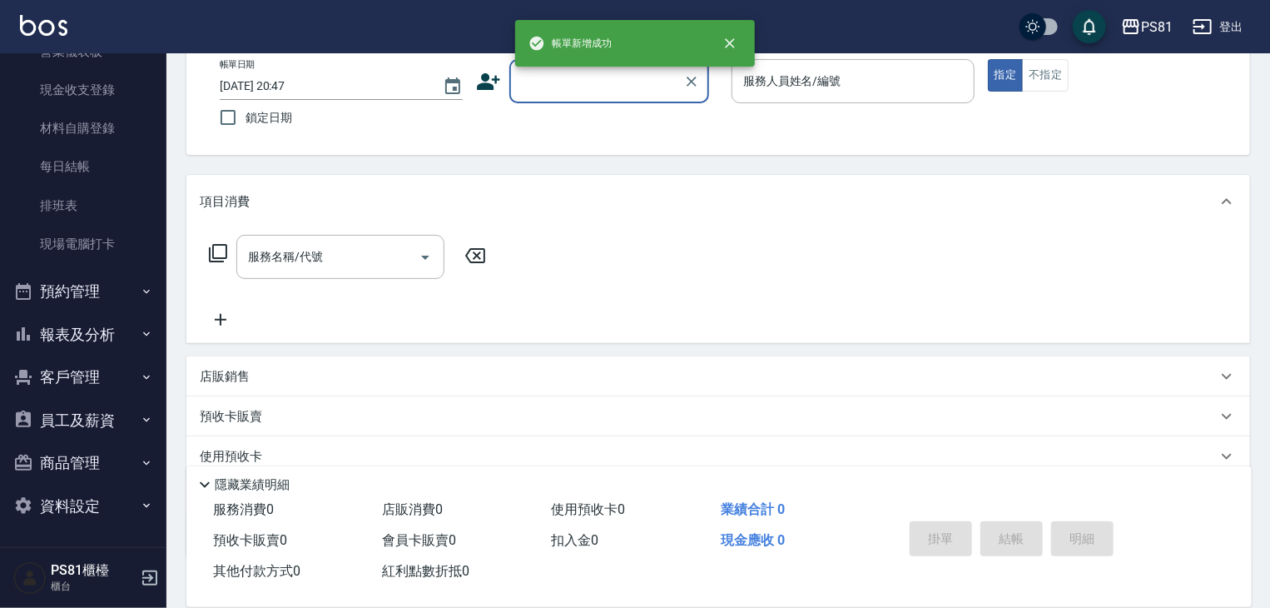
scroll to position [166, 0]
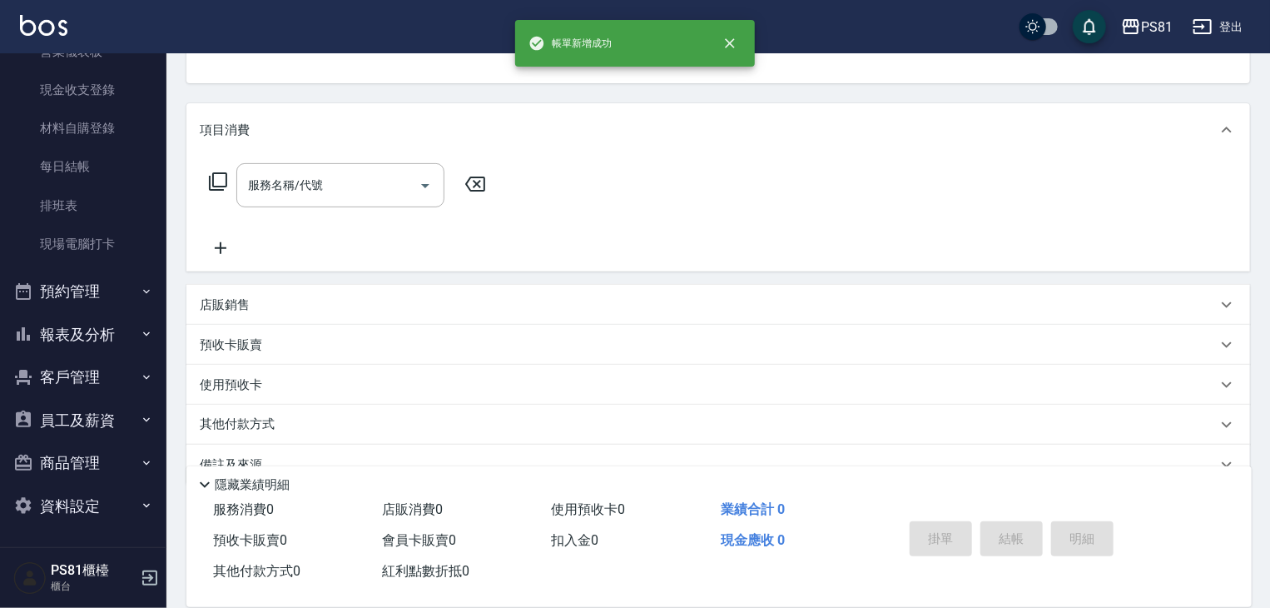
click at [123, 278] on button "預約管理" at bounding box center [83, 291] width 153 height 43
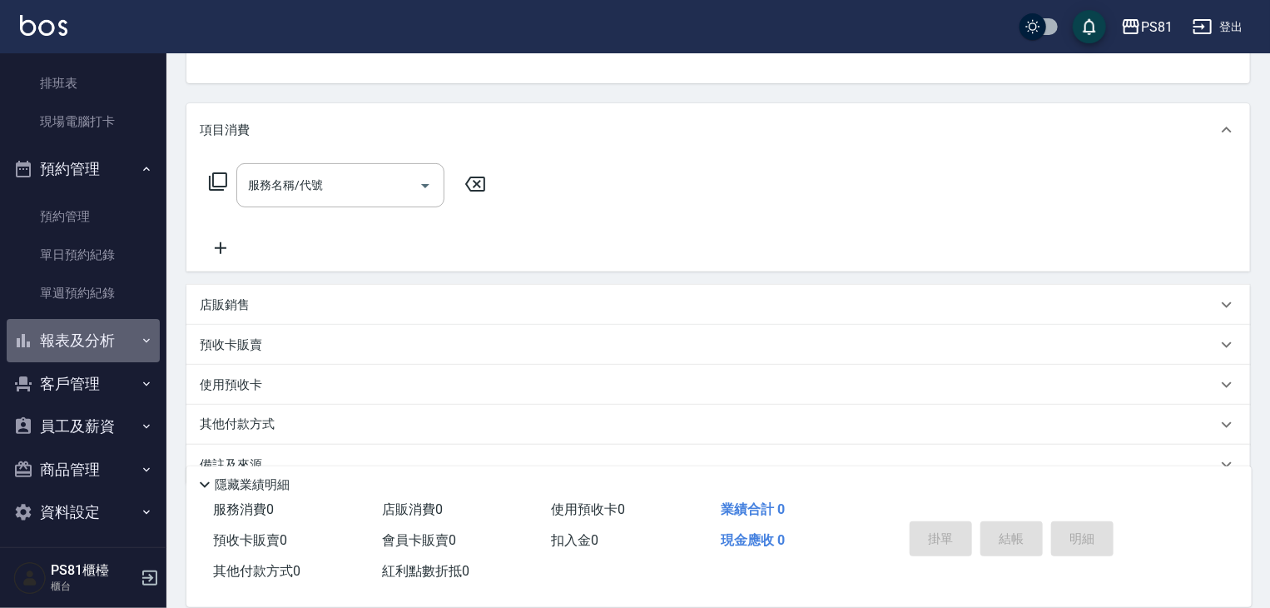
click at [128, 325] on button "報表及分析" at bounding box center [83, 340] width 153 height 43
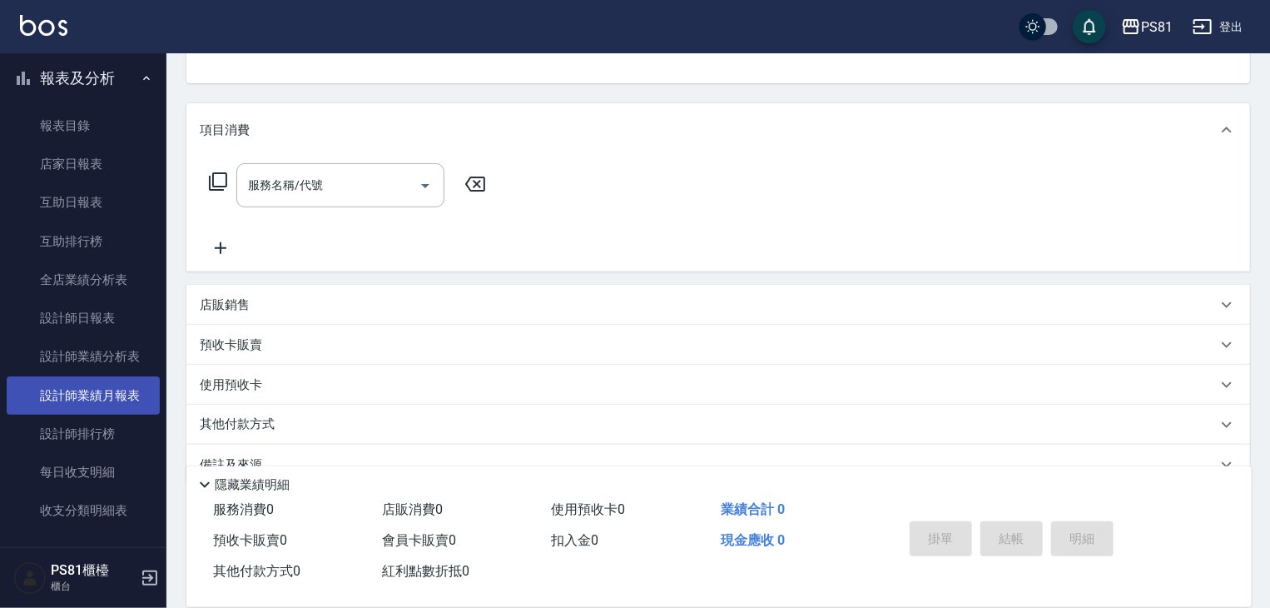
scroll to position [789, 0]
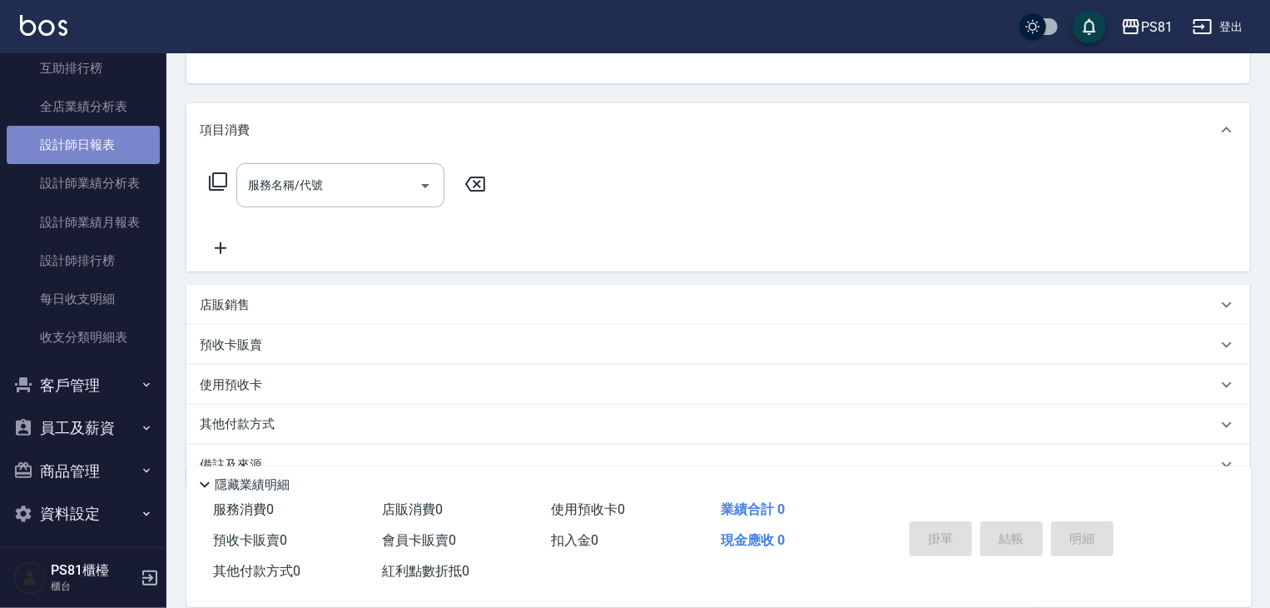
click at [97, 148] on link "設計師日報表" at bounding box center [83, 145] width 153 height 38
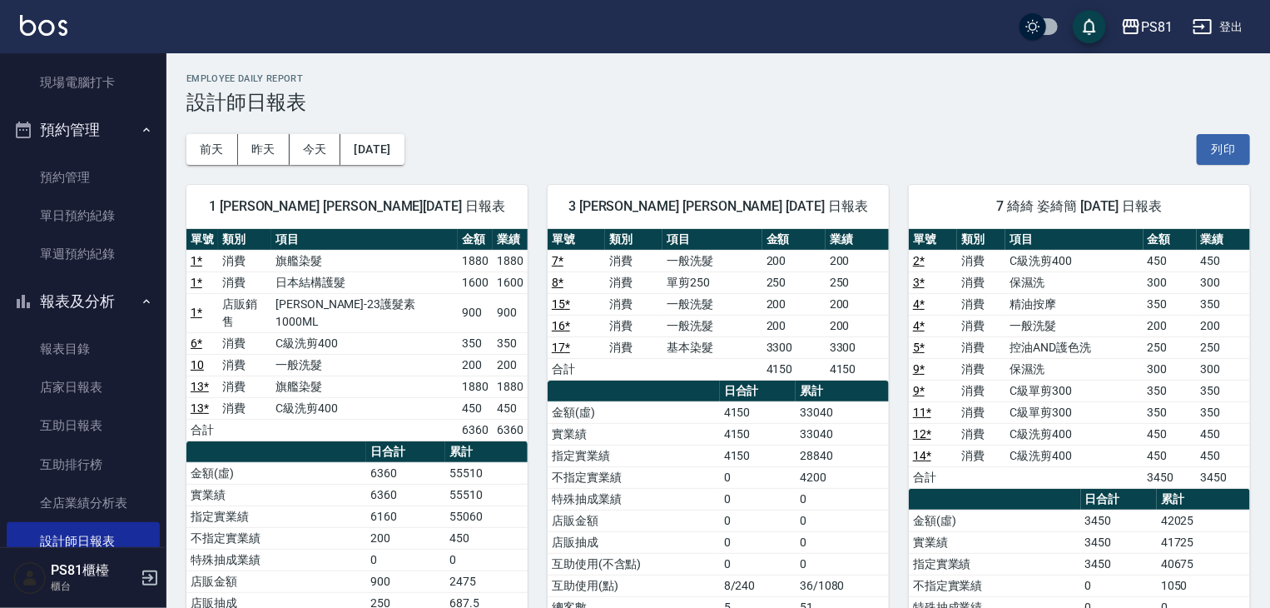
scroll to position [290, 0]
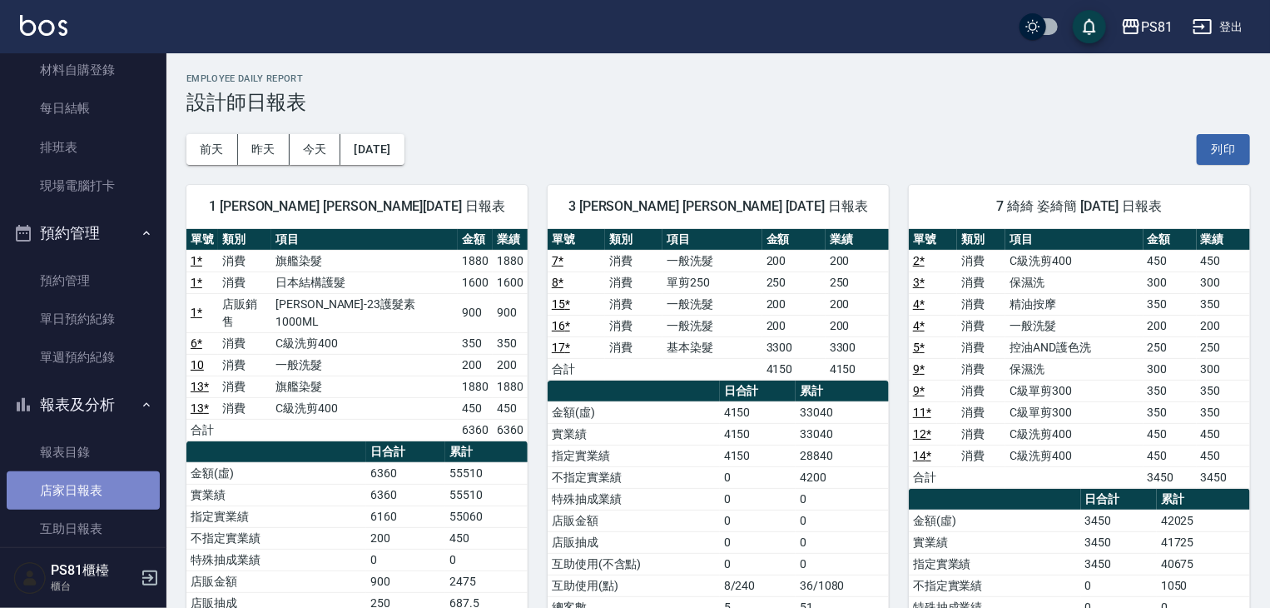
click at [121, 487] on link "店家日報表" at bounding box center [83, 490] width 153 height 38
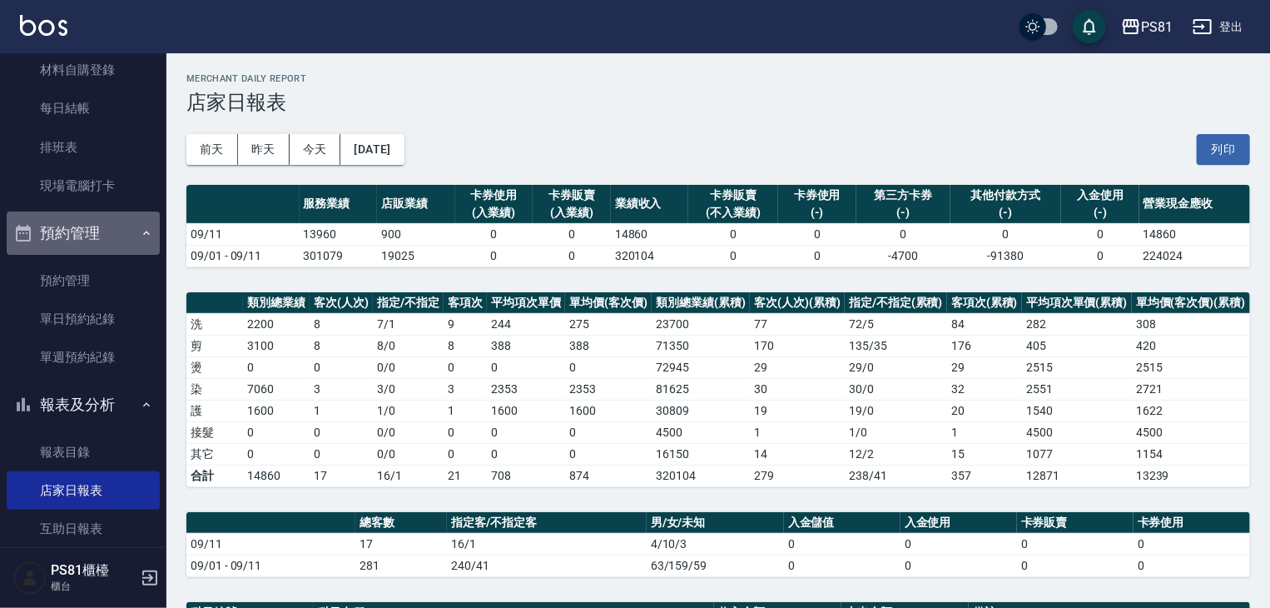
click at [120, 241] on button "預約管理" at bounding box center [83, 232] width 153 height 43
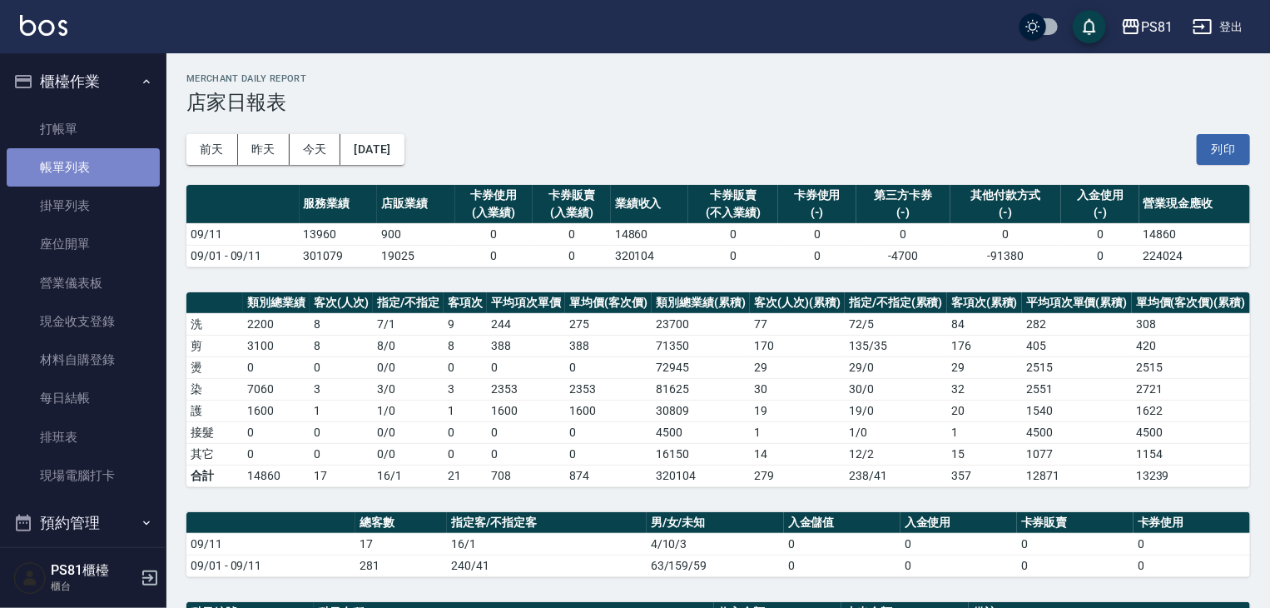
click at [117, 176] on link "帳單列表" at bounding box center [83, 167] width 153 height 38
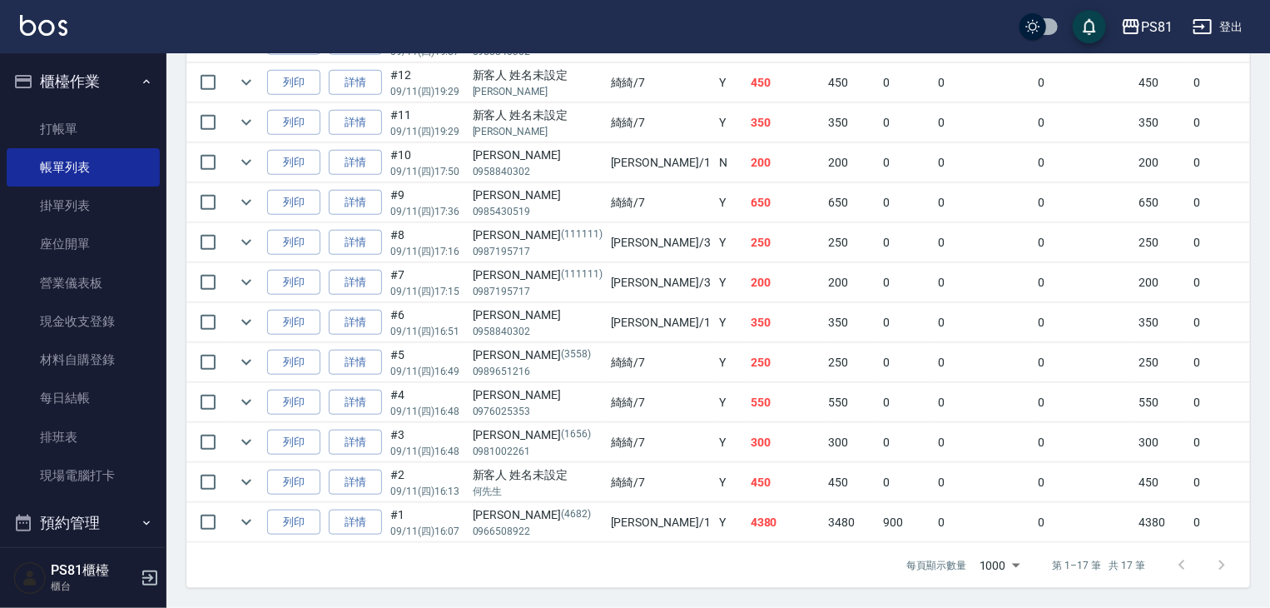
scroll to position [697, 0]
click at [361, 509] on link "詳情" at bounding box center [355, 522] width 53 height 26
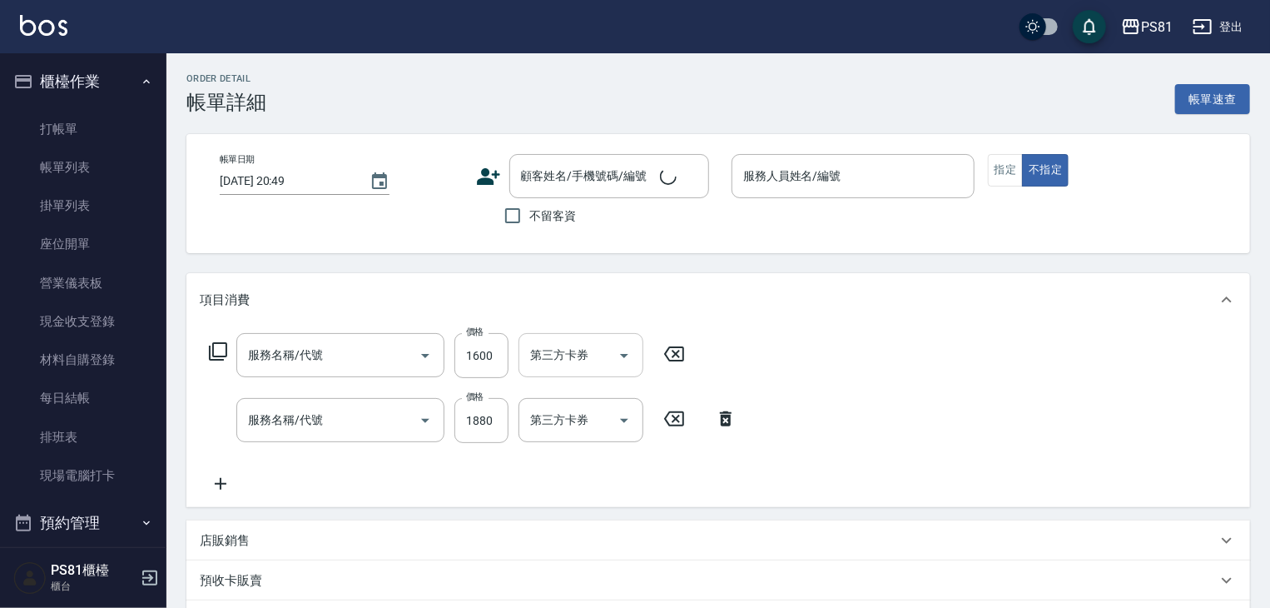
type input "2025/09/11 16:07"
type input "Kevin-1"
type input "日本結構護髮(108)"
type input "旗艦染髮(807)"
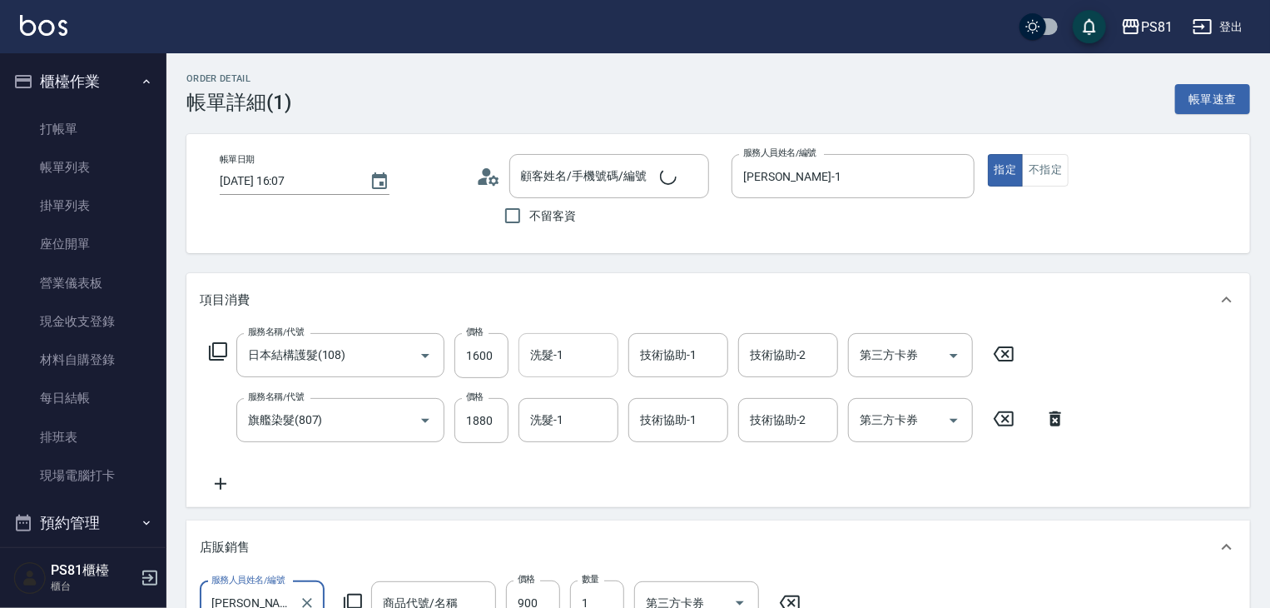
type input "梁朝麗/0966508922/4682"
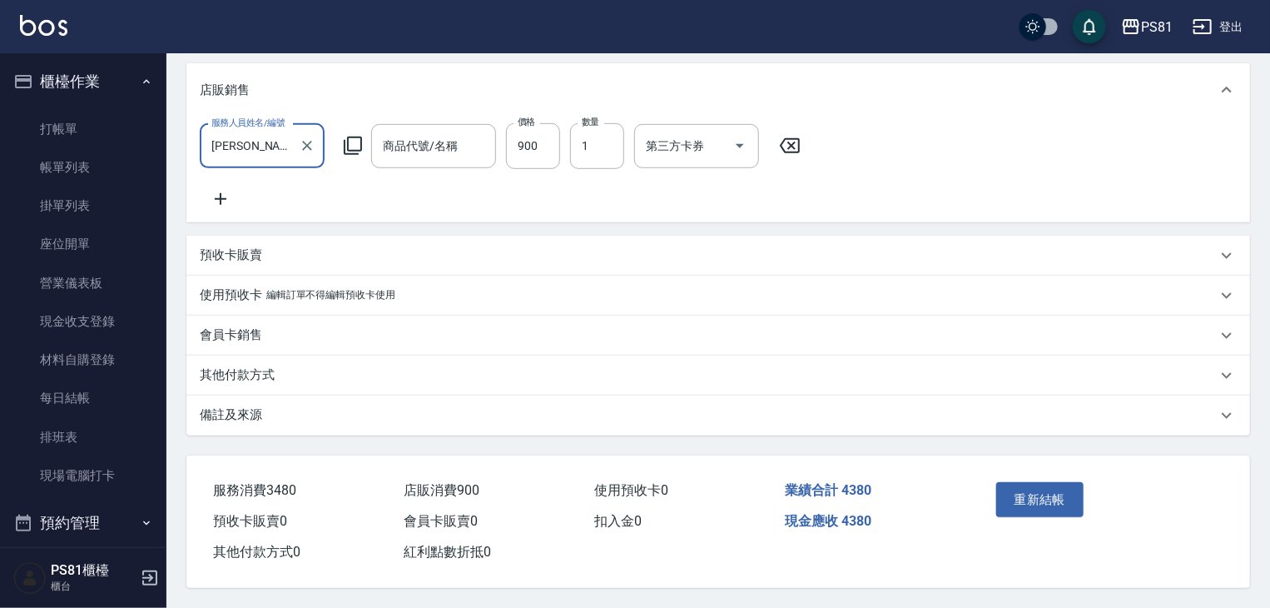
scroll to position [474, 0]
type input "華旭-23護髮素1000ML"
click at [269, 370] on p "其他付款方式" at bounding box center [237, 374] width 75 height 17
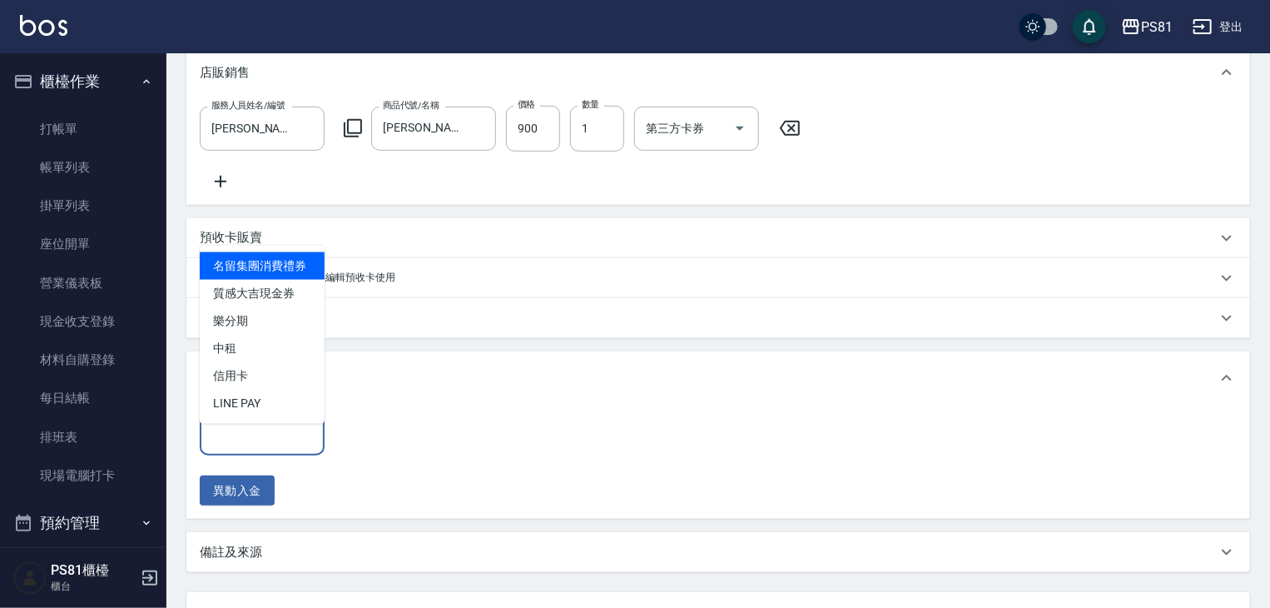
drag, startPoint x: 273, startPoint y: 452, endPoint x: 281, endPoint y: 460, distance: 11.2
click at [272, 448] on input "其他付款方式" at bounding box center [262, 433] width 110 height 29
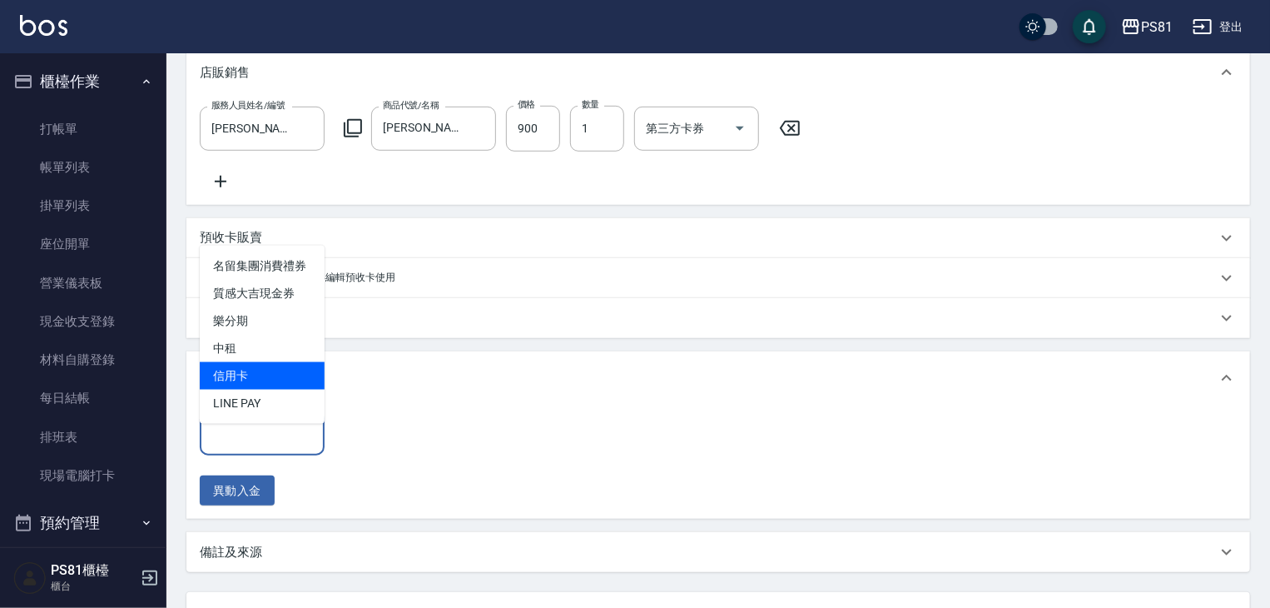
click at [266, 375] on span "信用卡" at bounding box center [262, 375] width 125 height 27
type input "信用卡"
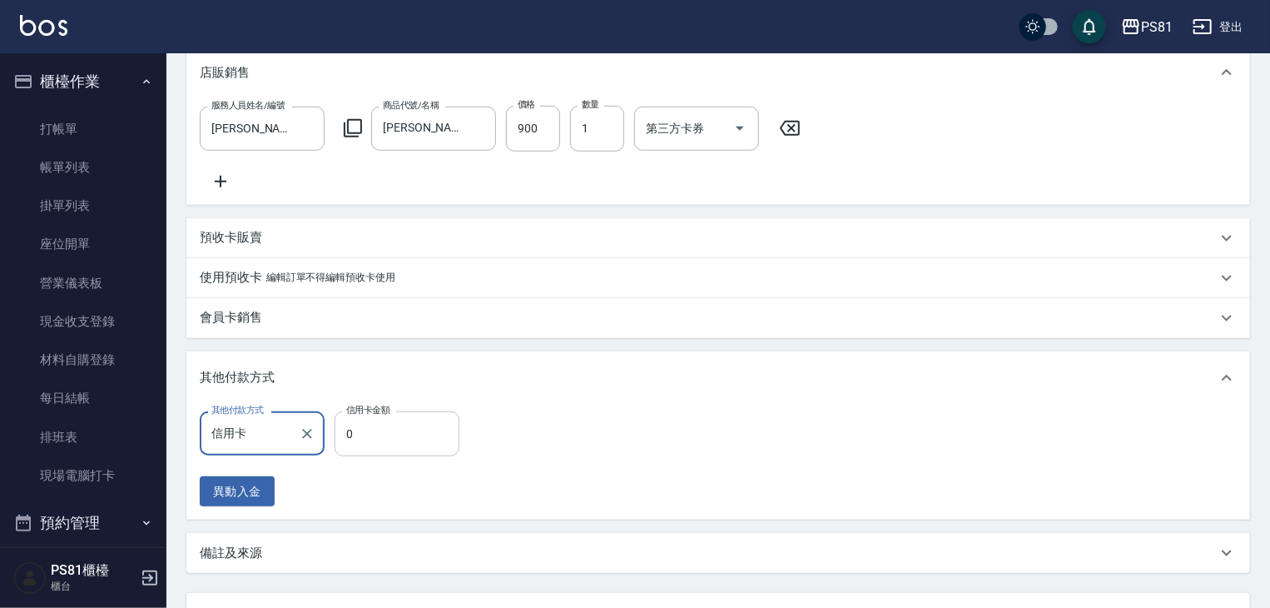
click at [400, 445] on input "0" at bounding box center [397, 433] width 125 height 45
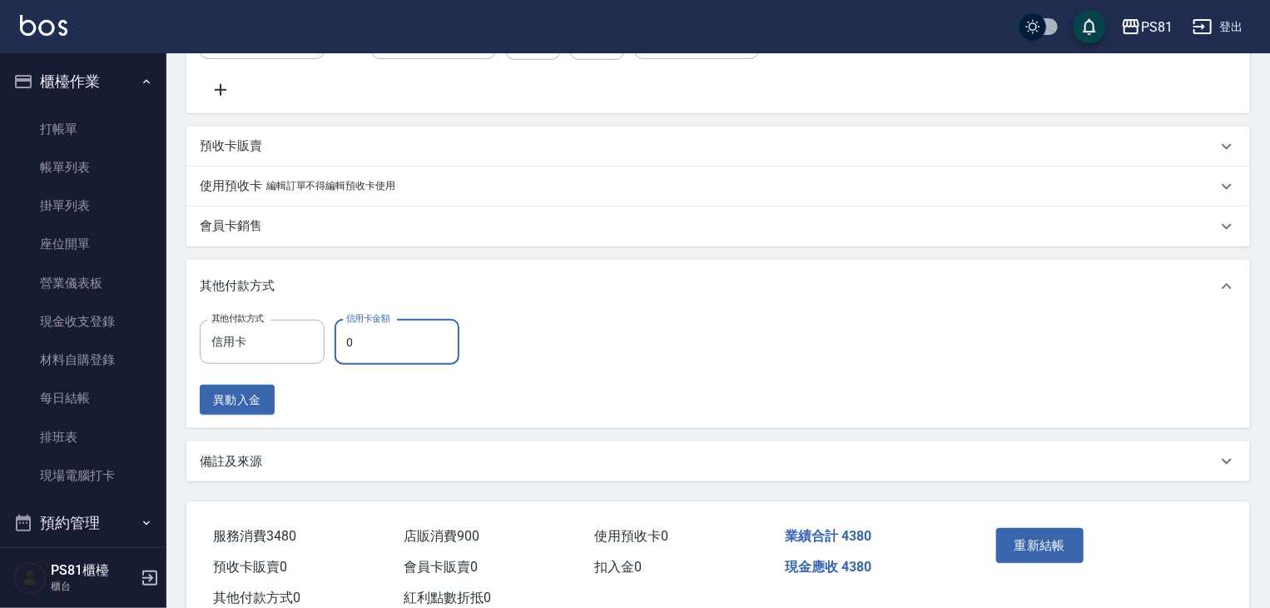
scroll to position [630, 0]
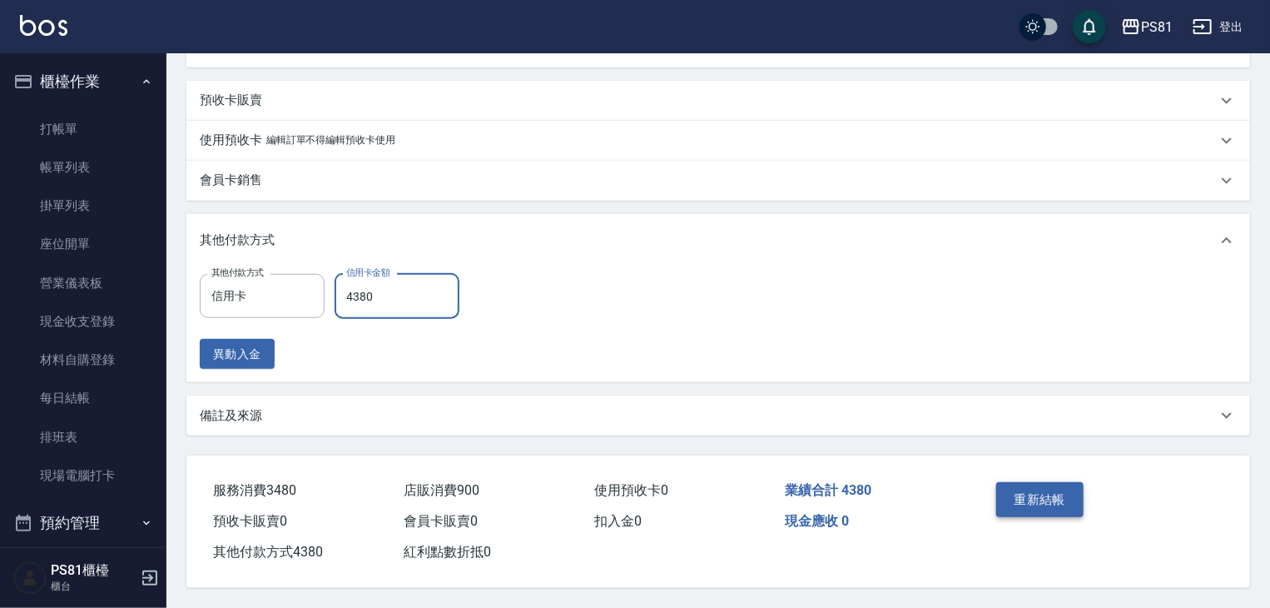
type input "4380"
click at [1010, 482] on button "重新結帳" at bounding box center [1040, 499] width 88 height 35
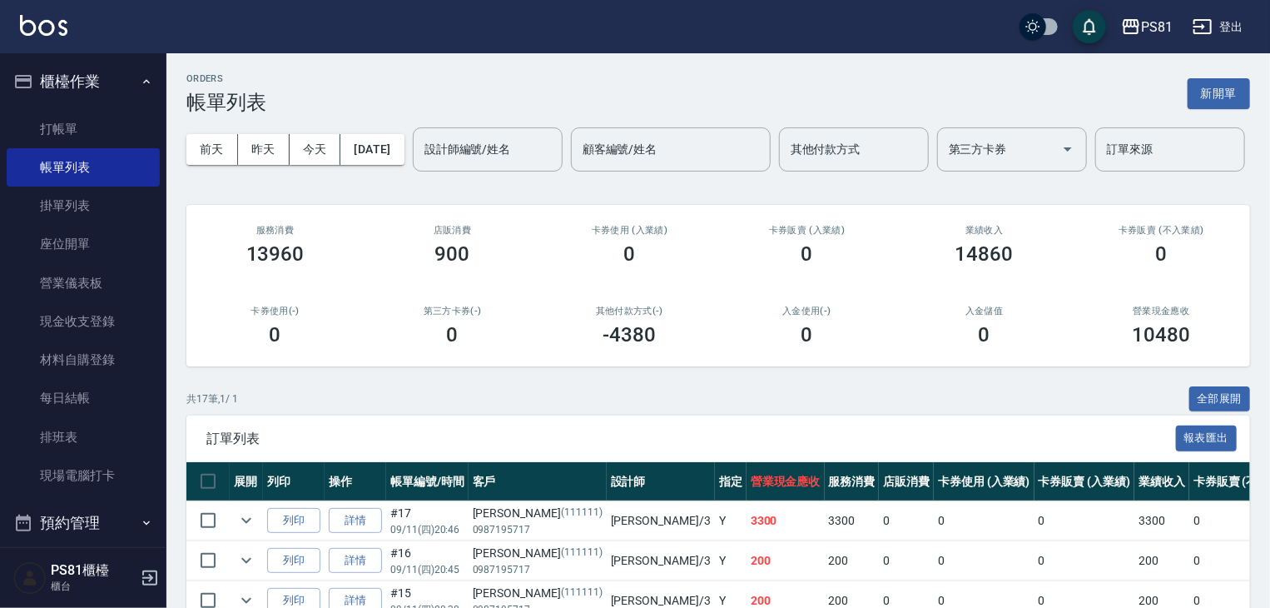
click at [104, 70] on button "櫃檯作業" at bounding box center [83, 81] width 153 height 43
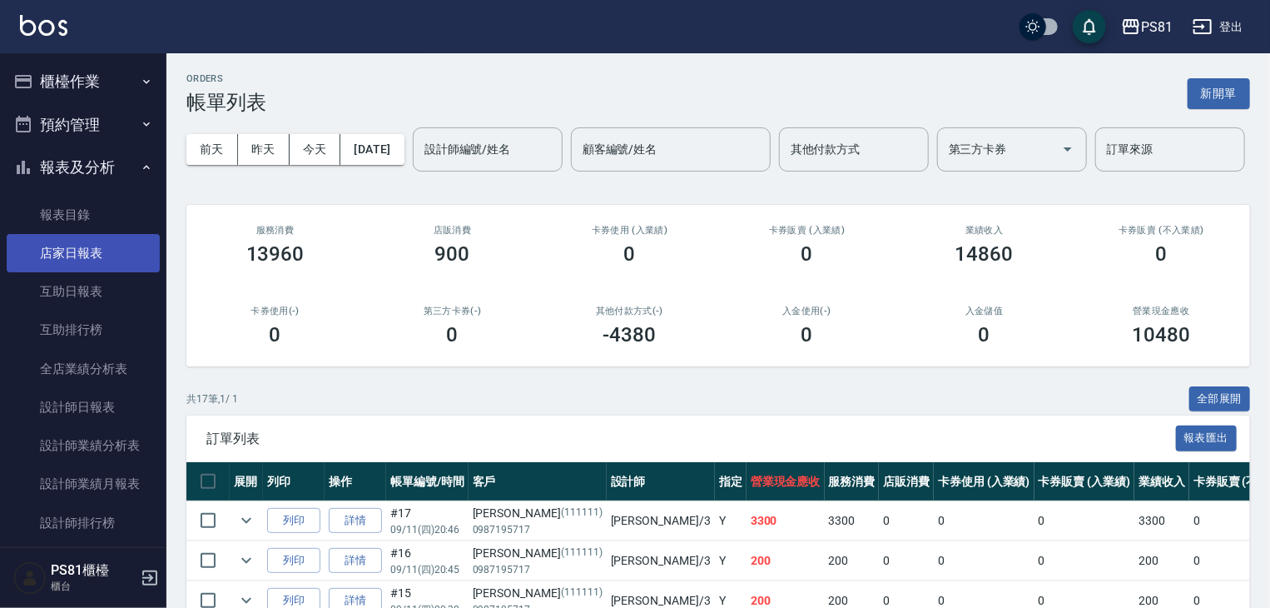
click at [108, 251] on link "店家日報表" at bounding box center [83, 253] width 153 height 38
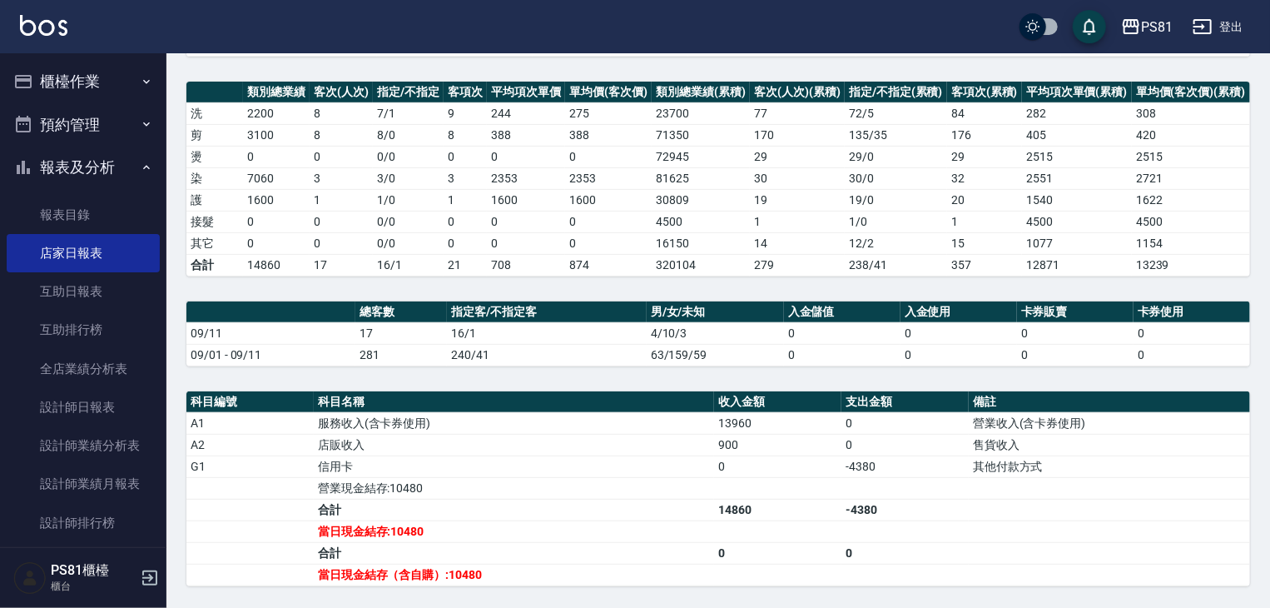
scroll to position [423, 0]
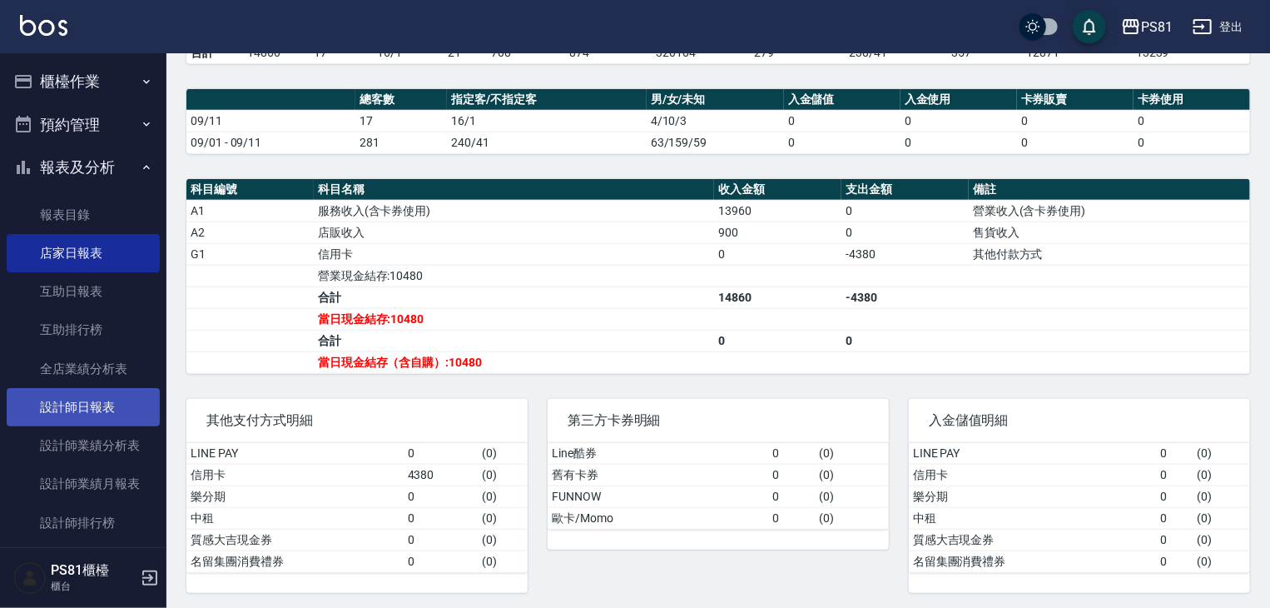
click at [100, 405] on link "設計師日報表" at bounding box center [83, 407] width 153 height 38
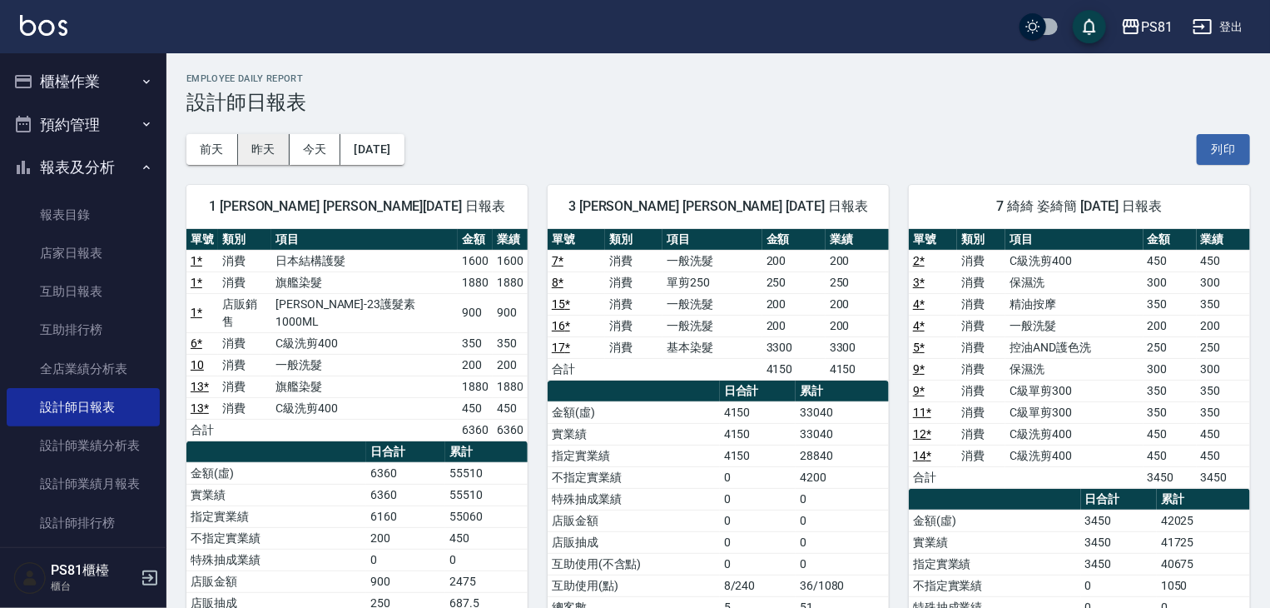
click at [276, 161] on button "昨天" at bounding box center [264, 149] width 52 height 31
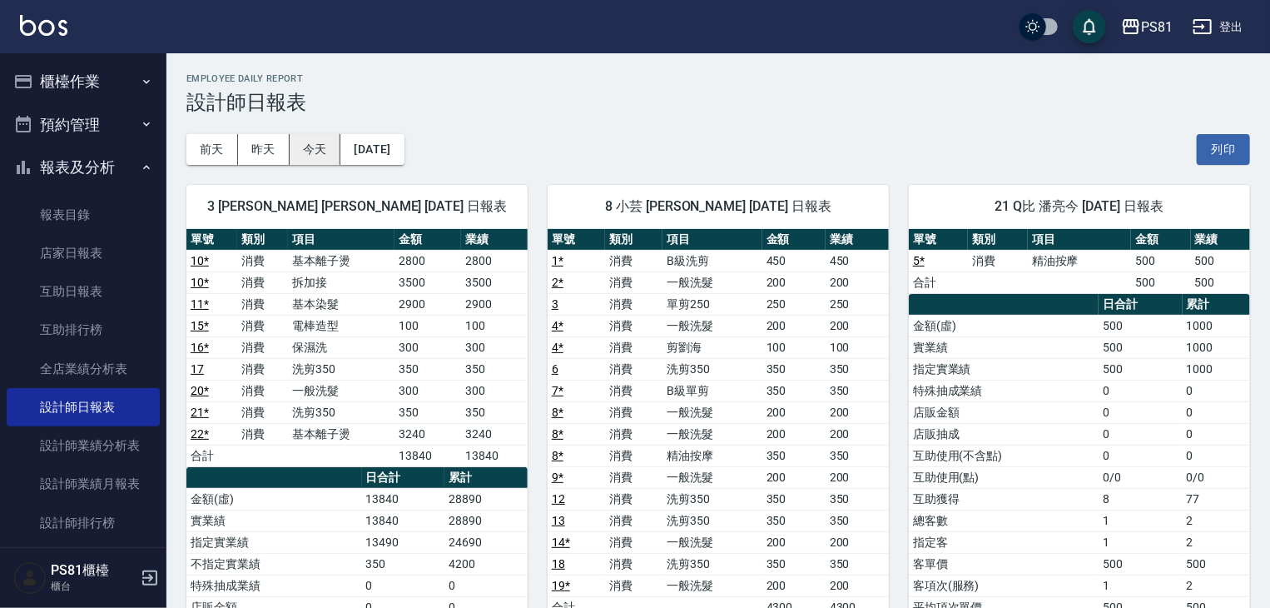
click at [306, 142] on button "今天" at bounding box center [316, 149] width 52 height 31
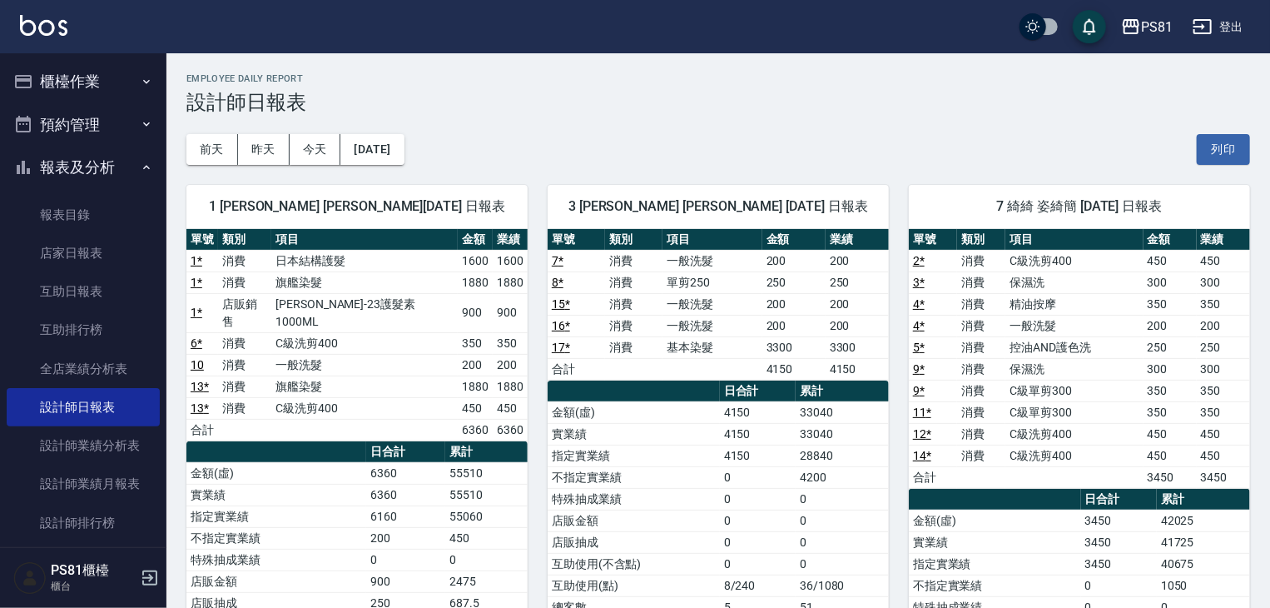
click at [69, 181] on button "報表及分析" at bounding box center [83, 167] width 153 height 43
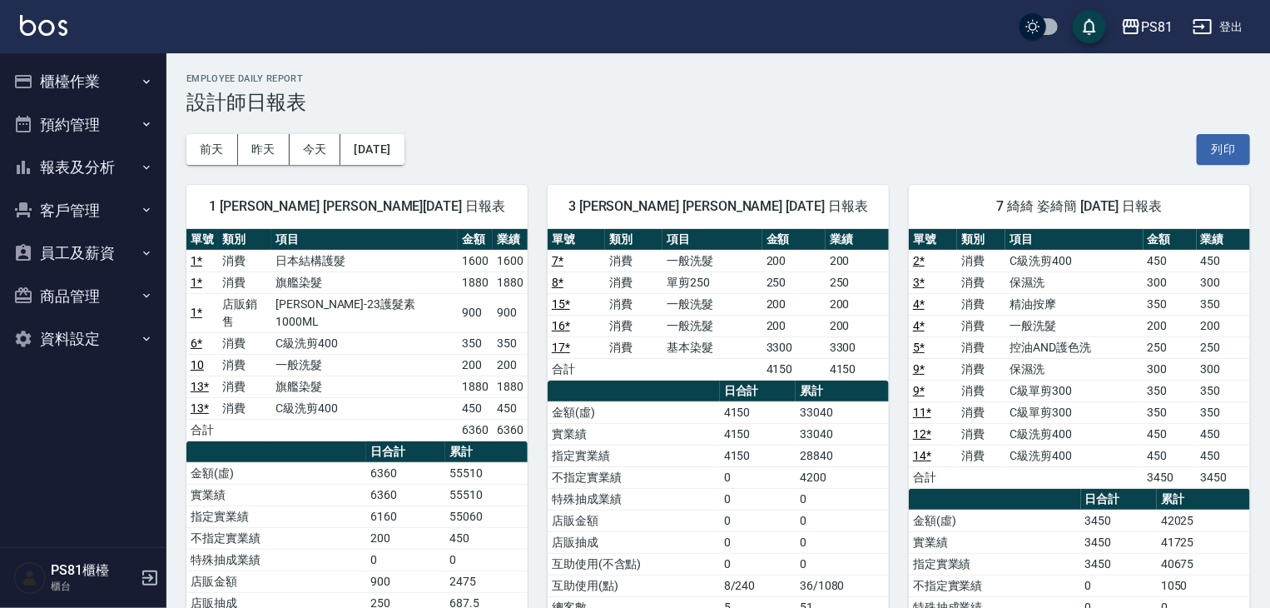
click at [87, 86] on button "櫃檯作業" at bounding box center [83, 81] width 153 height 43
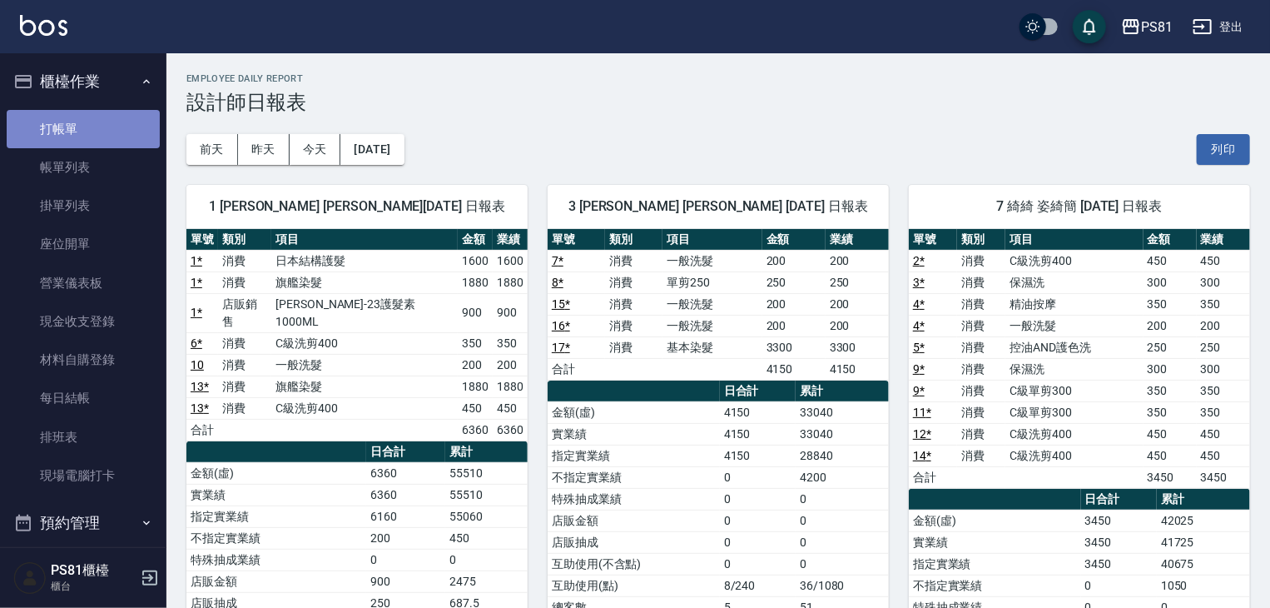
click at [93, 117] on link "打帳單" at bounding box center [83, 129] width 153 height 38
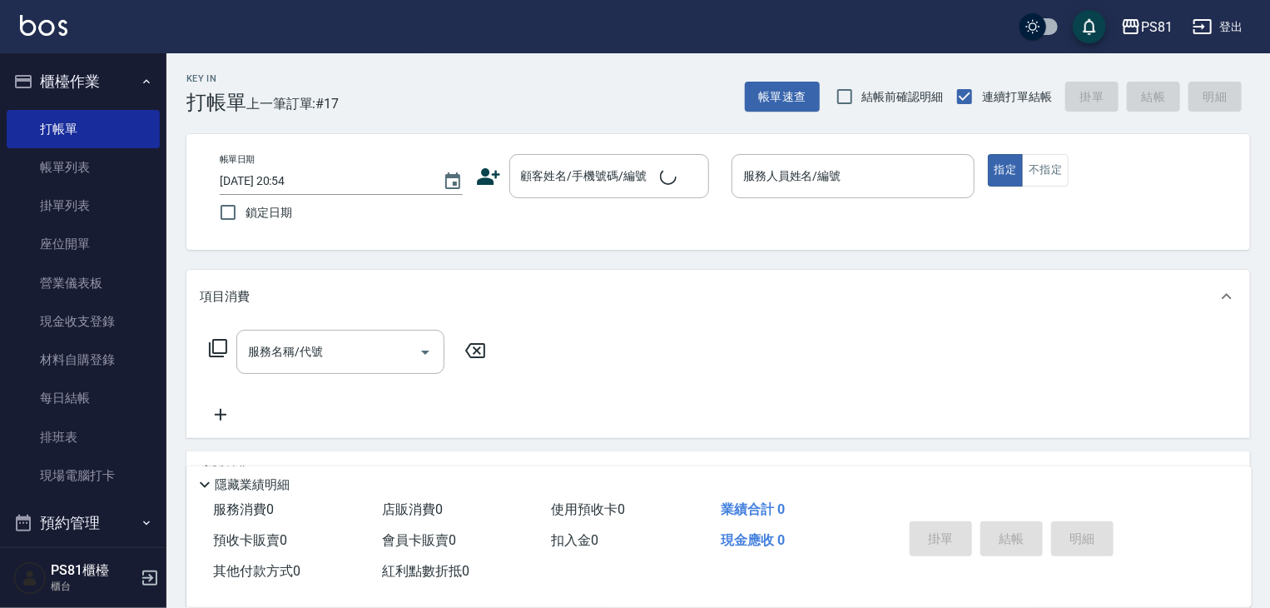
click at [350, 77] on div "Key In 打帳單 上一筆訂單:#17 帳單速查 結帳前確認明細 連續打單結帳 掛單 結帳 明細" at bounding box center [708, 83] width 1084 height 61
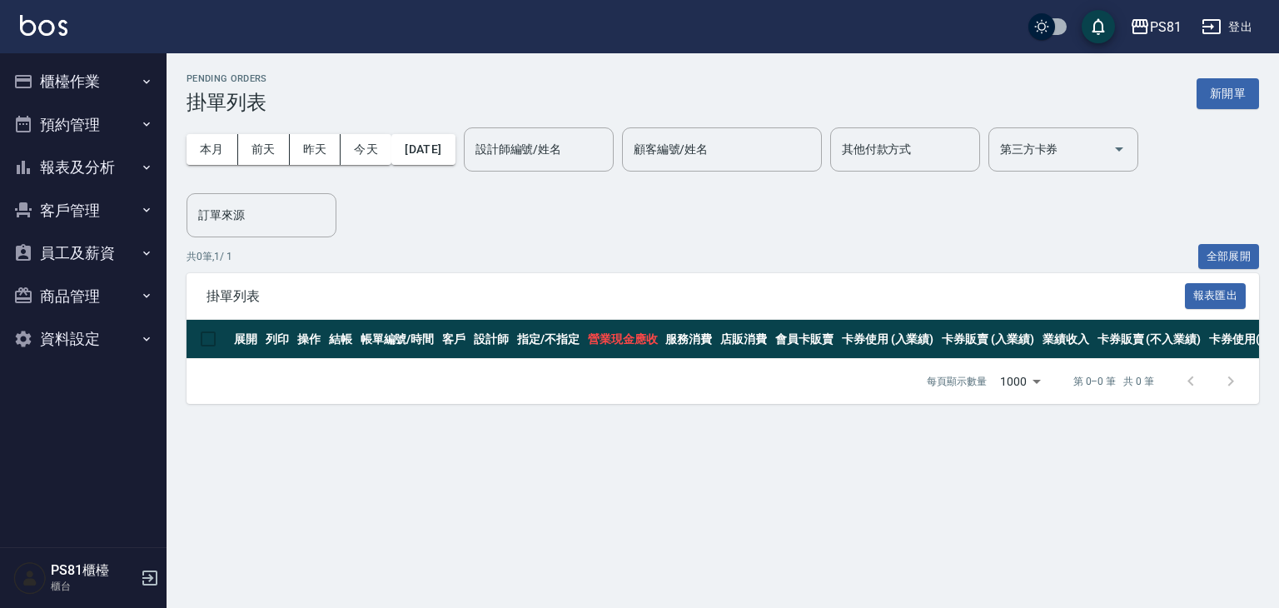
click at [134, 77] on button "櫃檯作業" at bounding box center [83, 81] width 153 height 43
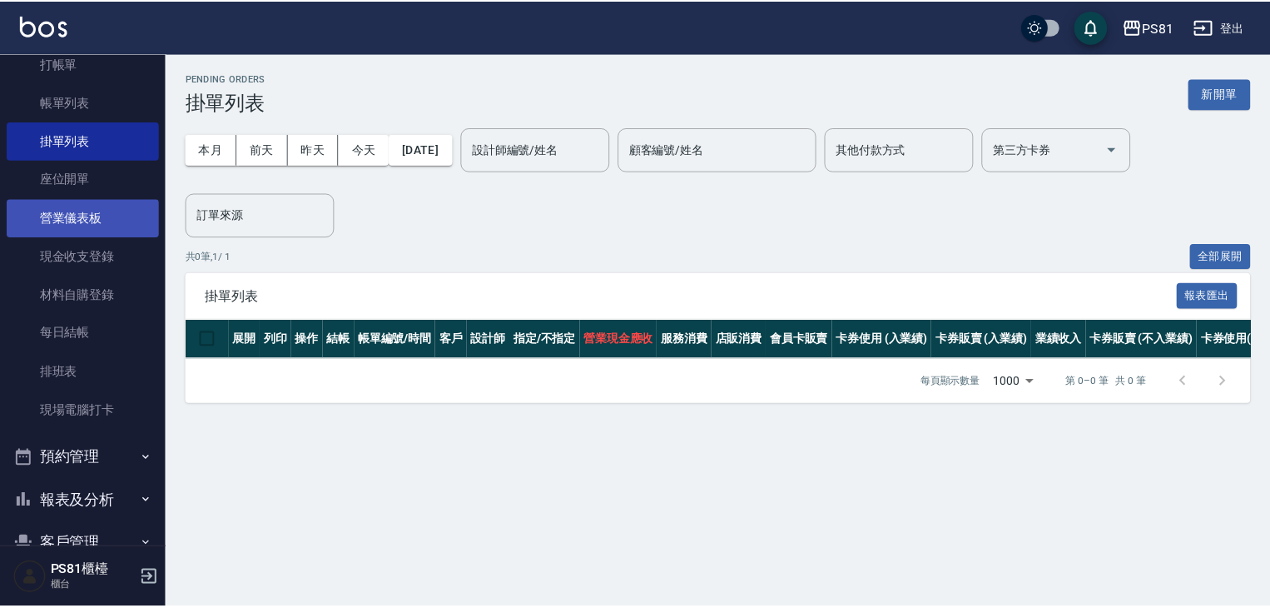
scroll to position [83, 0]
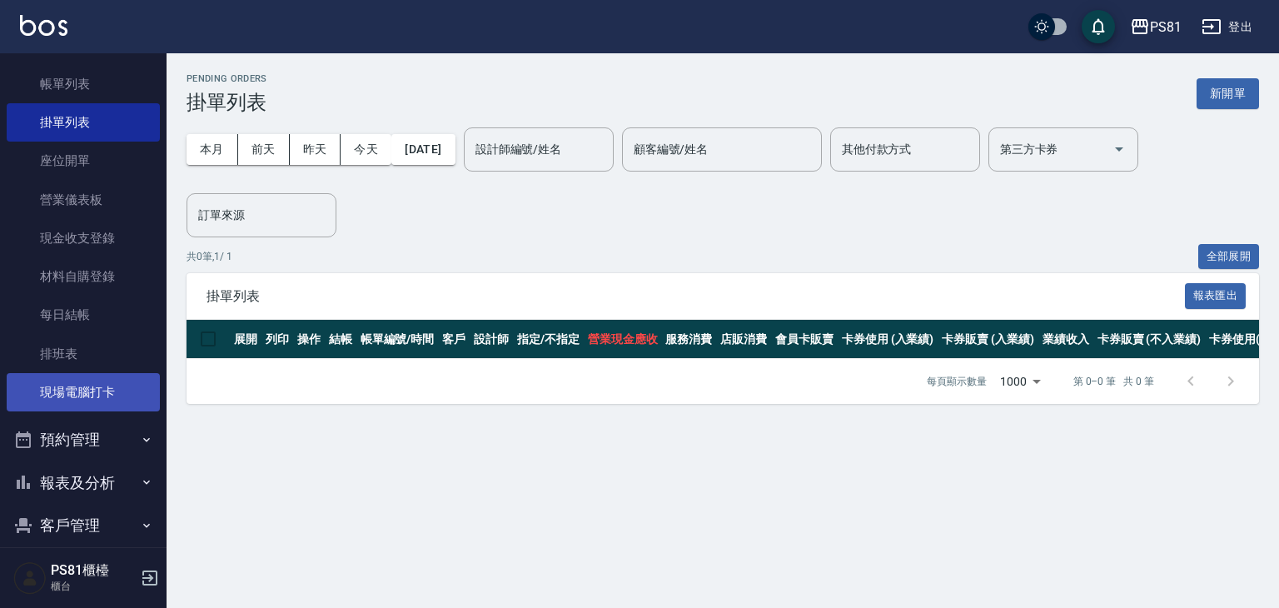
click at [93, 390] on link "現場電腦打卡" at bounding box center [83, 392] width 153 height 38
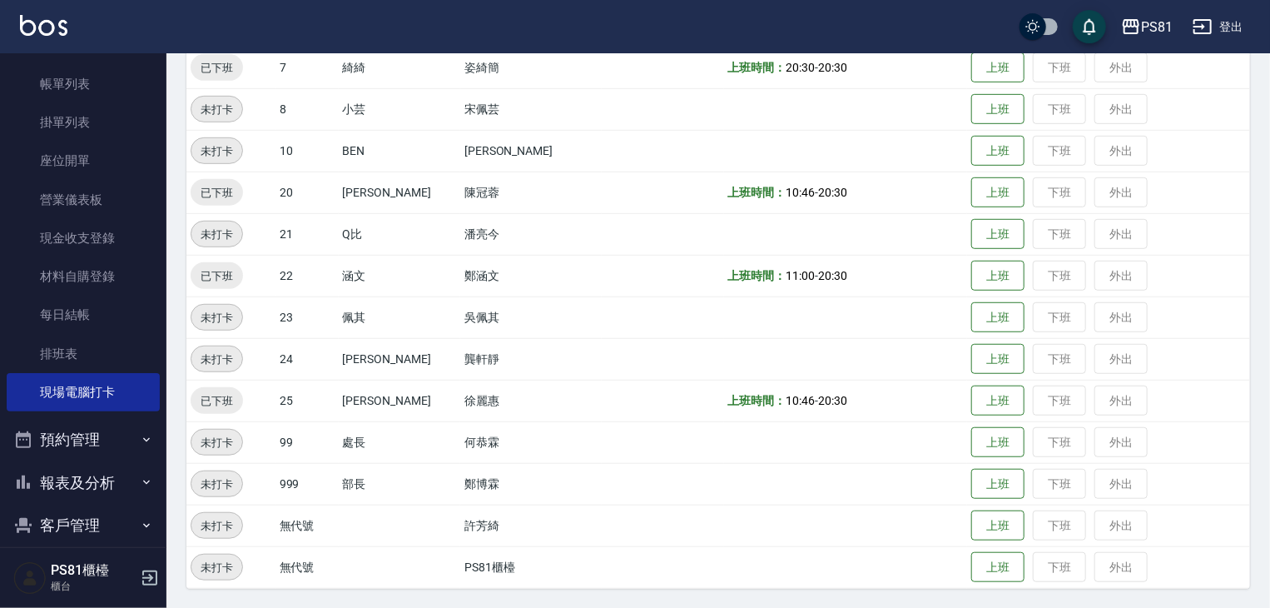
scroll to position [14, 0]
